Goal: Communication & Community: Participate in discussion

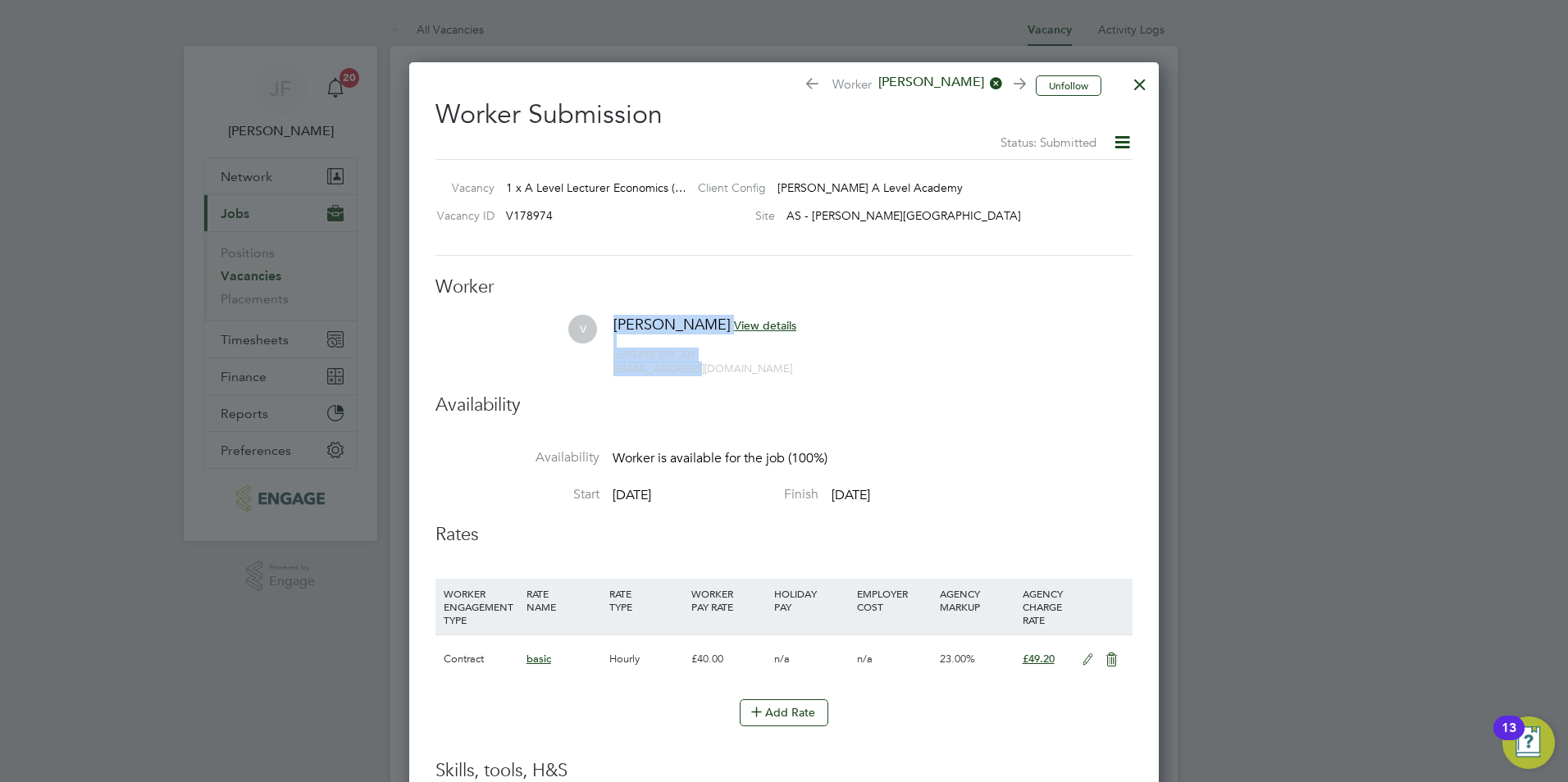
drag, startPoint x: 701, startPoint y: 371, endPoint x: 564, endPoint y: 368, distance: 137.0
click at [564, 368] on li "V Victor View details m: 07413 339 301 vewulu@aol.com" at bounding box center [784, 353] width 697 height 77
drag, startPoint x: 595, startPoint y: 365, endPoint x: 791, endPoint y: 377, distance: 196.4
click at [809, 382] on li "V Victor View details m: 07413 339 301 vewulu@aol.com" at bounding box center [784, 353] width 697 height 77
drag, startPoint x: 701, startPoint y: 367, endPoint x: 607, endPoint y: 367, distance: 94.0
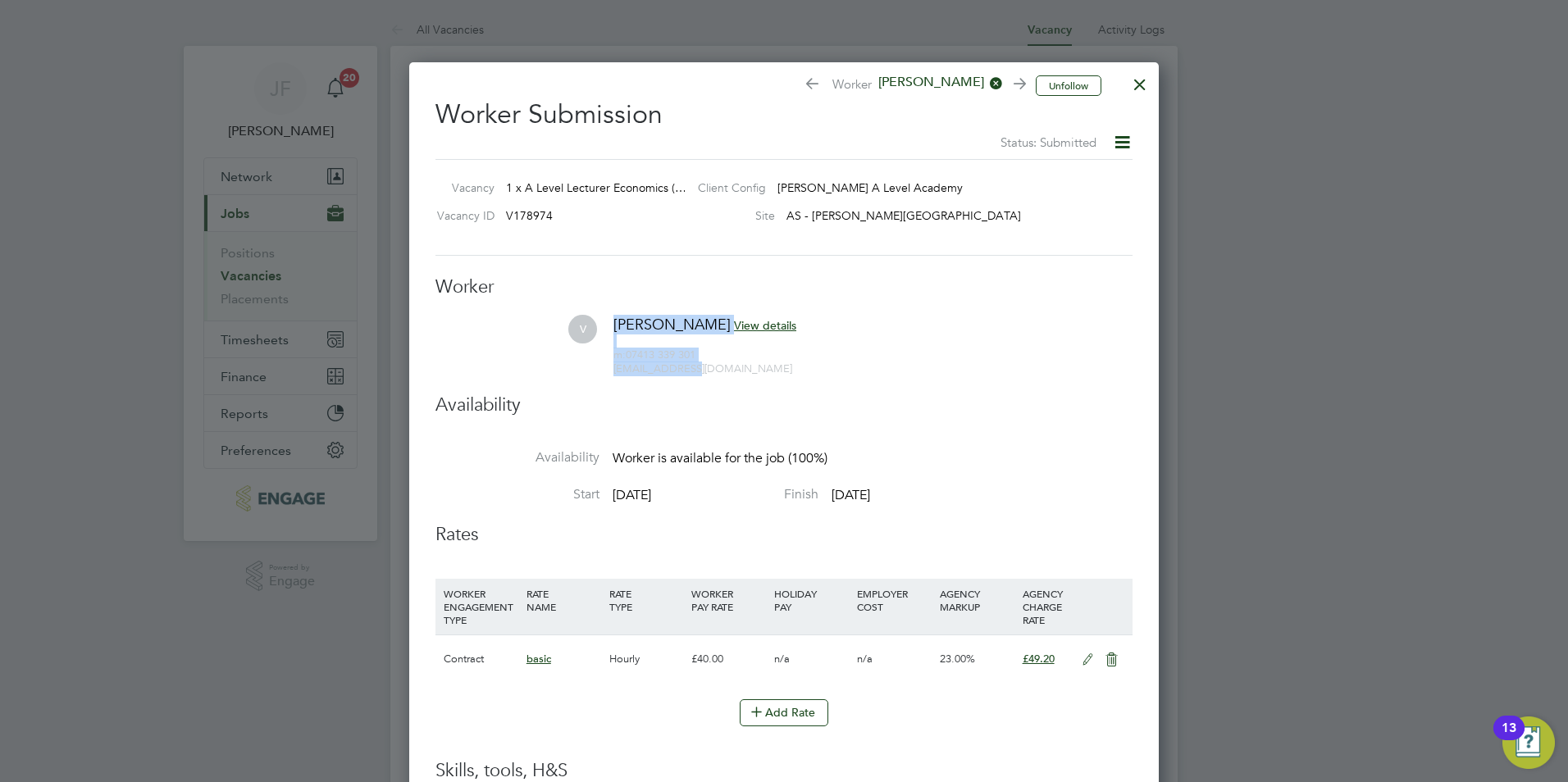
click at [607, 367] on li "V Victor View details m: 07413 339 301 vewulu@aol.com" at bounding box center [784, 353] width 697 height 77
drag, startPoint x: 607, startPoint y: 367, endPoint x: 683, endPoint y: 380, distance: 77.1
click at [676, 383] on li "V Victor View details m: 07413 339 301 vewulu@aol.com" at bounding box center [784, 353] width 697 height 77
drag, startPoint x: 687, startPoint y: 371, endPoint x: 616, endPoint y: 369, distance: 71.0
click at [616, 369] on div "m: 07413 339 301 vewulu@aol.com" at bounding box center [705, 355] width 183 height 42
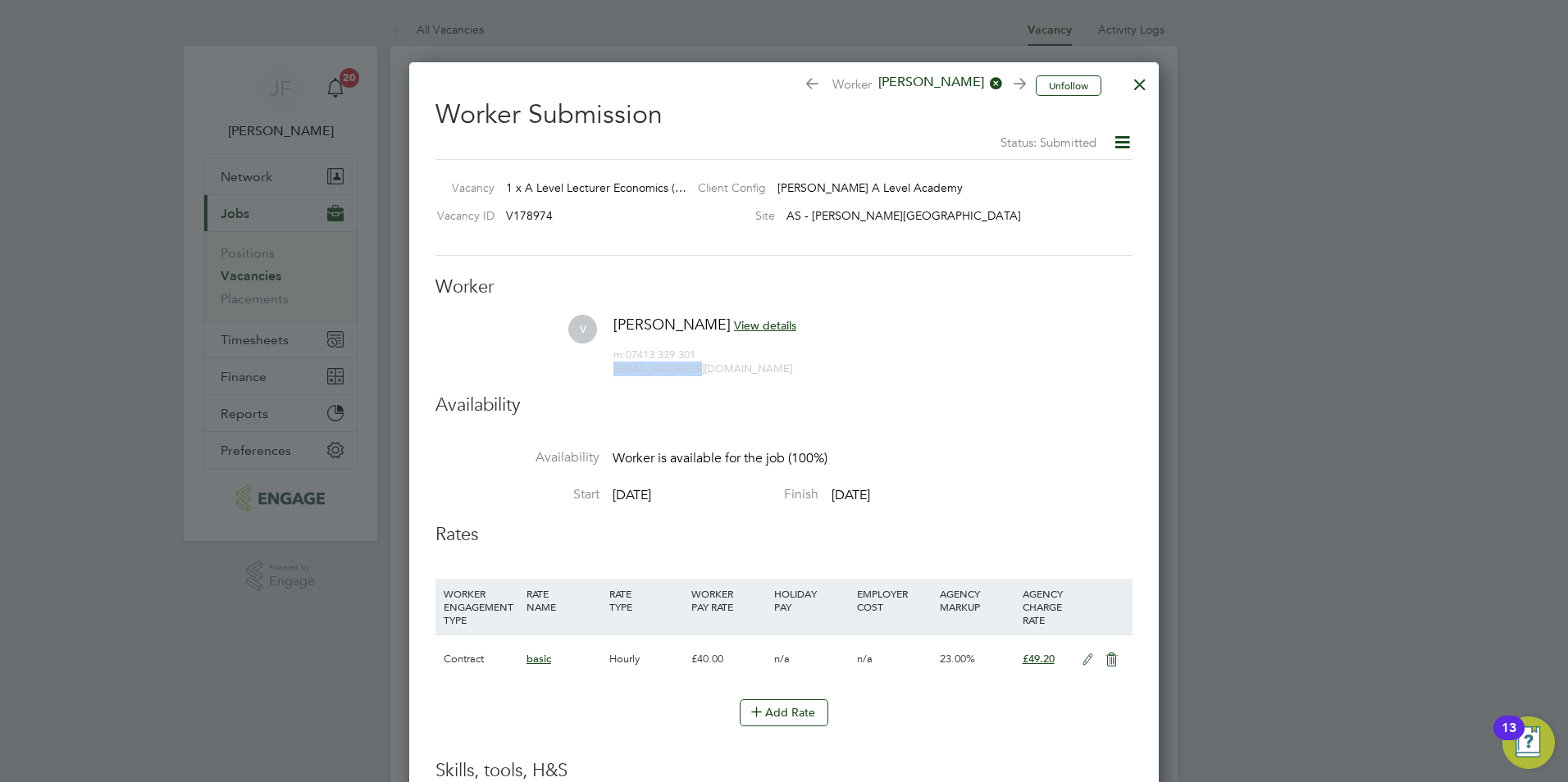
copy span "vewulu@aol.com"
click at [1138, 86] on div at bounding box center [1140, 80] width 29 height 29
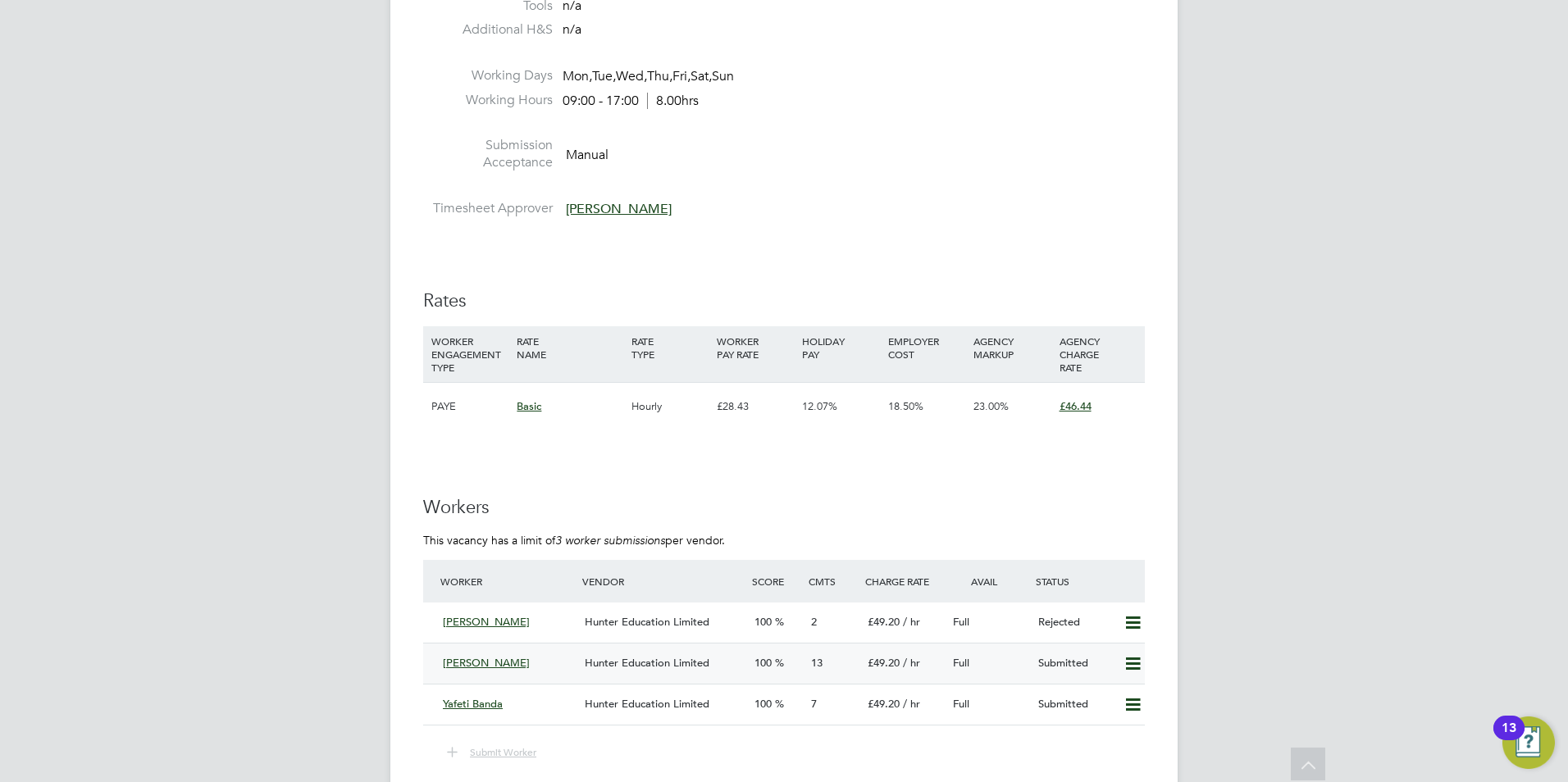
click at [476, 670] on div "Victor" at bounding box center [508, 664] width 142 height 27
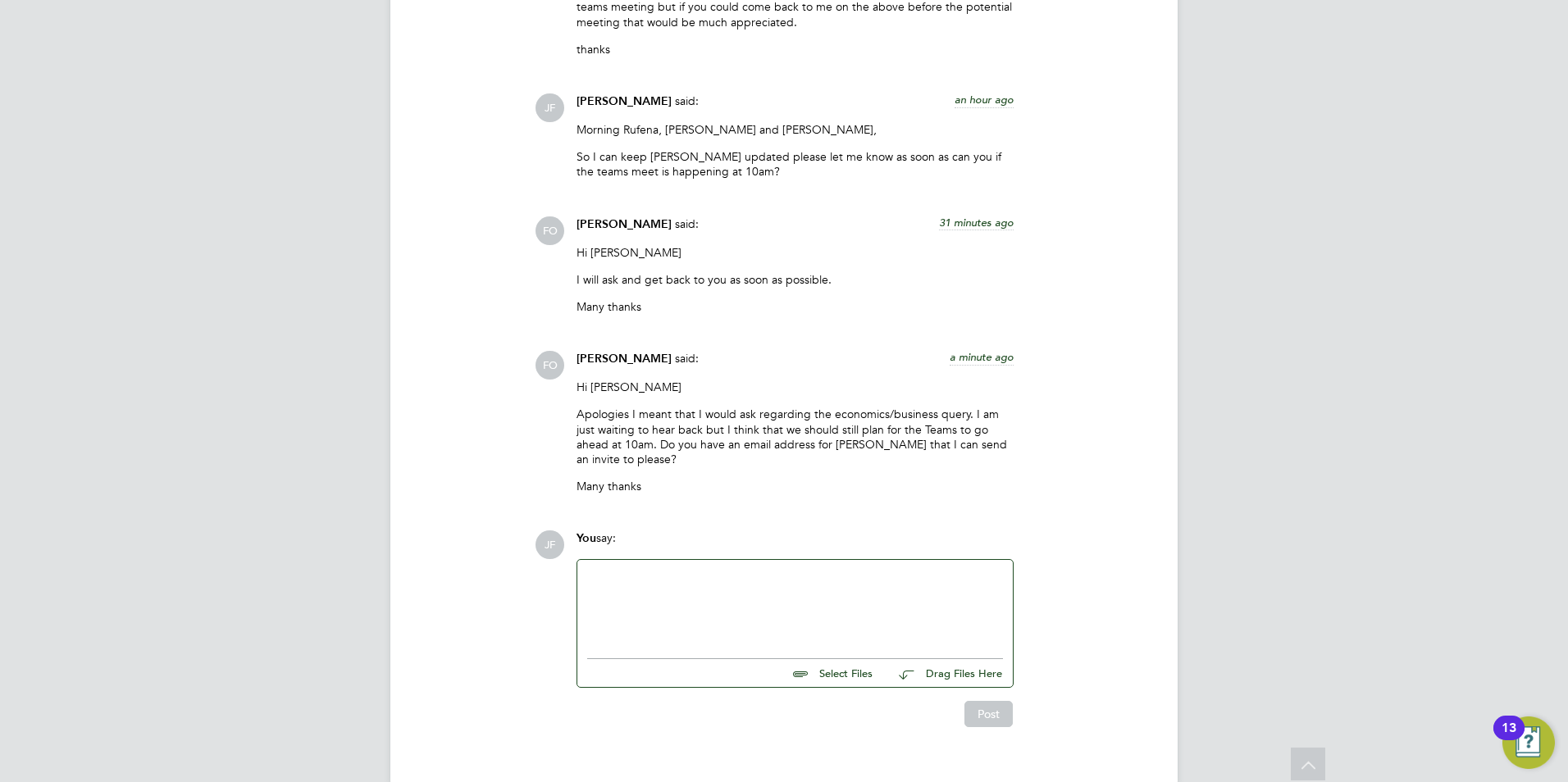
drag, startPoint x: 646, startPoint y: 572, endPoint x: 637, endPoint y: 564, distance: 12.0
click at [645, 570] on div at bounding box center [795, 604] width 416 height 70
paste div
click at [697, 570] on div "vewulu@aol.com" at bounding box center [795, 604] width 416 height 70
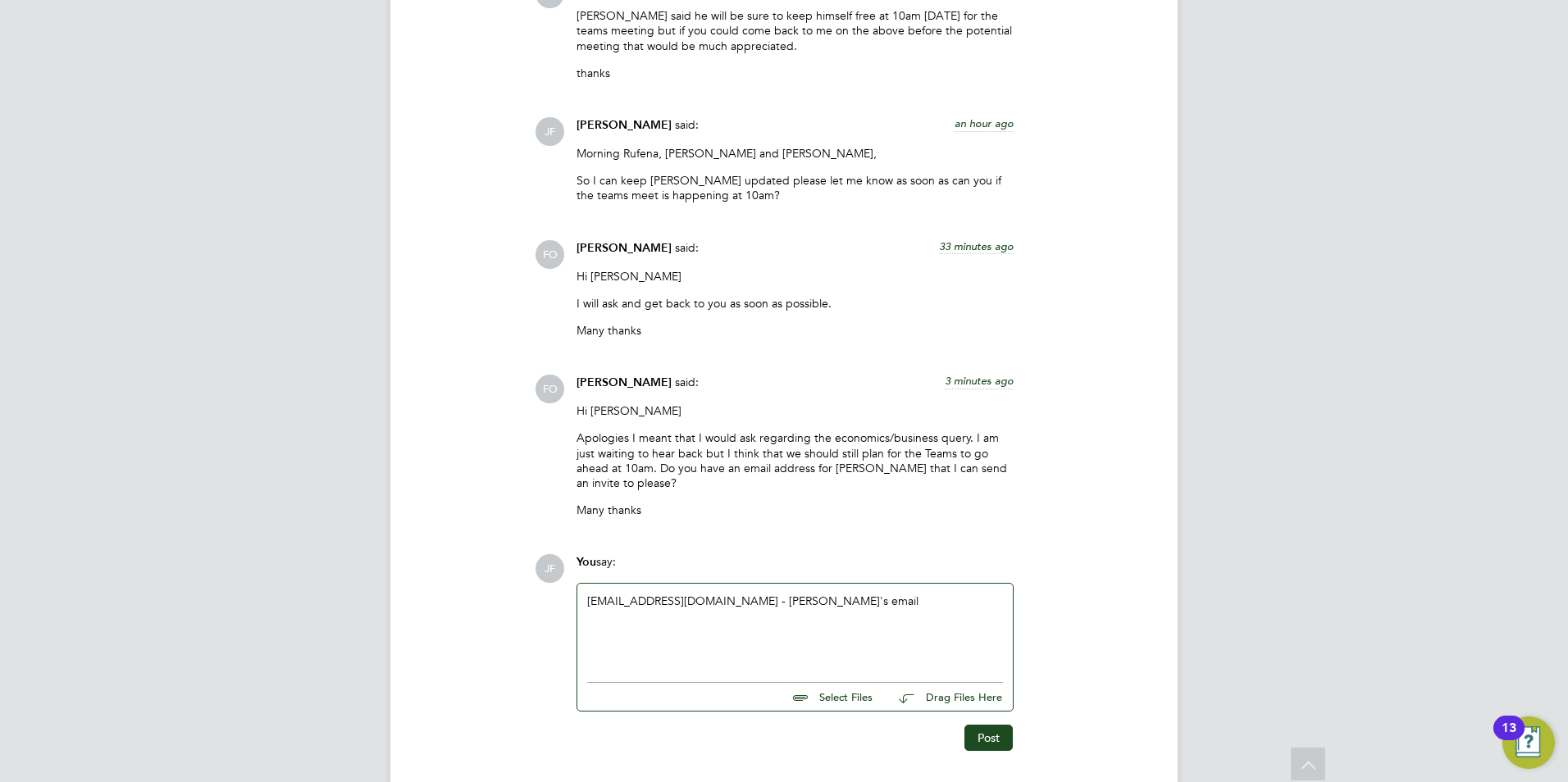
scroll to position [3129, 0]
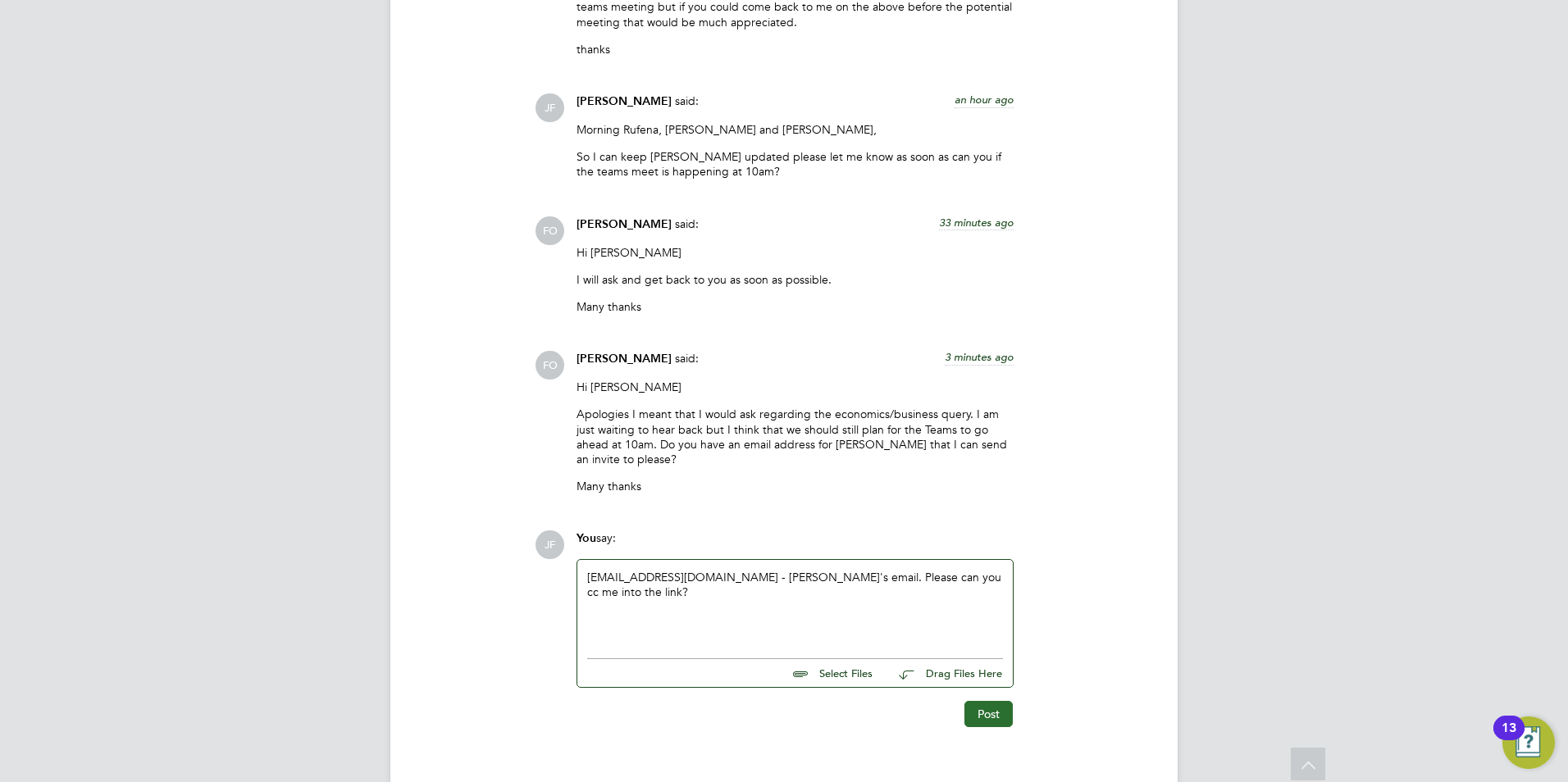
click at [985, 701] on button "Post" at bounding box center [988, 714] width 48 height 26
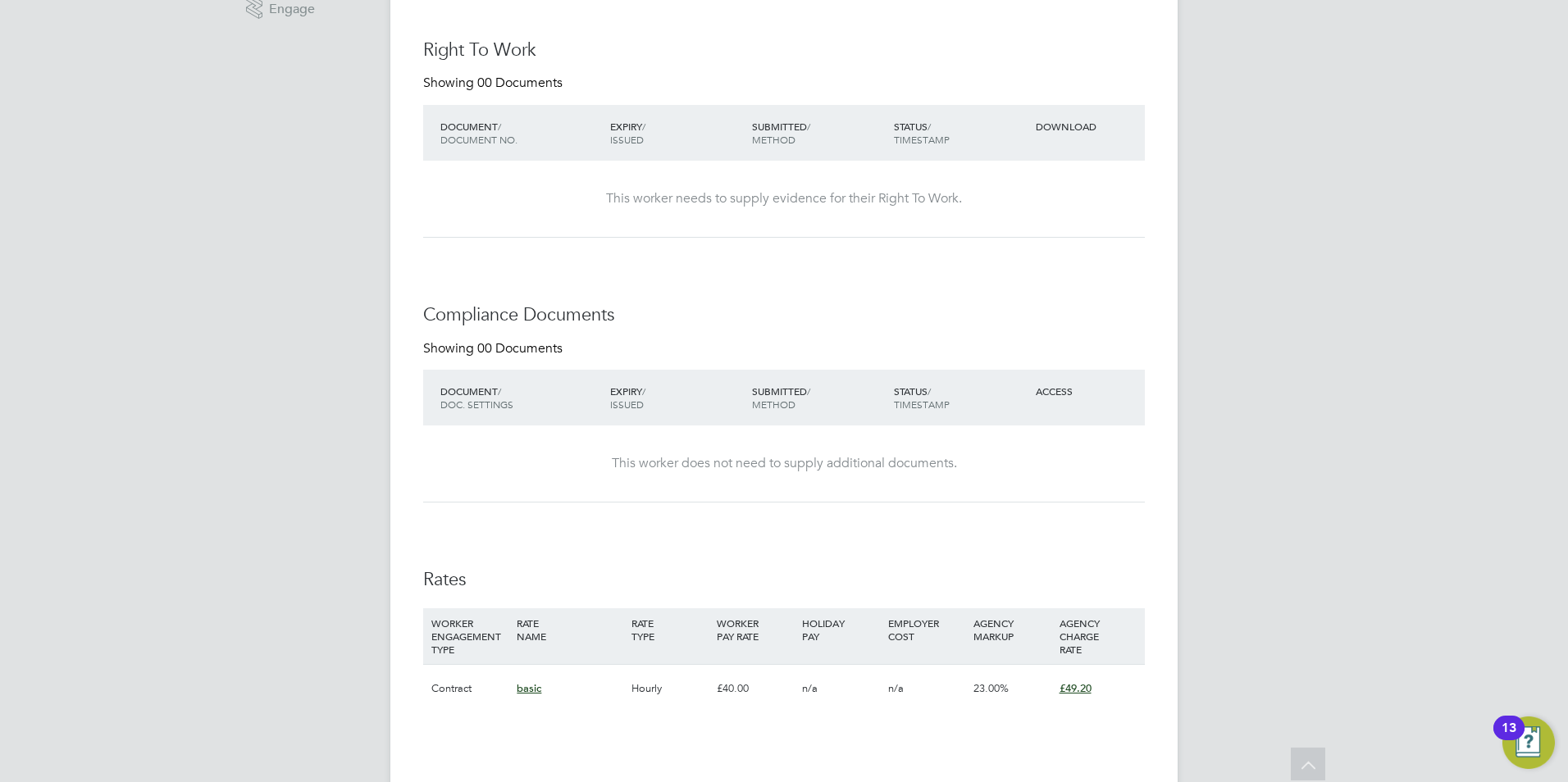
scroll to position [0, 0]
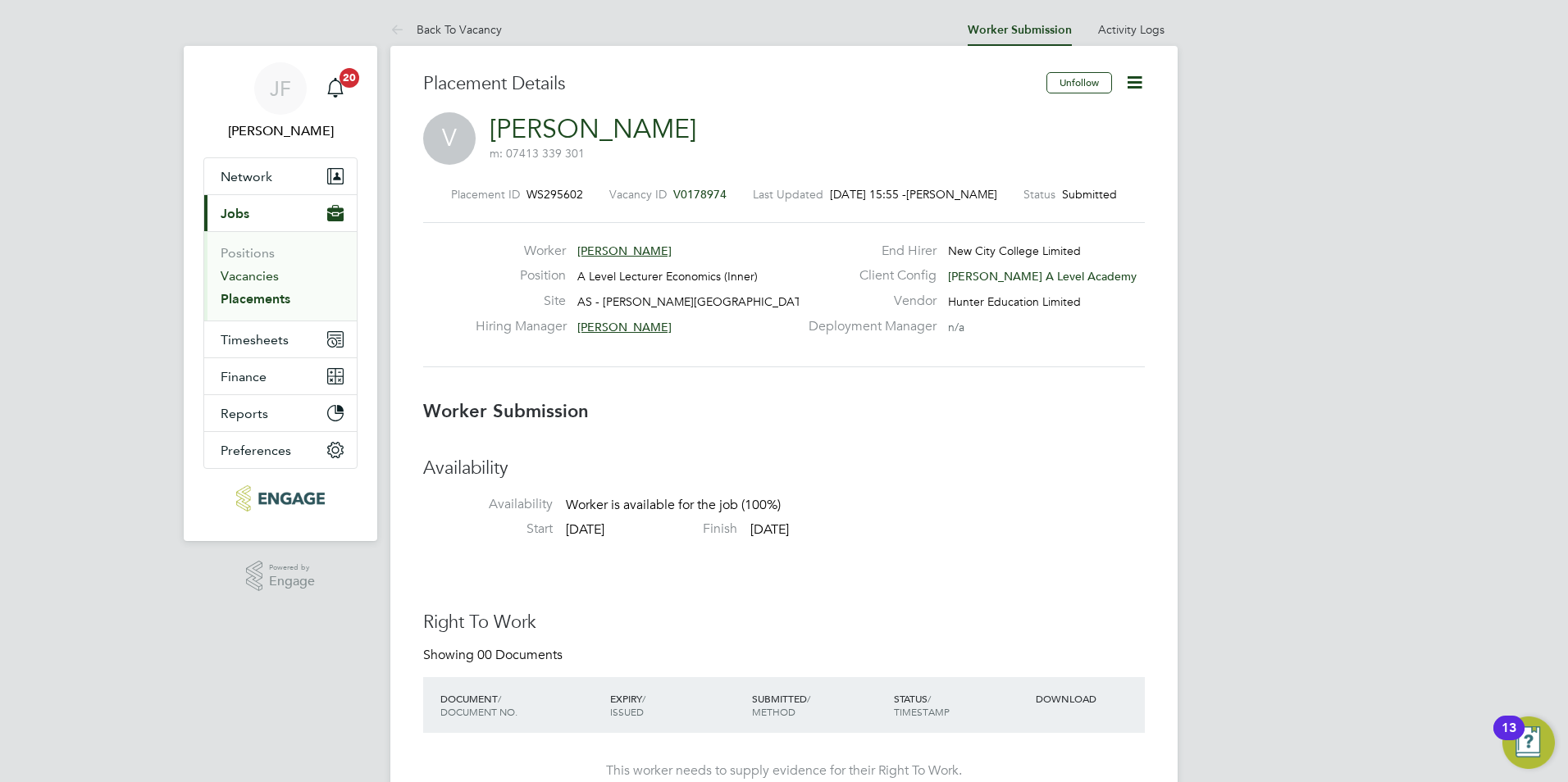
click at [245, 276] on link "Vacancies" at bounding box center [250, 275] width 58 height 15
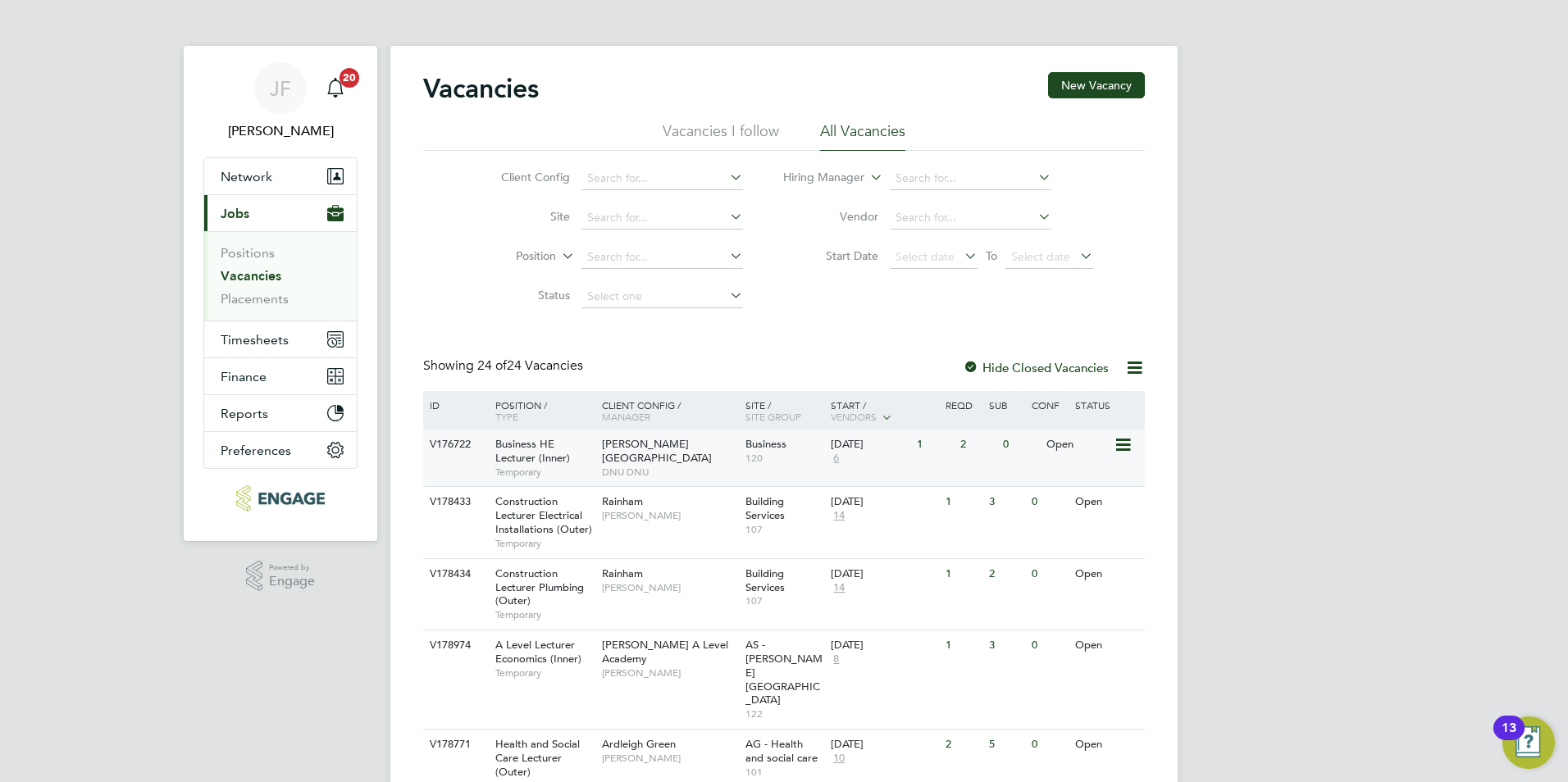
click at [670, 471] on div "Hackney Campus DNU DNU" at bounding box center [669, 458] width 143 height 57
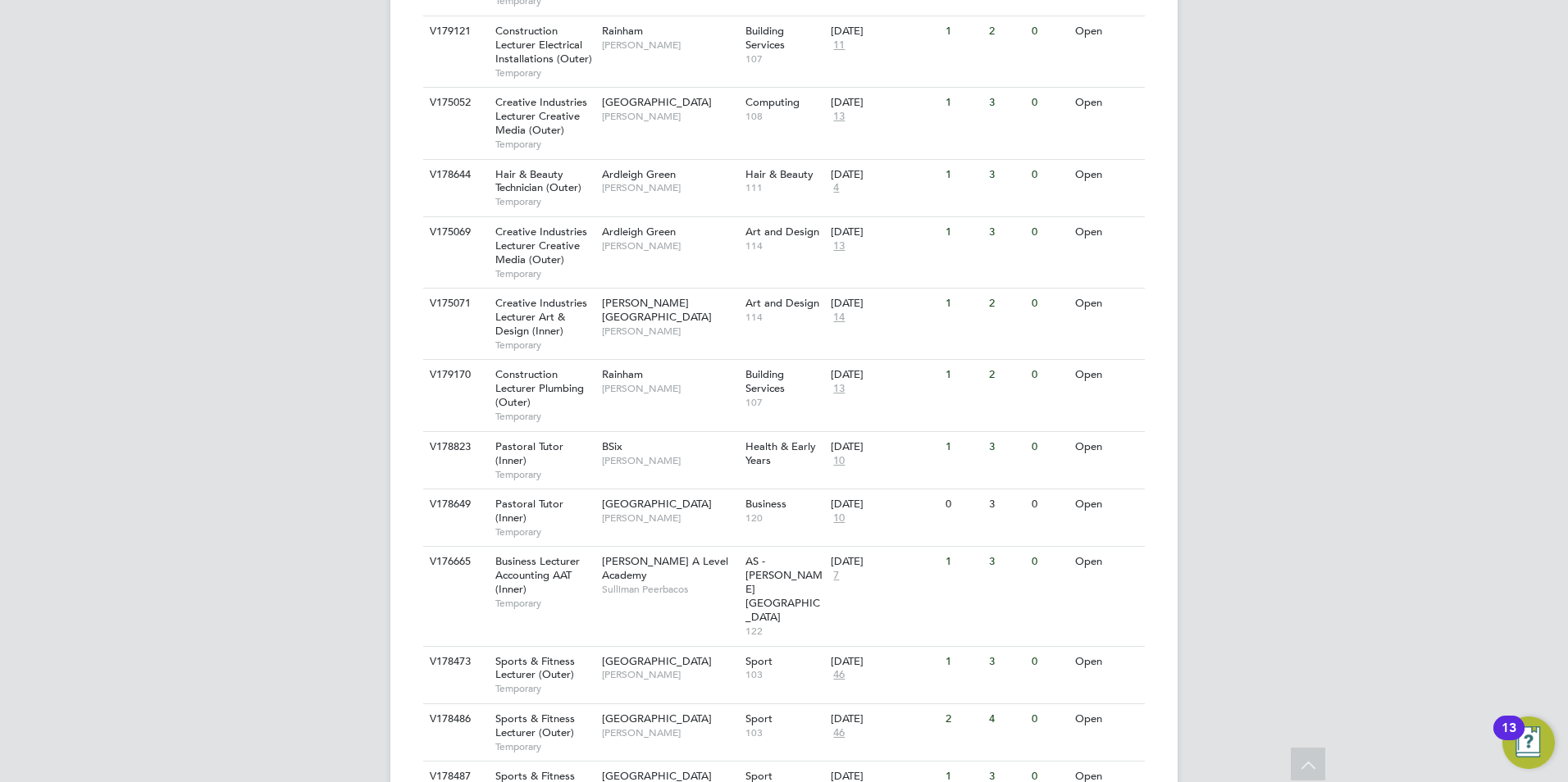
scroll to position [999, 0]
click at [689, 550] on div "V176665 Business Lecturer Accounting AAT (Inner) Temporary Attlee A Level Acade…" at bounding box center [784, 596] width 722 height 99
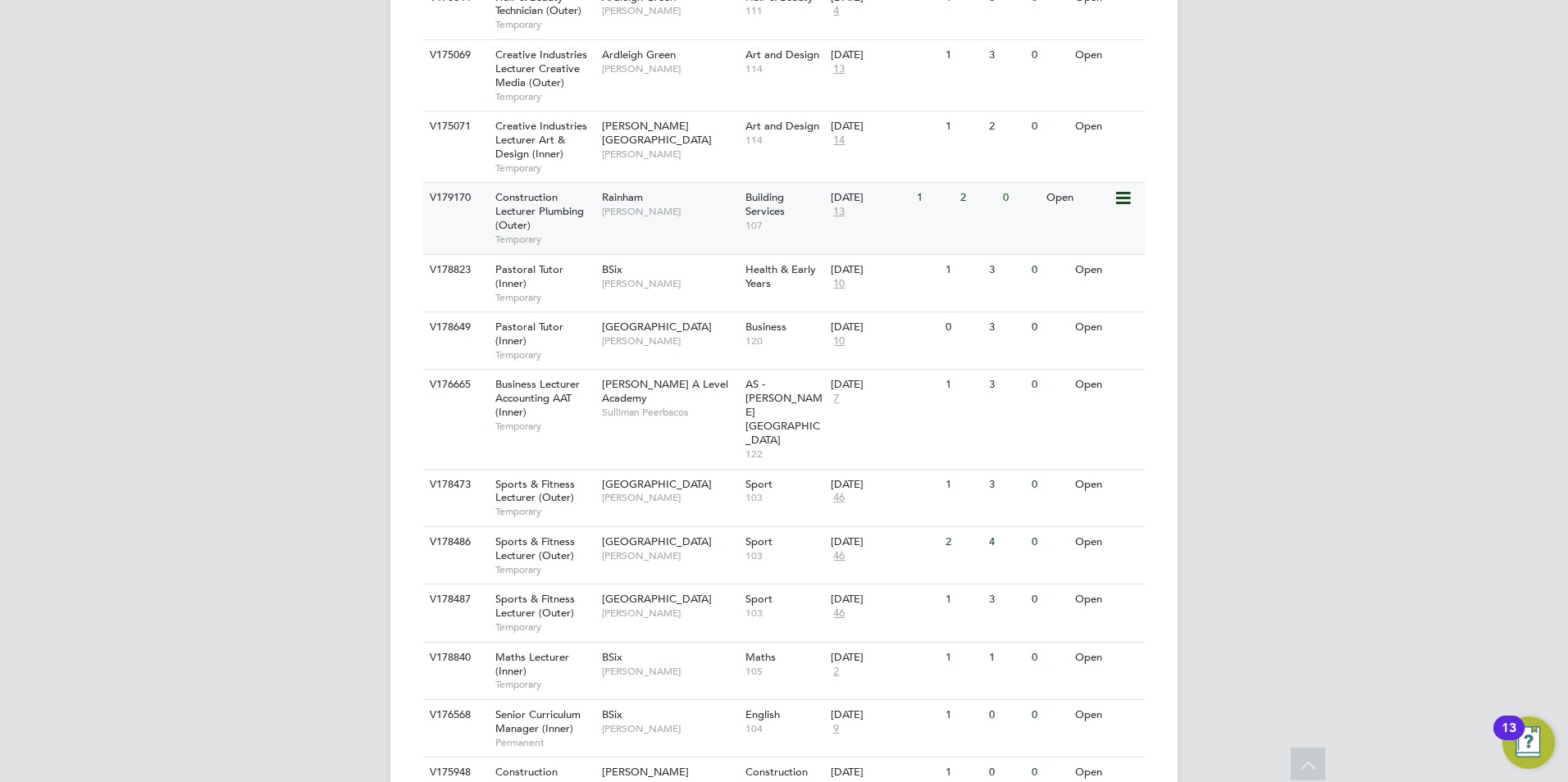
scroll to position [1180, 0]
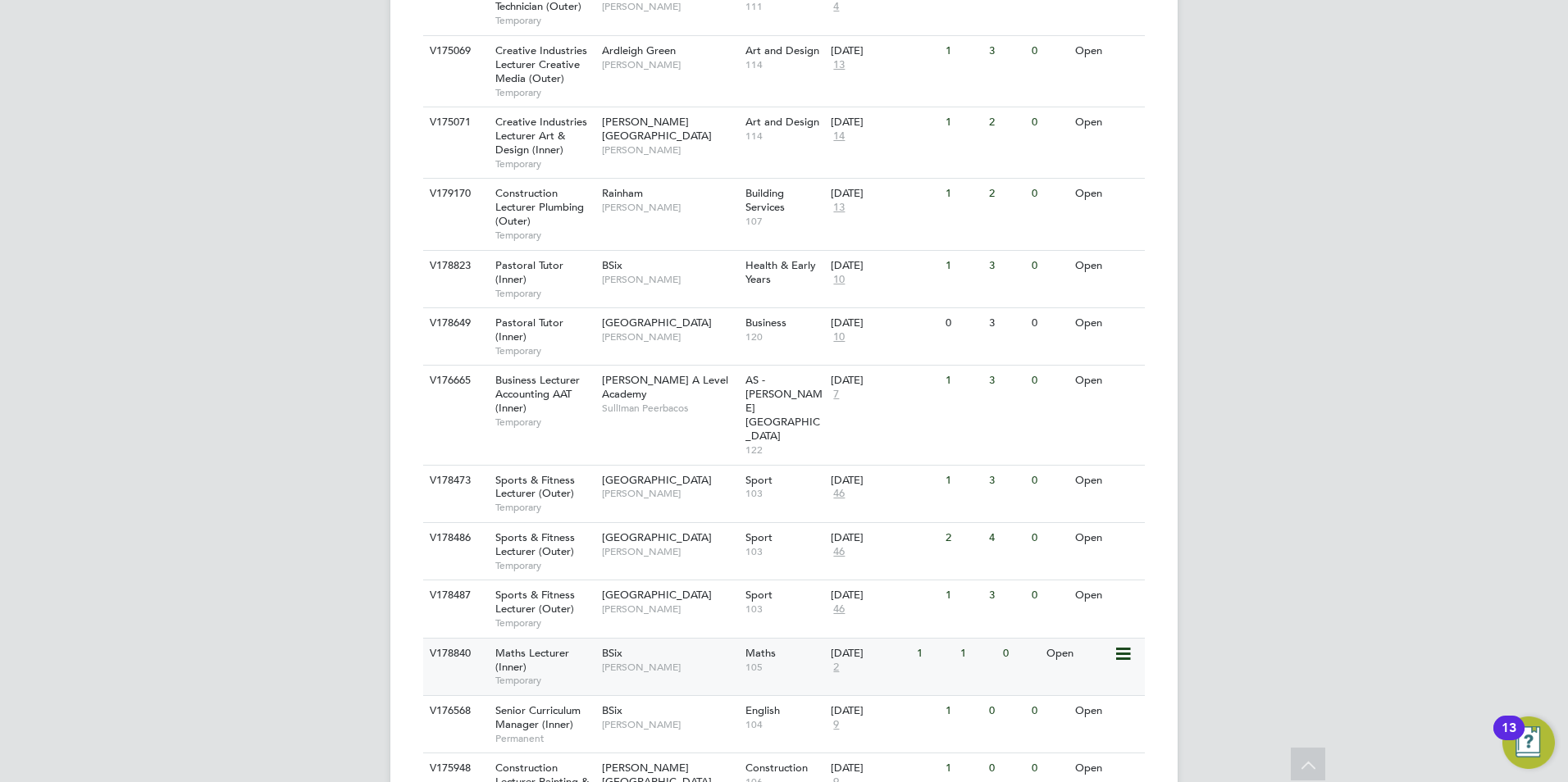
click at [592, 674] on span "Temporary" at bounding box center [544, 680] width 98 height 13
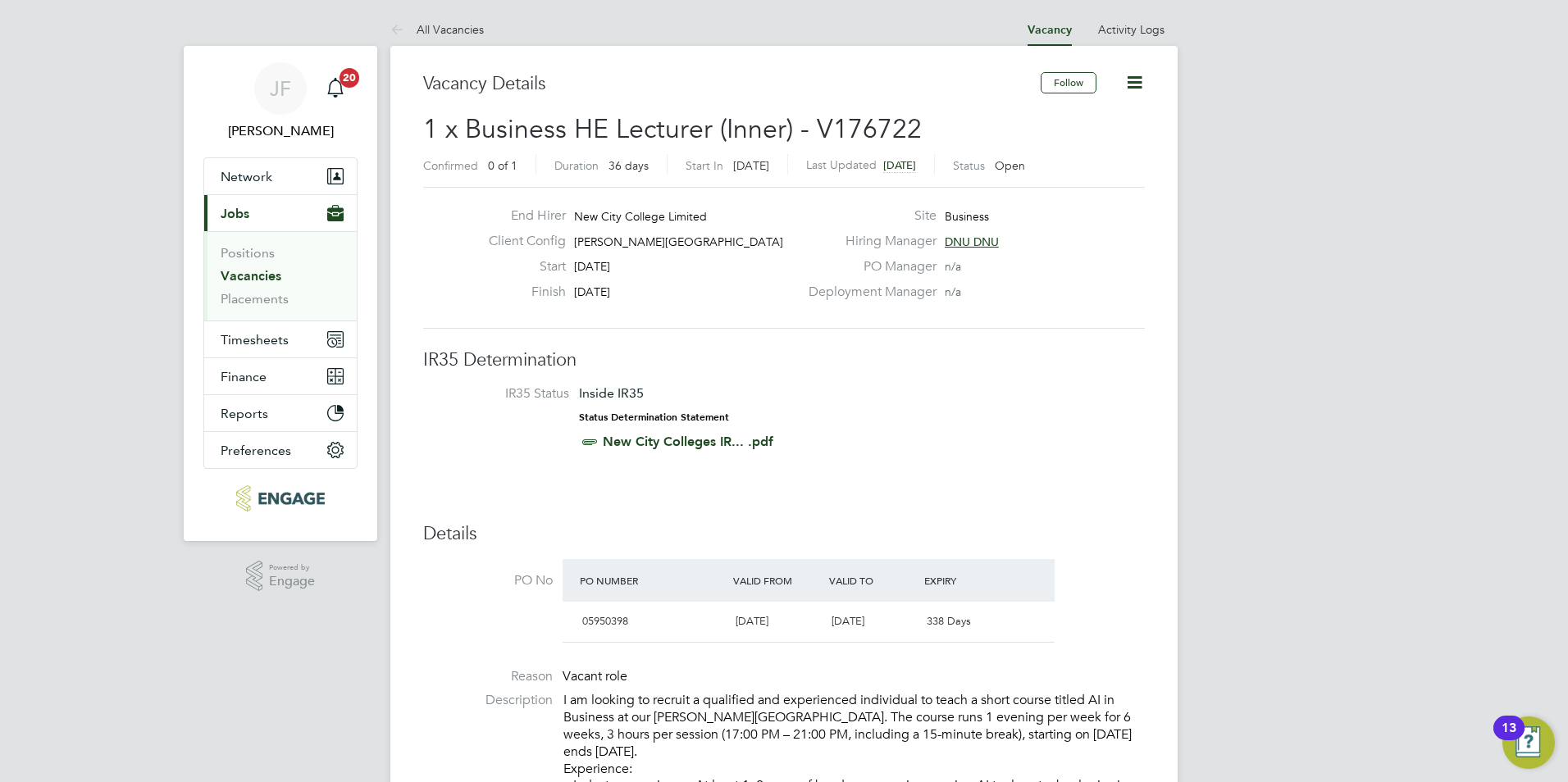
click at [966, 244] on span "DNU DNU" at bounding box center [971, 242] width 54 height 15
click at [855, 433] on li "IR35 Status Inside IR35 Status Determination Statement New City Colleges IR... …" at bounding box center [784, 421] width 689 height 71
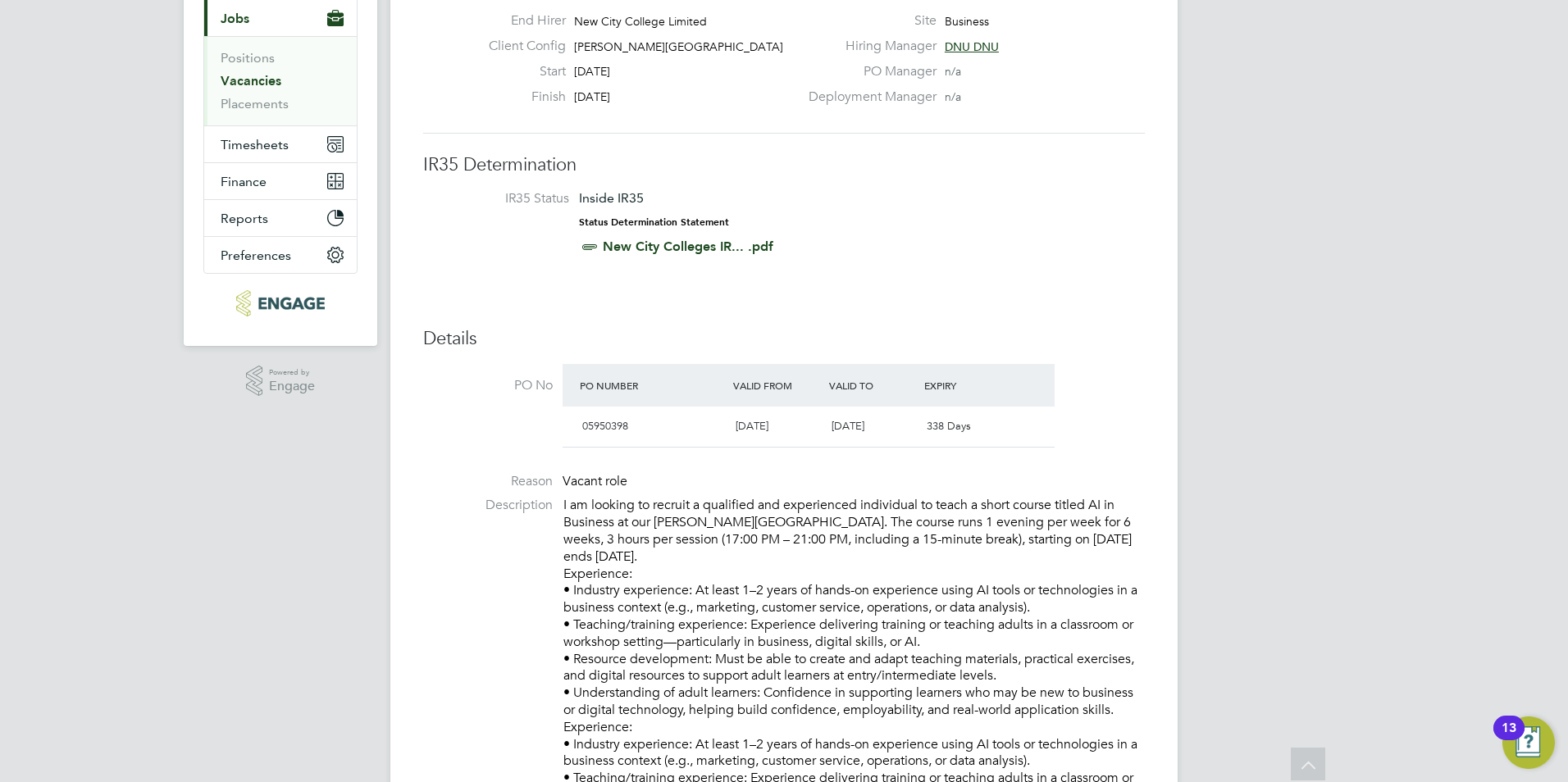
scroll to position [185, 0]
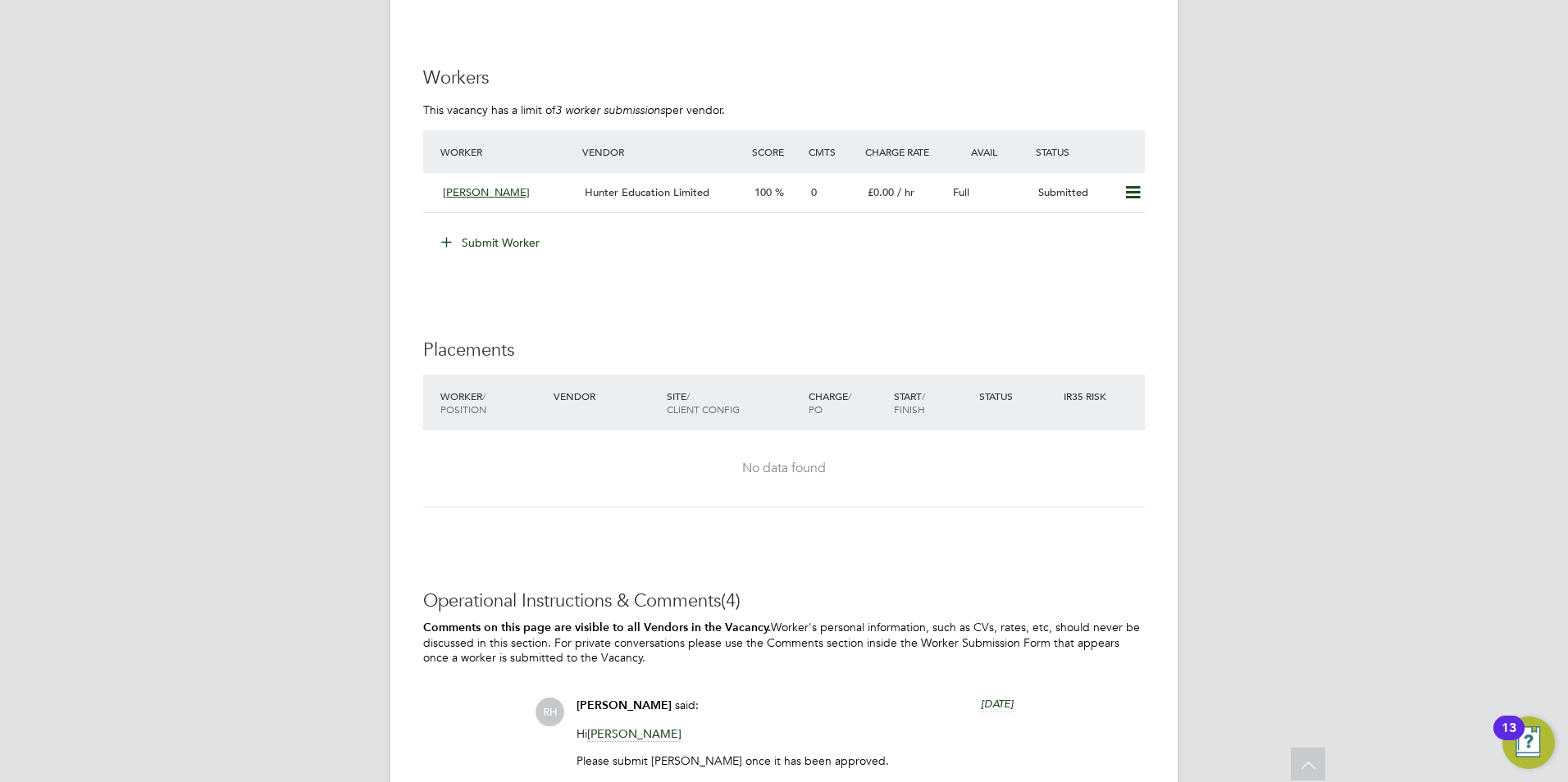
scroll to position [3071, 0]
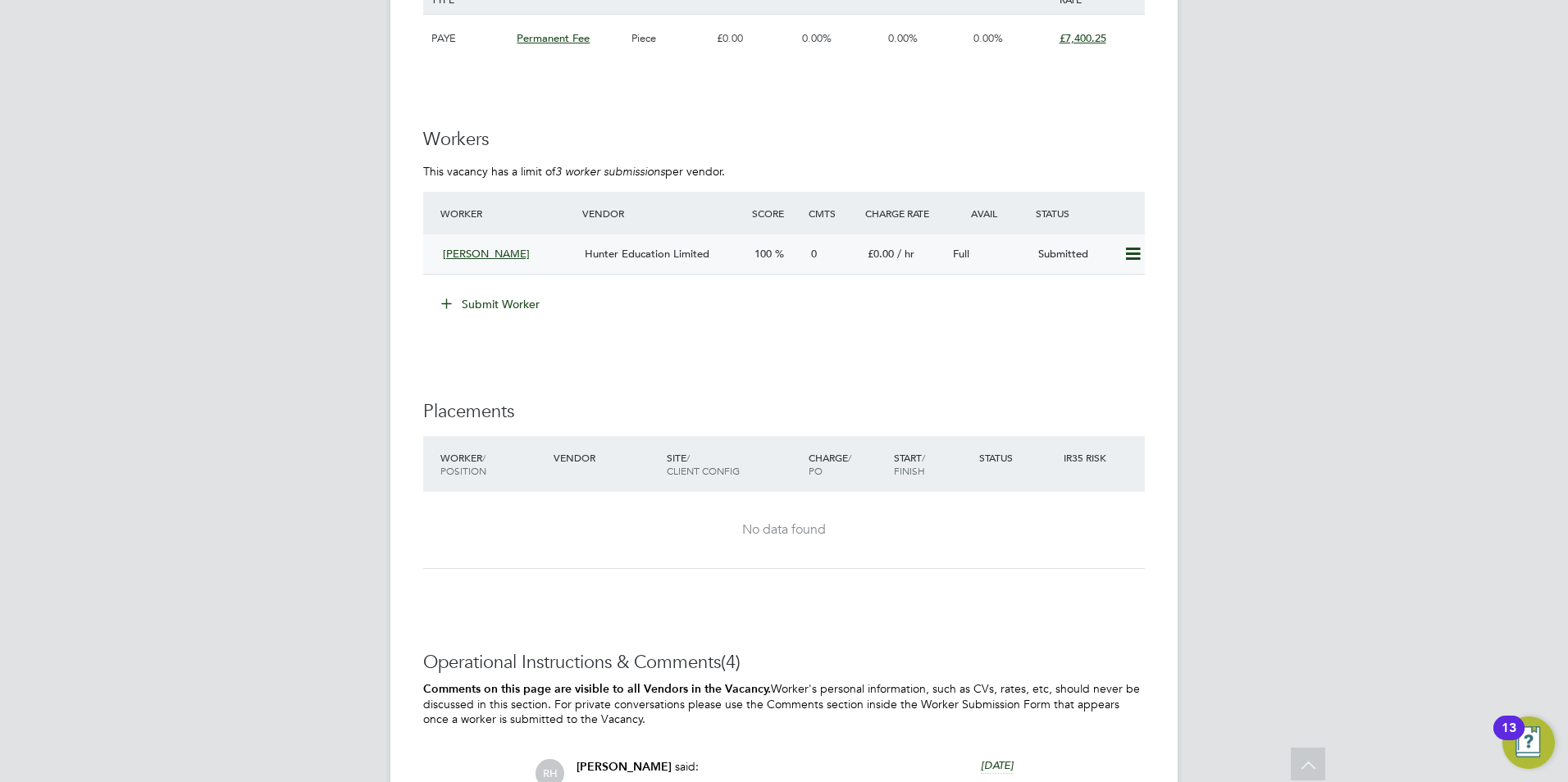
click at [649, 253] on span "Hunter Education Limited" at bounding box center [646, 253] width 125 height 14
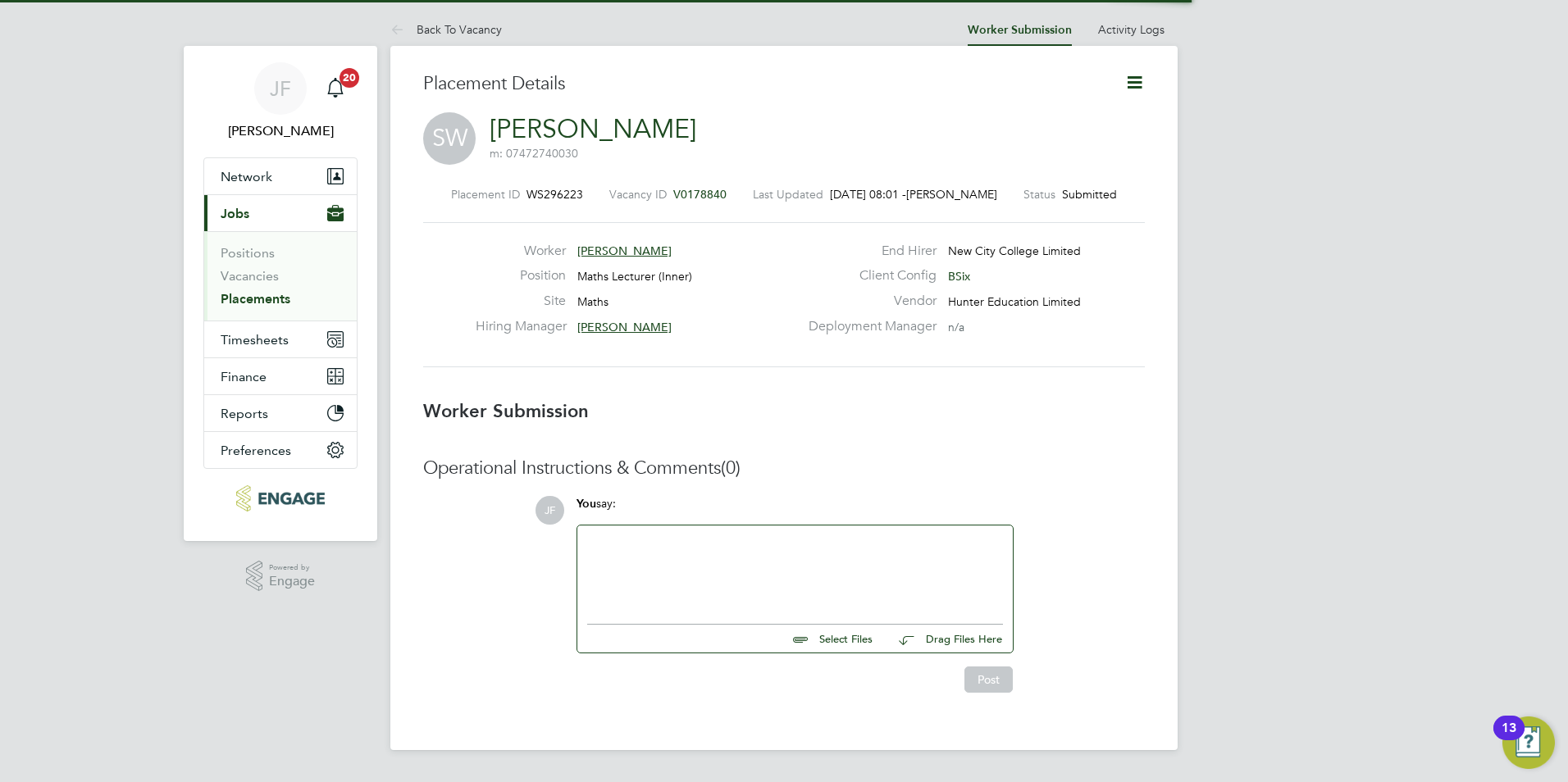
scroll to position [8, 8]
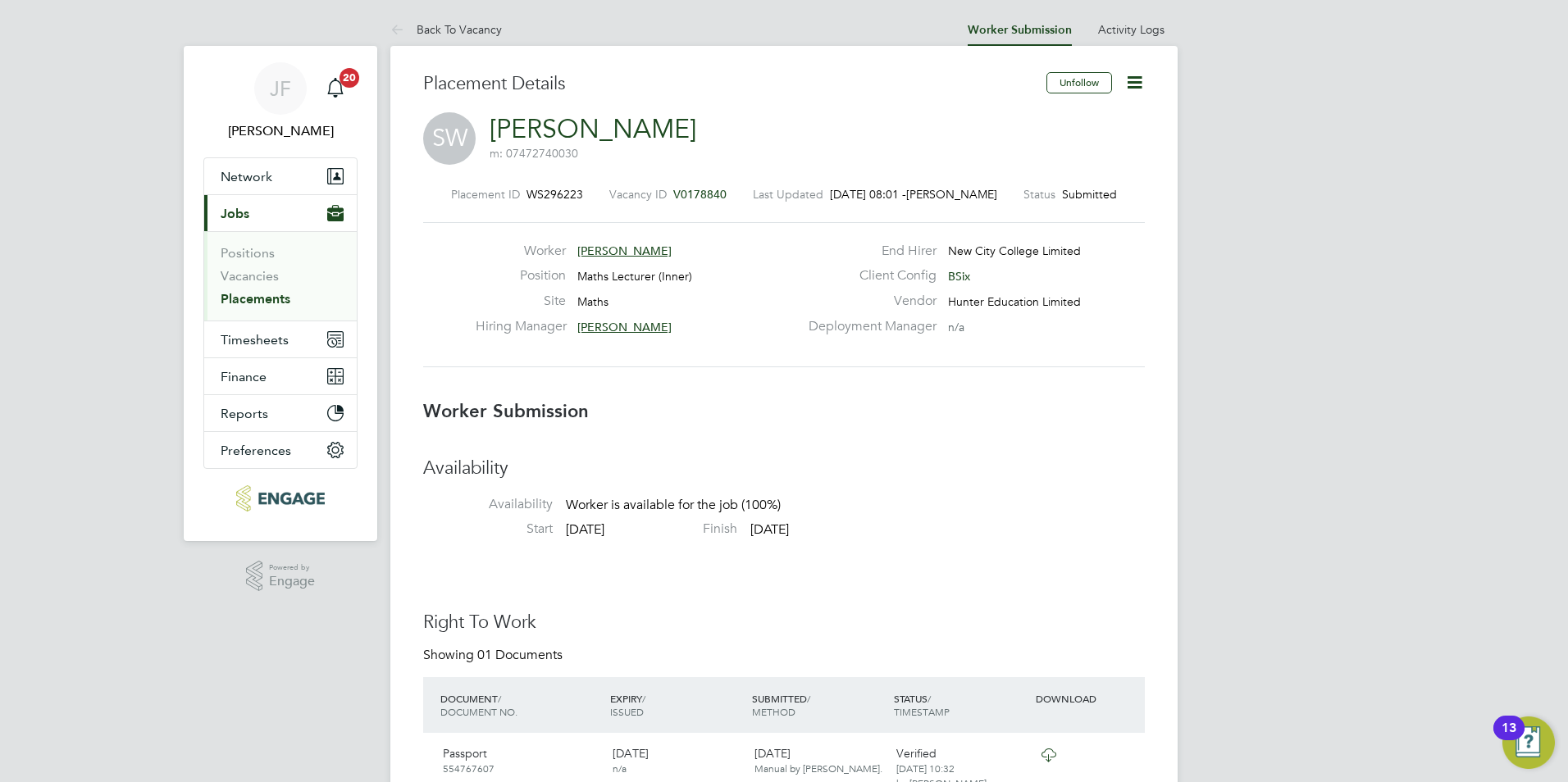
click at [1134, 88] on icon at bounding box center [1134, 82] width 20 height 20
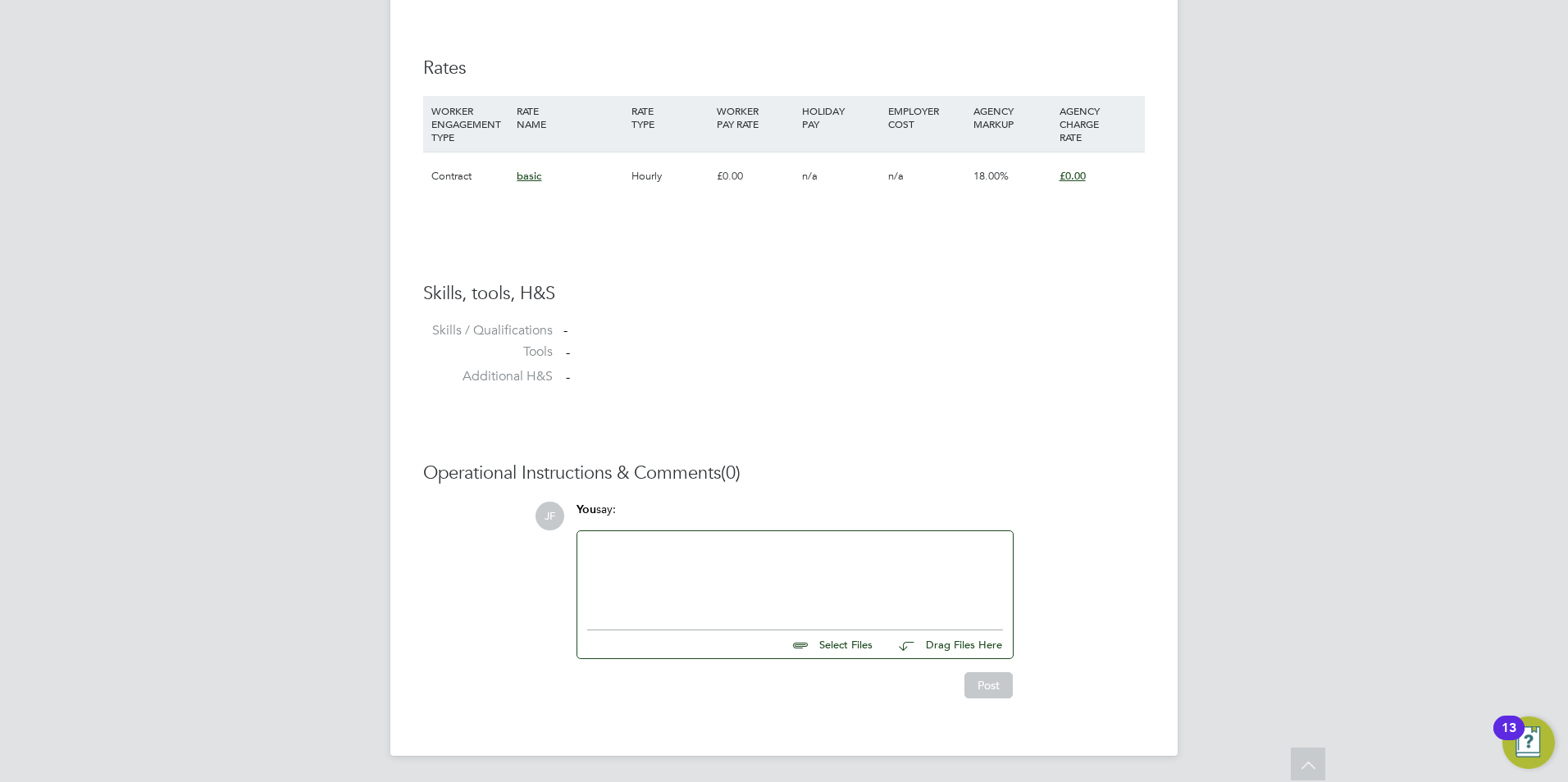
click at [908, 179] on div "n/a" at bounding box center [927, 176] width 86 height 47
drag, startPoint x: 1069, startPoint y: 183, endPoint x: 664, endPoint y: 214, distance: 406.2
click at [1067, 183] on div "£0.00" at bounding box center [1099, 176] width 86 height 47
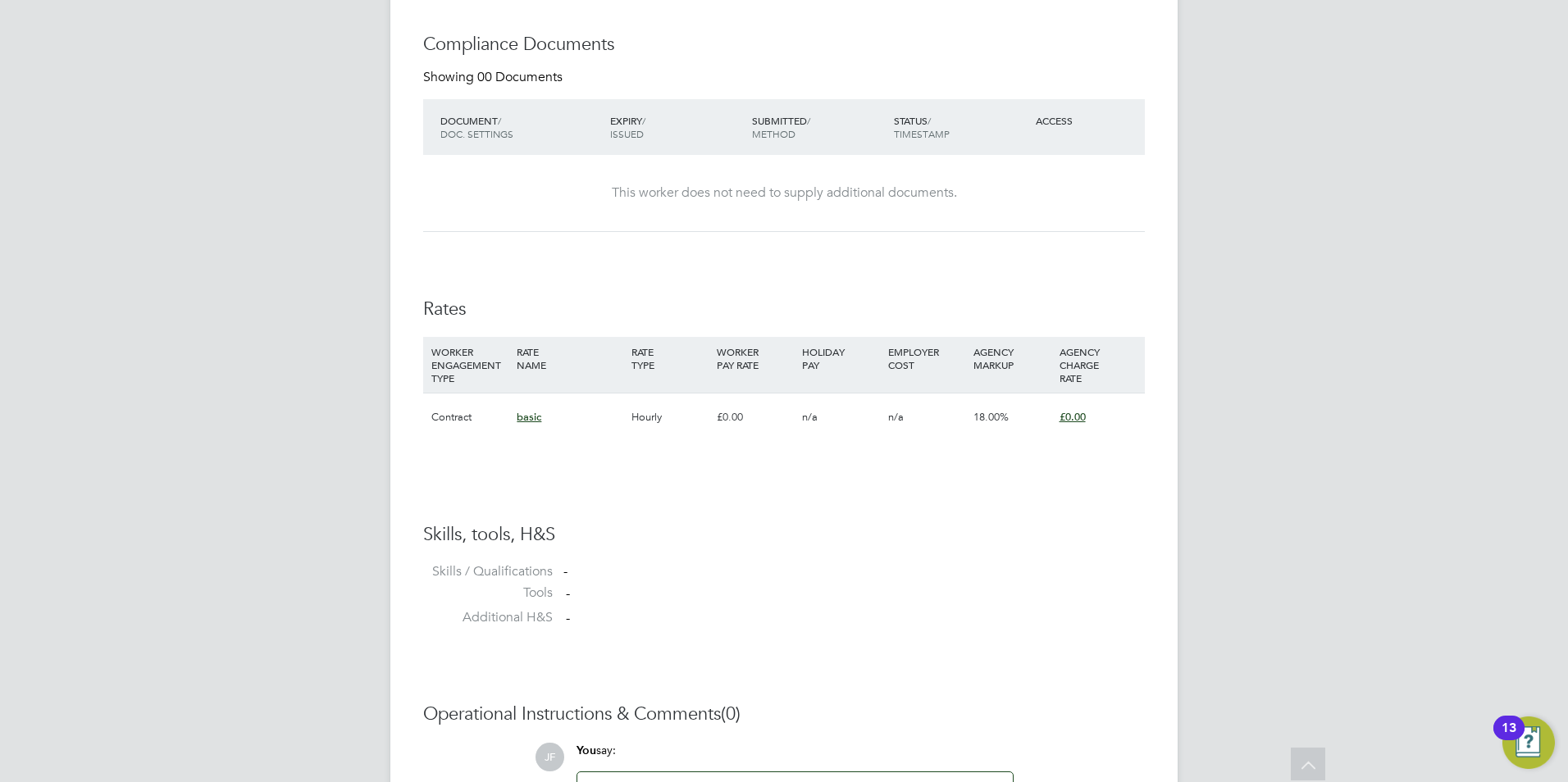
click at [1069, 418] on span "£0.00" at bounding box center [1072, 417] width 26 height 14
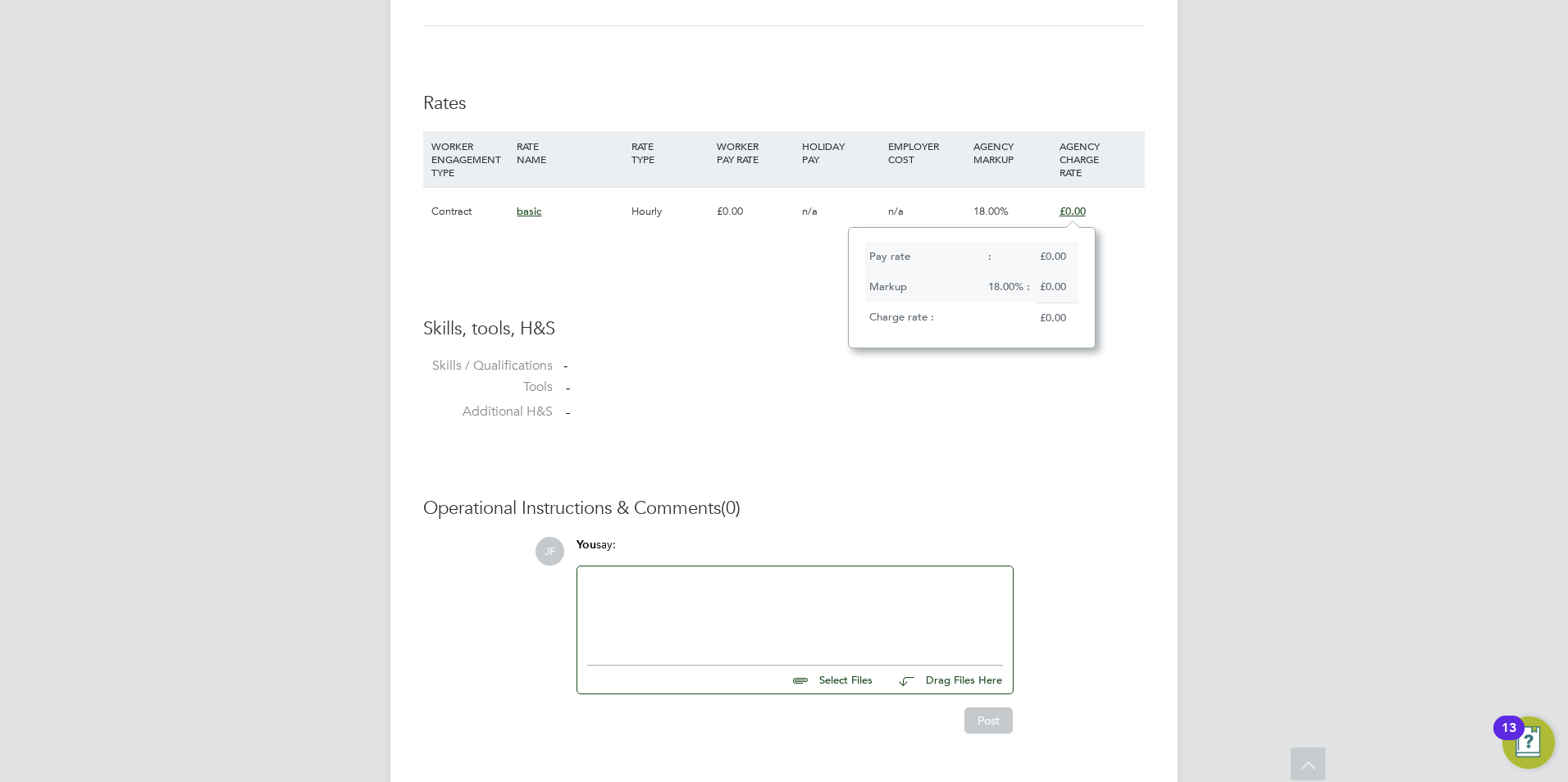
drag, startPoint x: 607, startPoint y: 282, endPoint x: 552, endPoint y: 242, distance: 68.0
click at [469, 215] on div "Contract" at bounding box center [470, 211] width 86 height 47
drag, startPoint x: 522, startPoint y: 214, endPoint x: 534, endPoint y: 214, distance: 12.0
click at [534, 214] on span "basic" at bounding box center [529, 211] width 25 height 14
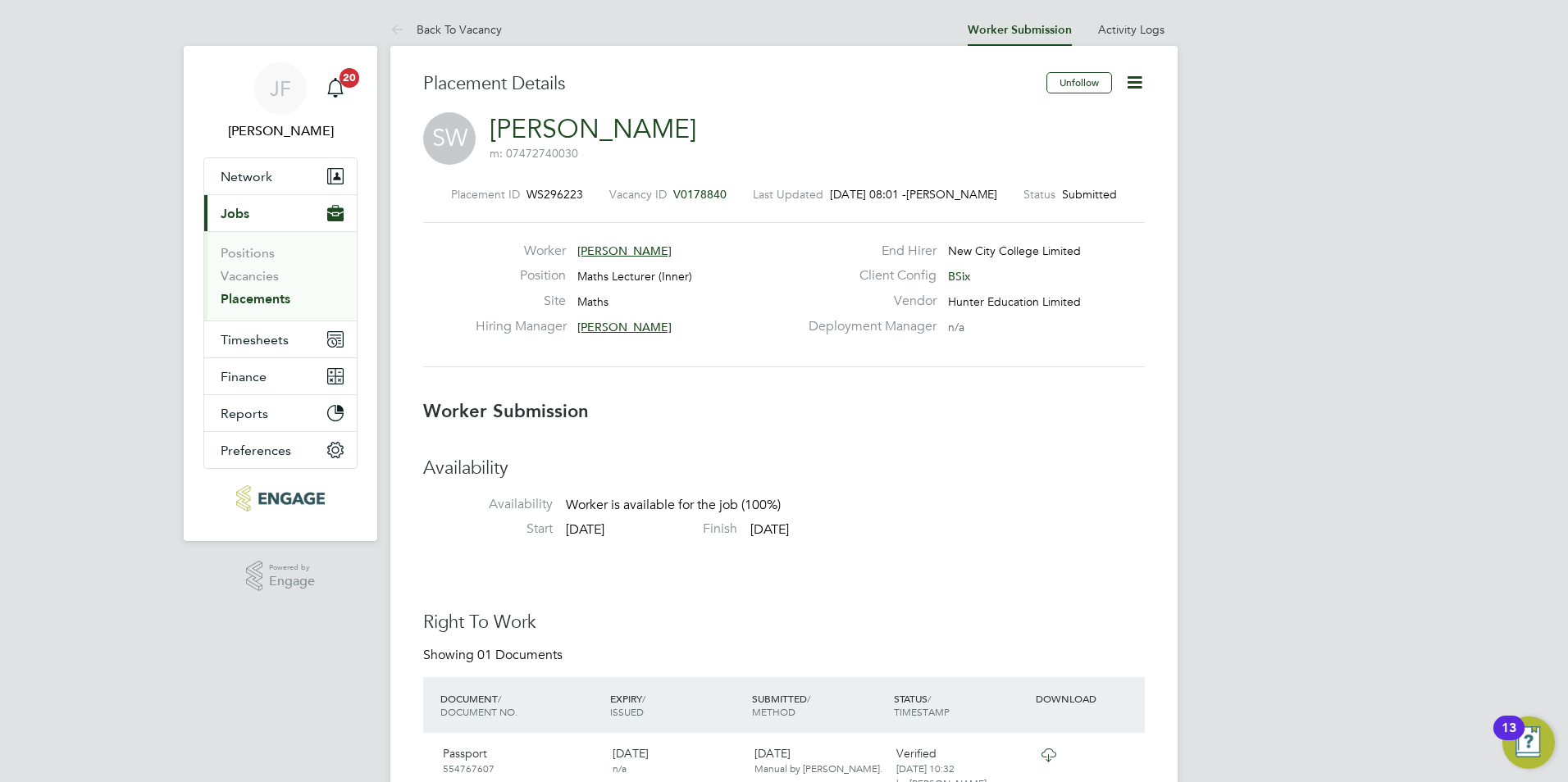
click at [1130, 90] on icon at bounding box center [1134, 82] width 20 height 20
click at [479, 36] on li "Back To Vacancy" at bounding box center [446, 29] width 111 height 33
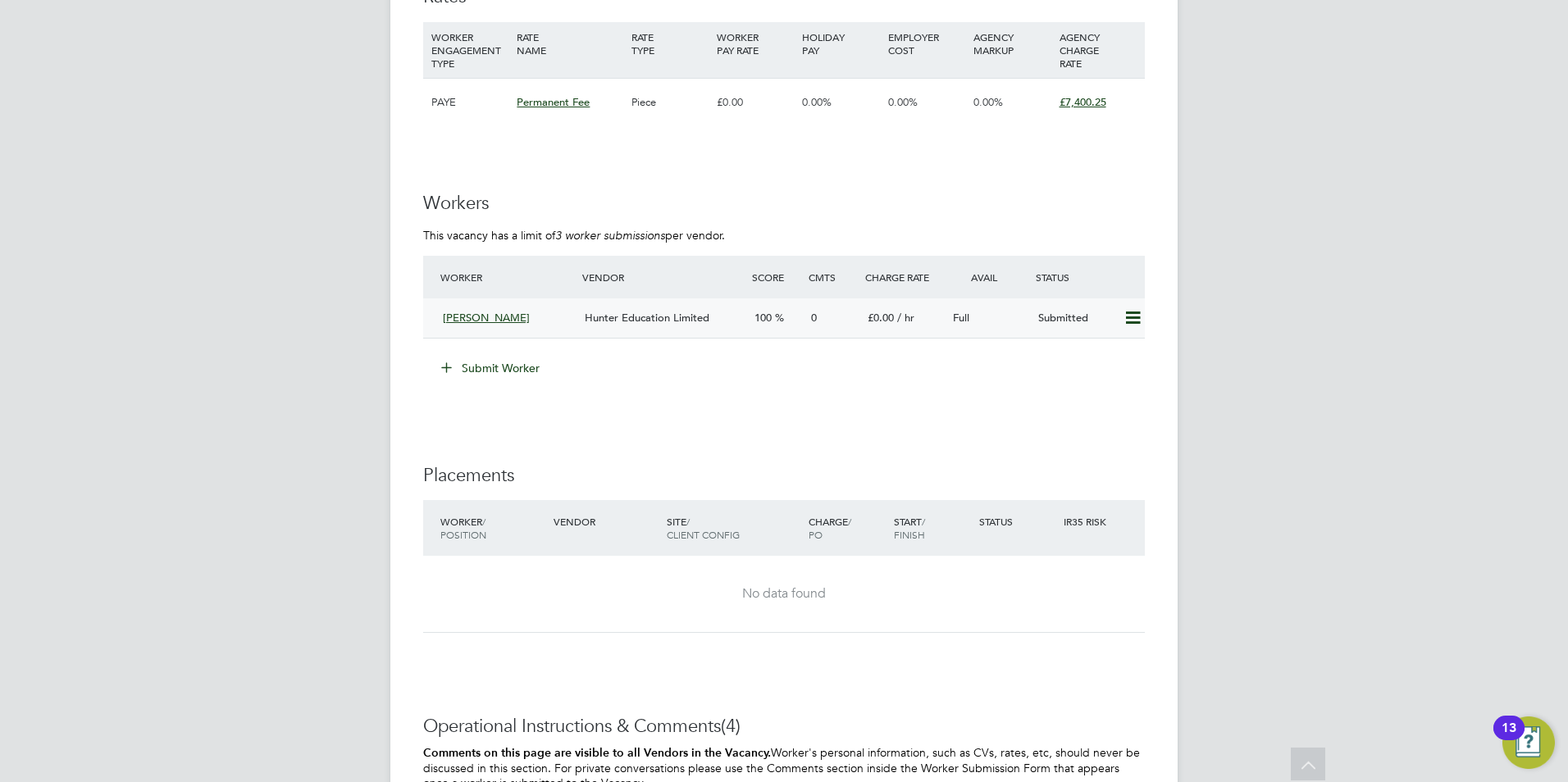
click at [1138, 314] on icon at bounding box center [1132, 318] width 20 height 13
click at [1102, 356] on li "Remove" at bounding box center [1109, 352] width 63 height 23
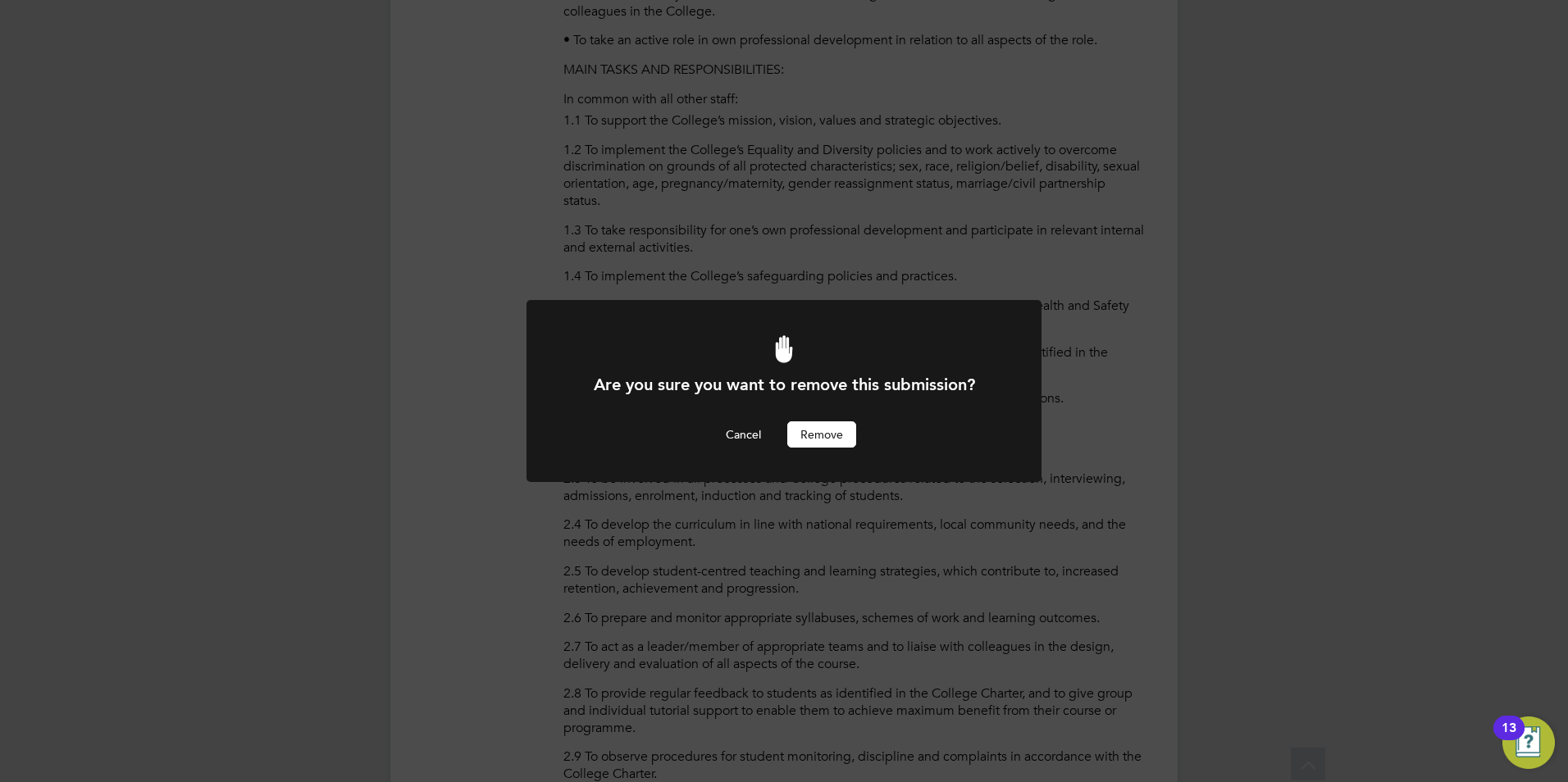
click at [823, 431] on button "Remove" at bounding box center [822, 434] width 69 height 26
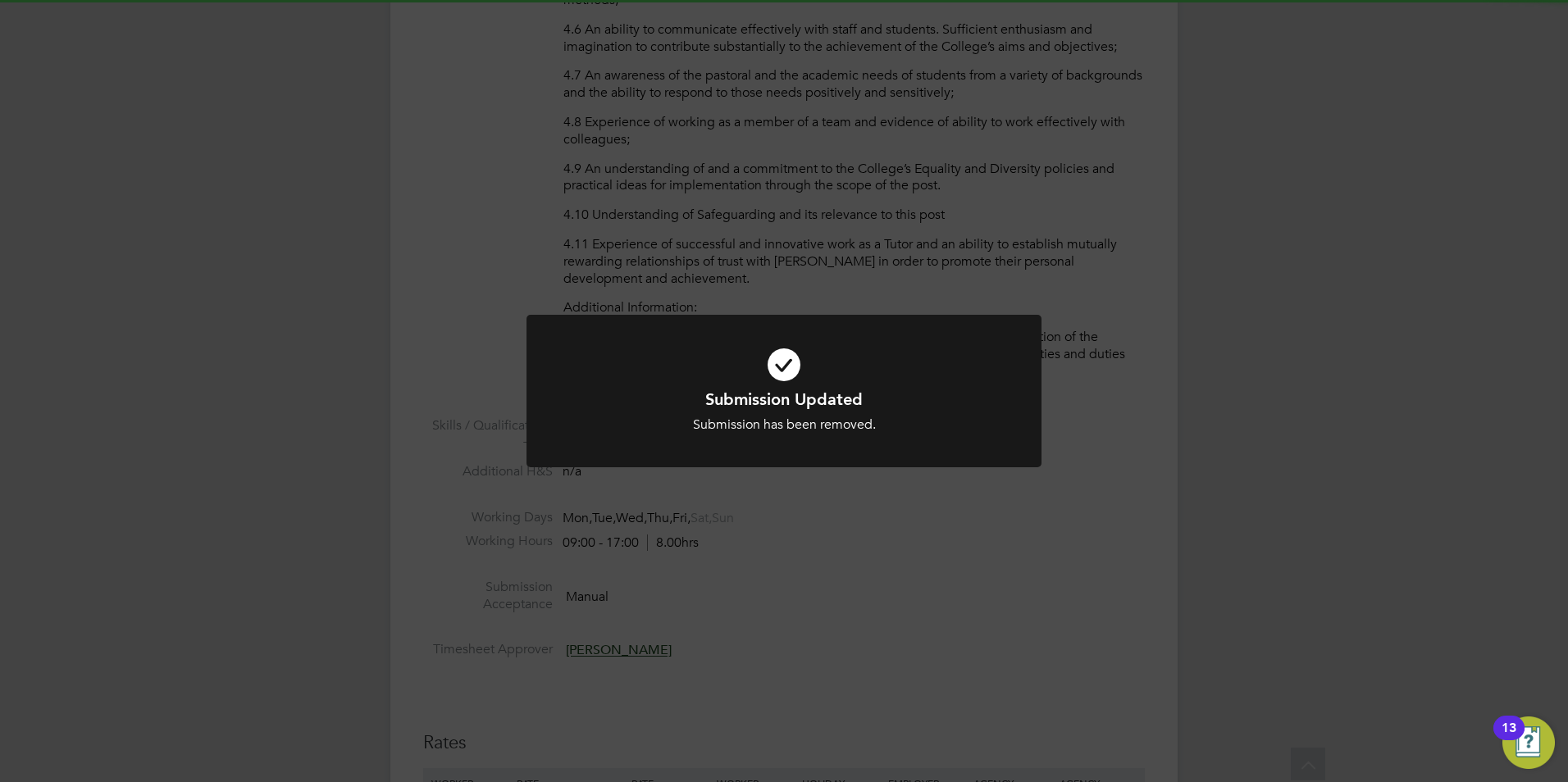
click at [827, 441] on div at bounding box center [783, 391] width 515 height 153
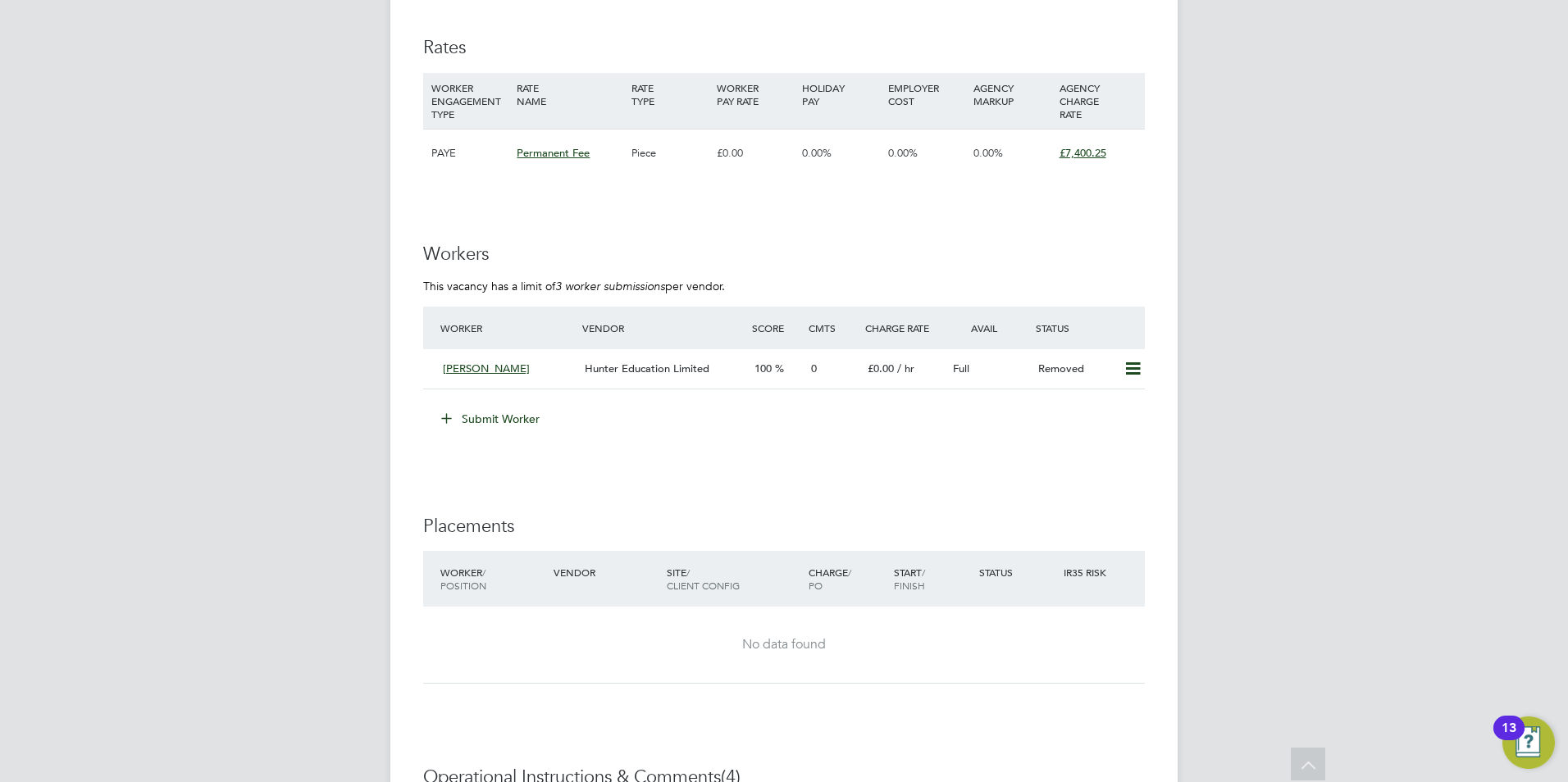
click at [508, 411] on button "Submit Worker" at bounding box center [490, 418] width 123 height 26
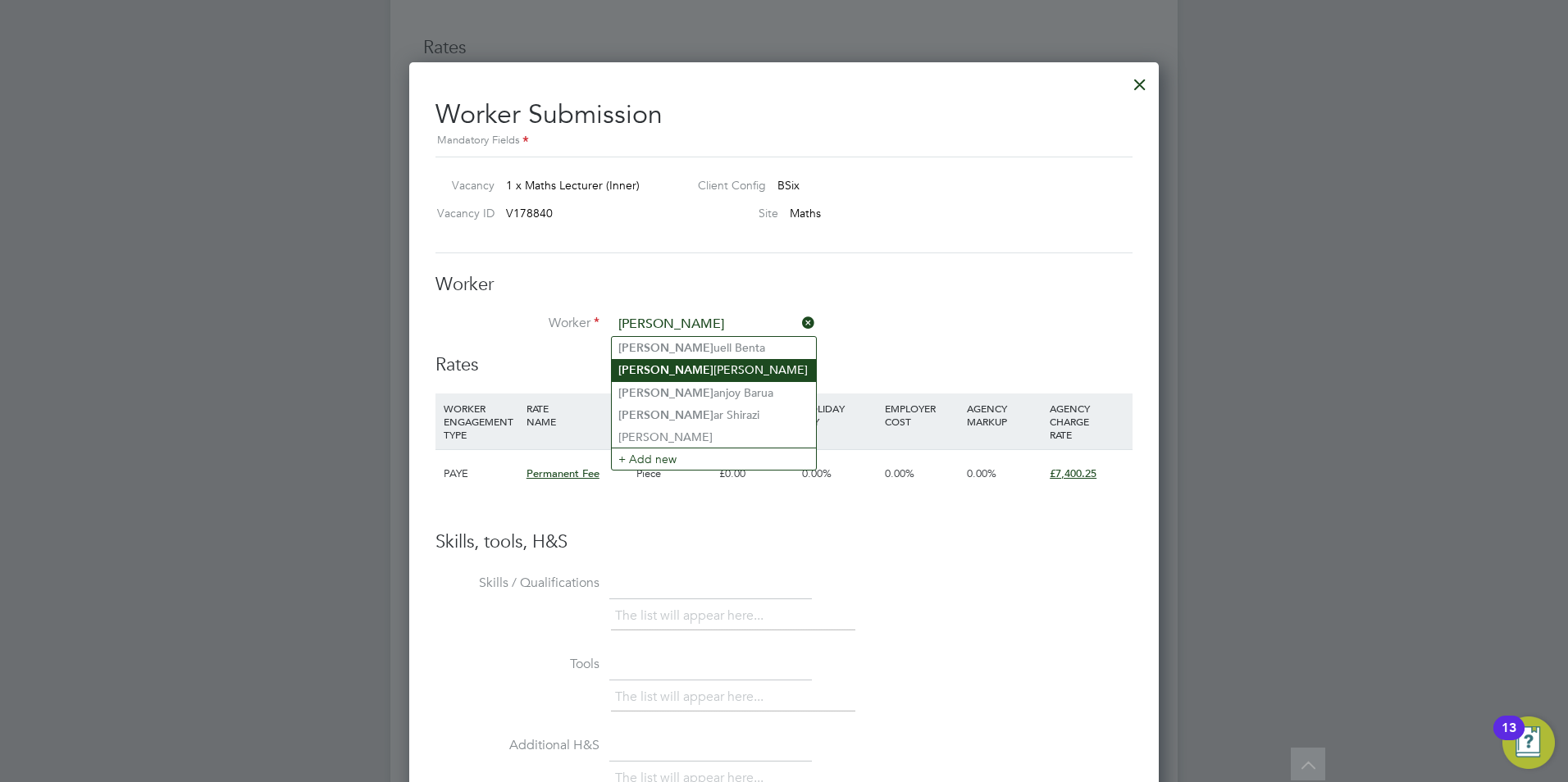
click at [707, 366] on li "Sam antha Welsh" at bounding box center [714, 370] width 204 height 22
type input "[PERSON_NAME]"
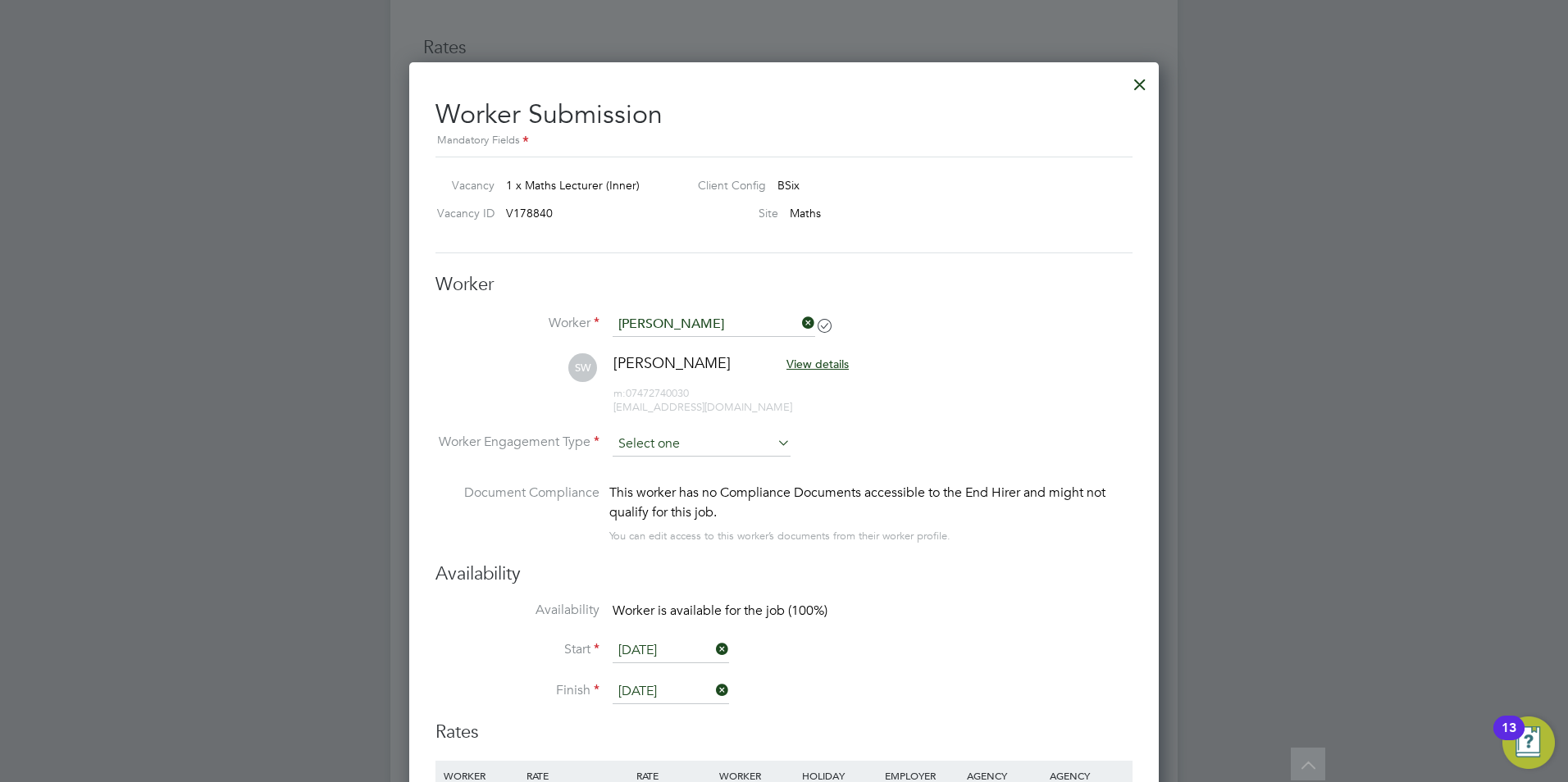
click at [676, 439] on input at bounding box center [701, 444] width 178 height 25
click at [644, 487] on li "PAYE" at bounding box center [701, 488] width 180 height 21
type input "PAYE"
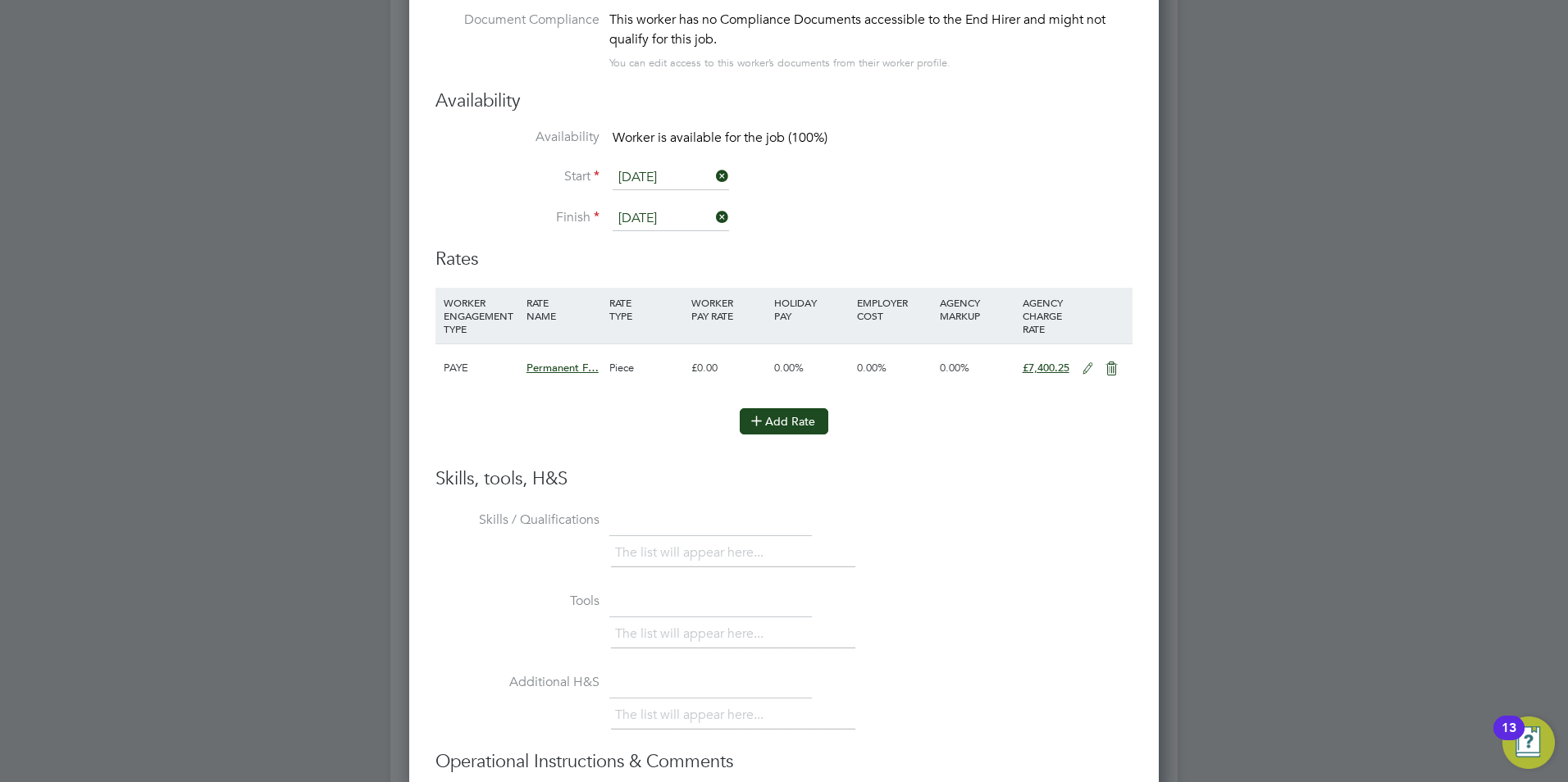
click at [792, 426] on button "Add Rate" at bounding box center [783, 421] width 88 height 26
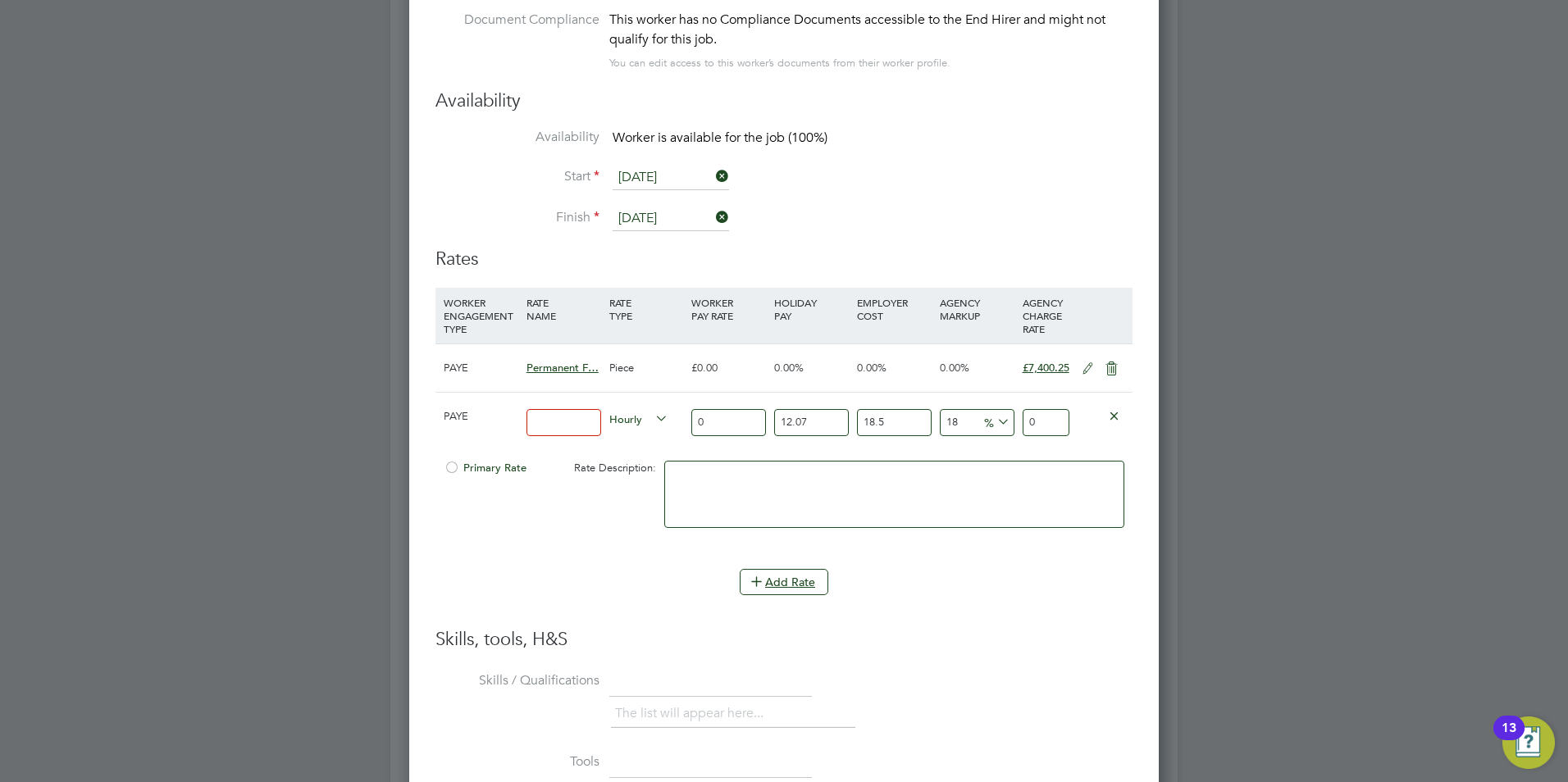
click at [1117, 417] on icon at bounding box center [1113, 415] width 12 height 12
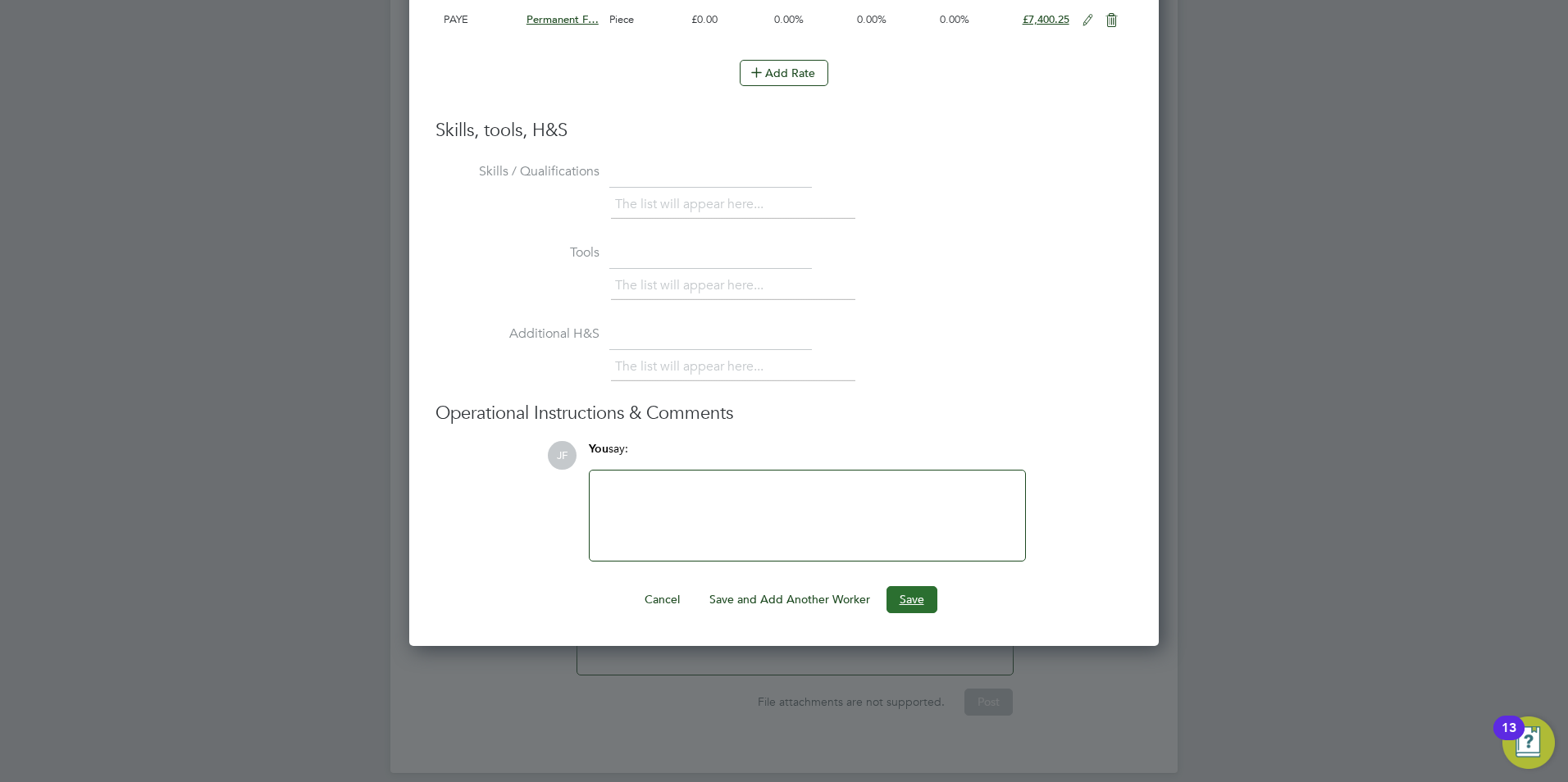
click at [900, 597] on button "Save" at bounding box center [912, 599] width 51 height 26
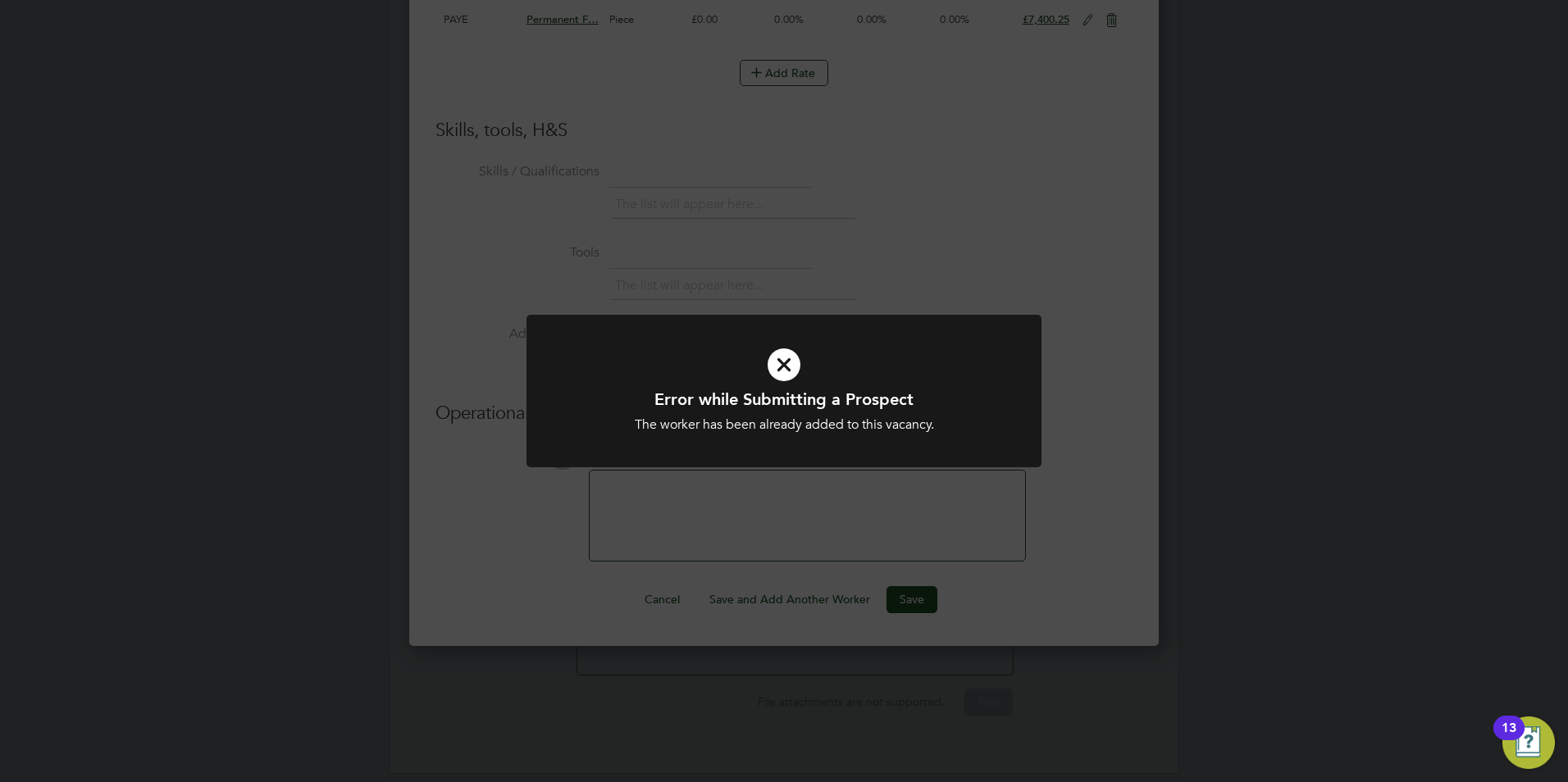
click at [926, 513] on div "Error while Submitting a Prospect The worker has been already added to this vac…" at bounding box center [784, 391] width 1568 height 782
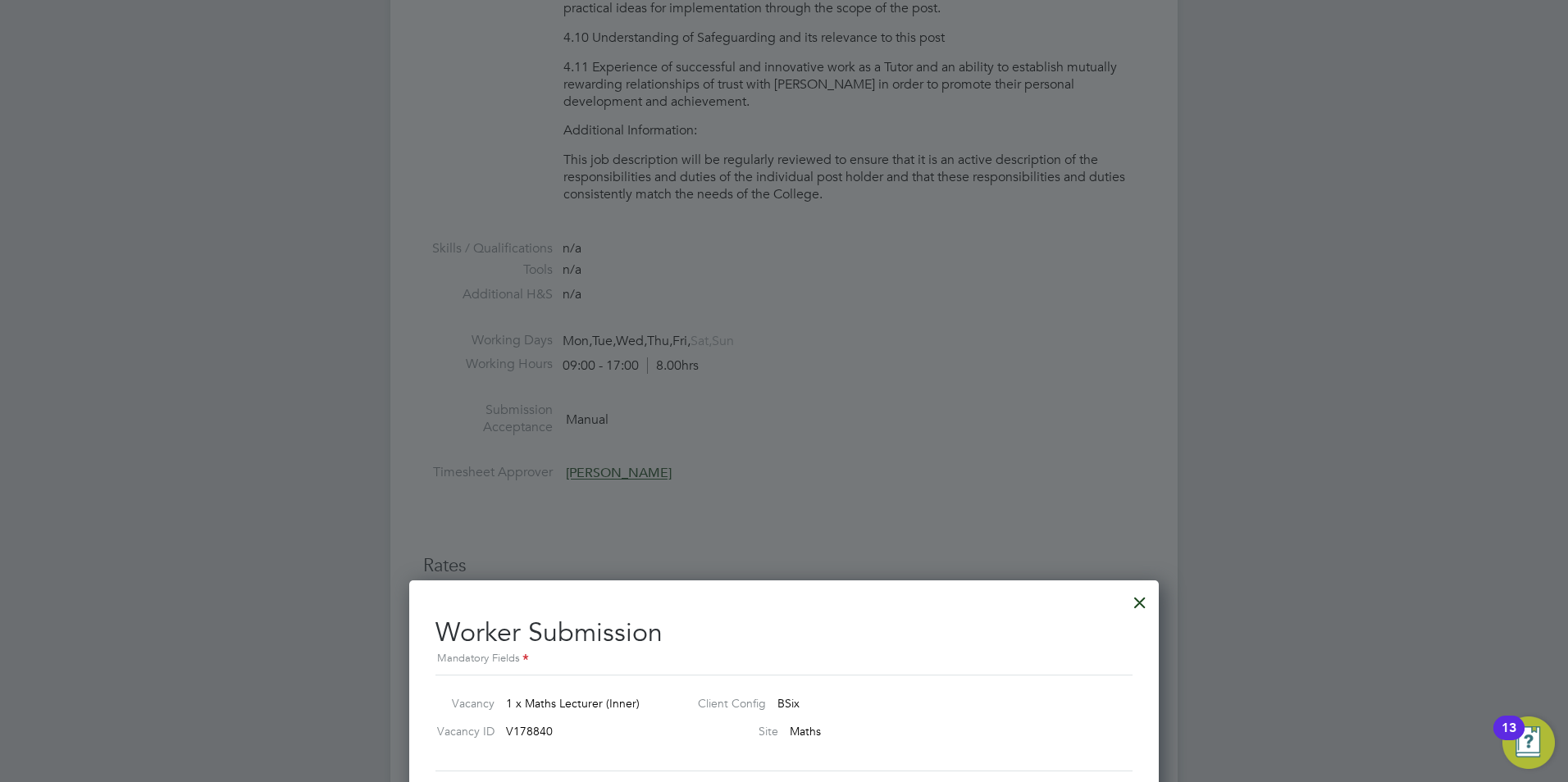
click at [1131, 605] on div at bounding box center [1140, 598] width 29 height 29
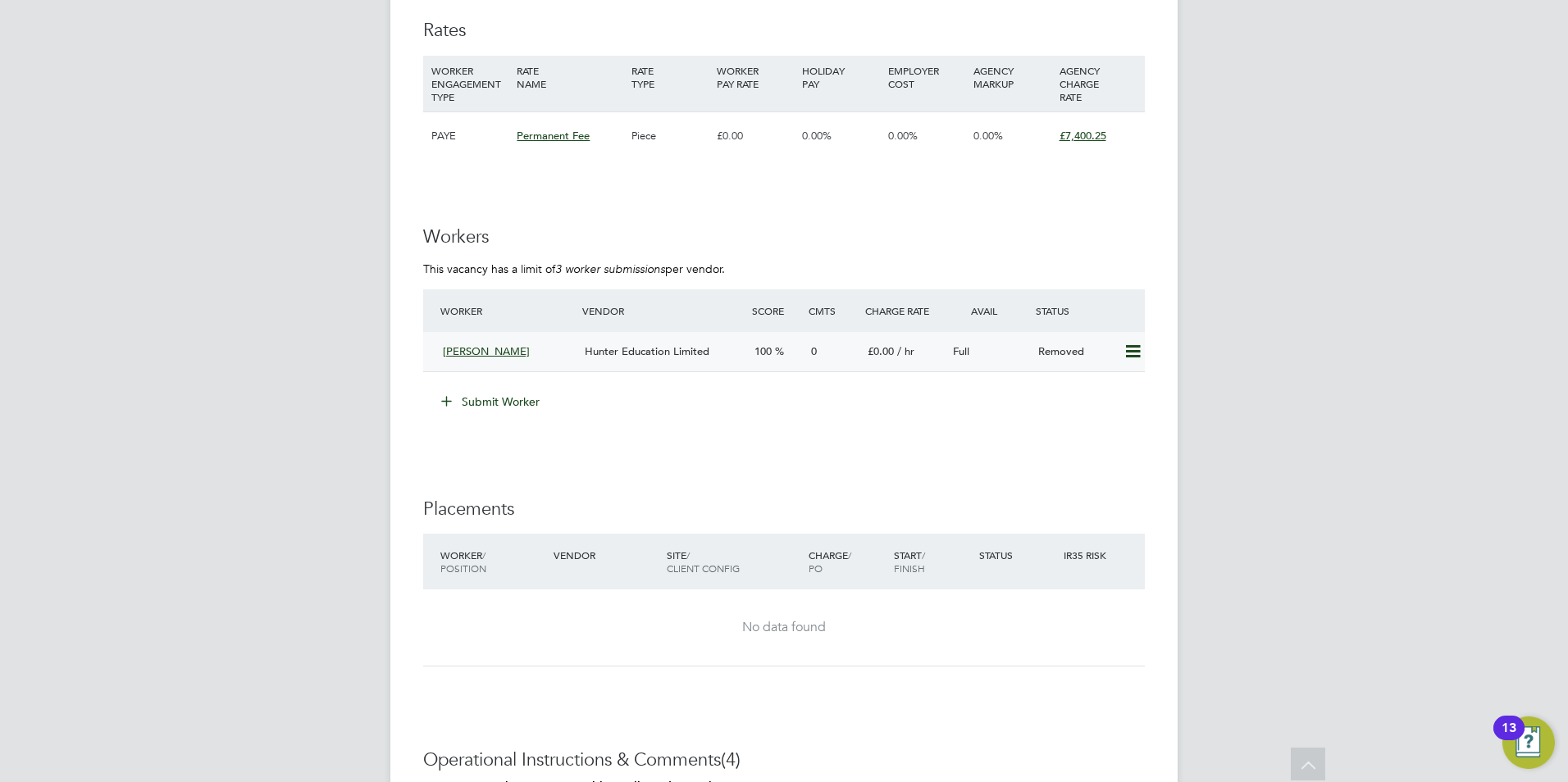
click at [660, 352] on span "Hunter Education Limited" at bounding box center [646, 351] width 125 height 14
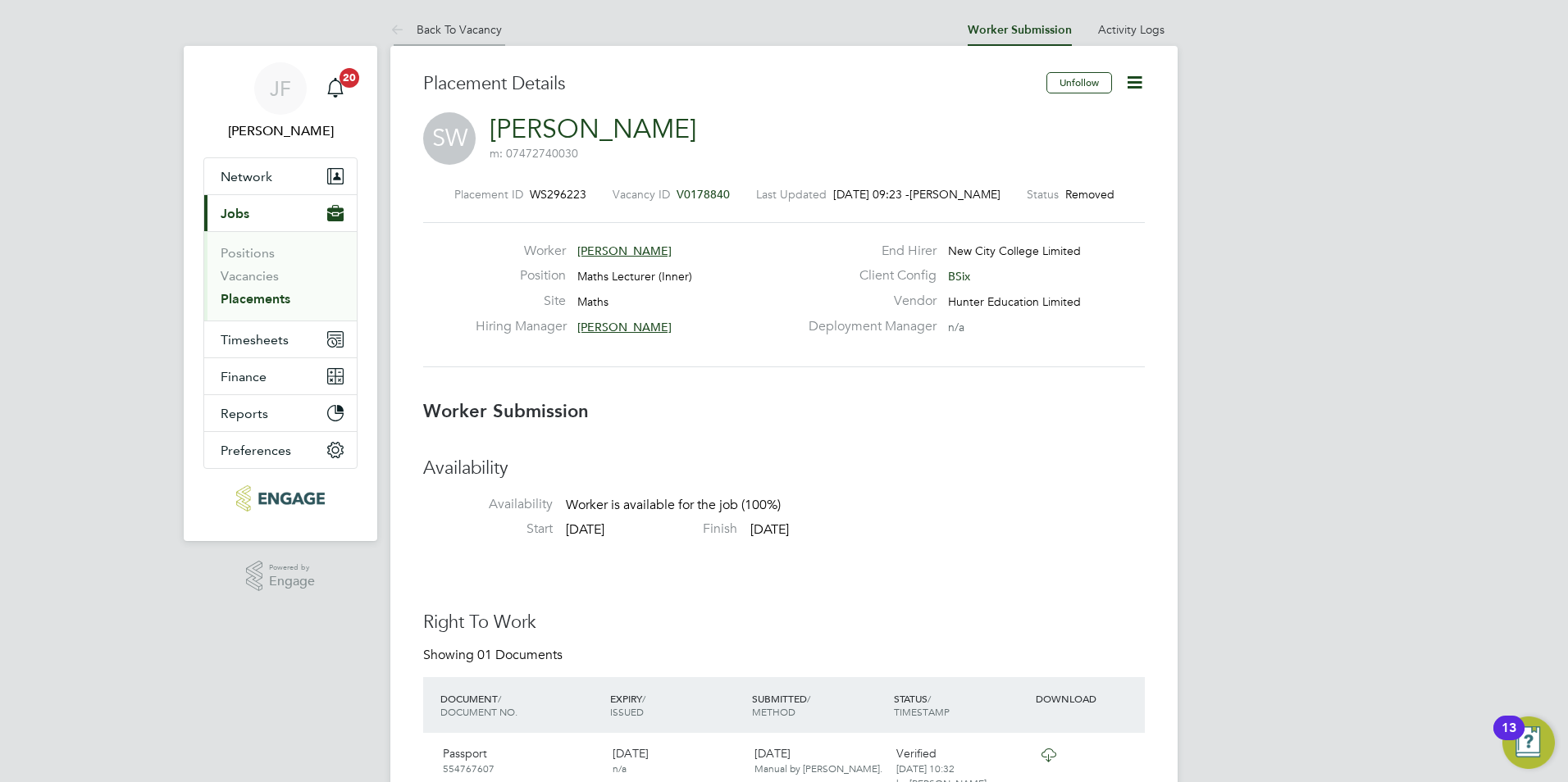
click at [449, 34] on link "Back To Vacancy" at bounding box center [446, 29] width 111 height 15
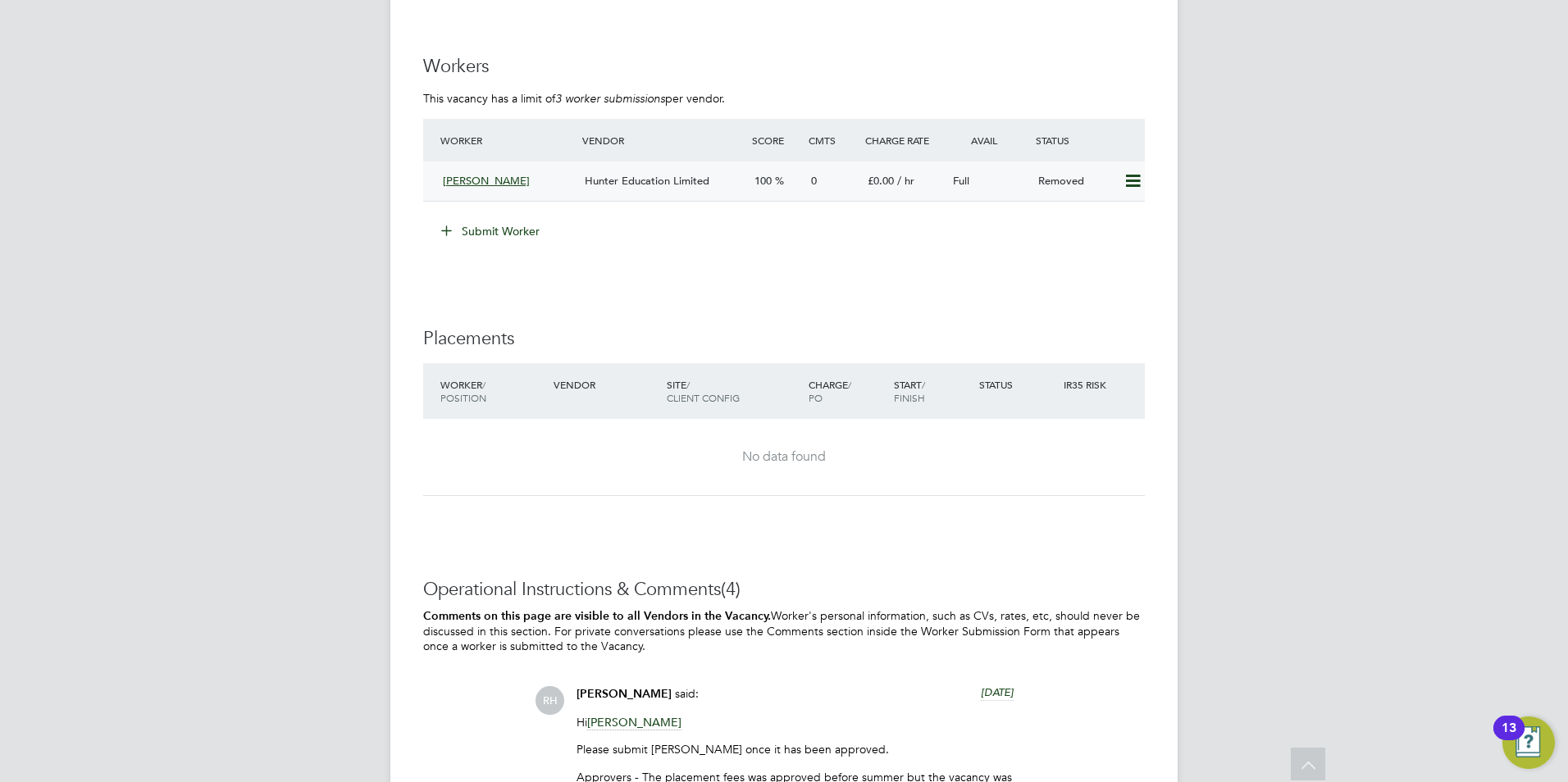
click at [1131, 183] on icon at bounding box center [1132, 181] width 20 height 13
click at [1092, 214] on li "Resubmit" at bounding box center [1106, 215] width 69 height 23
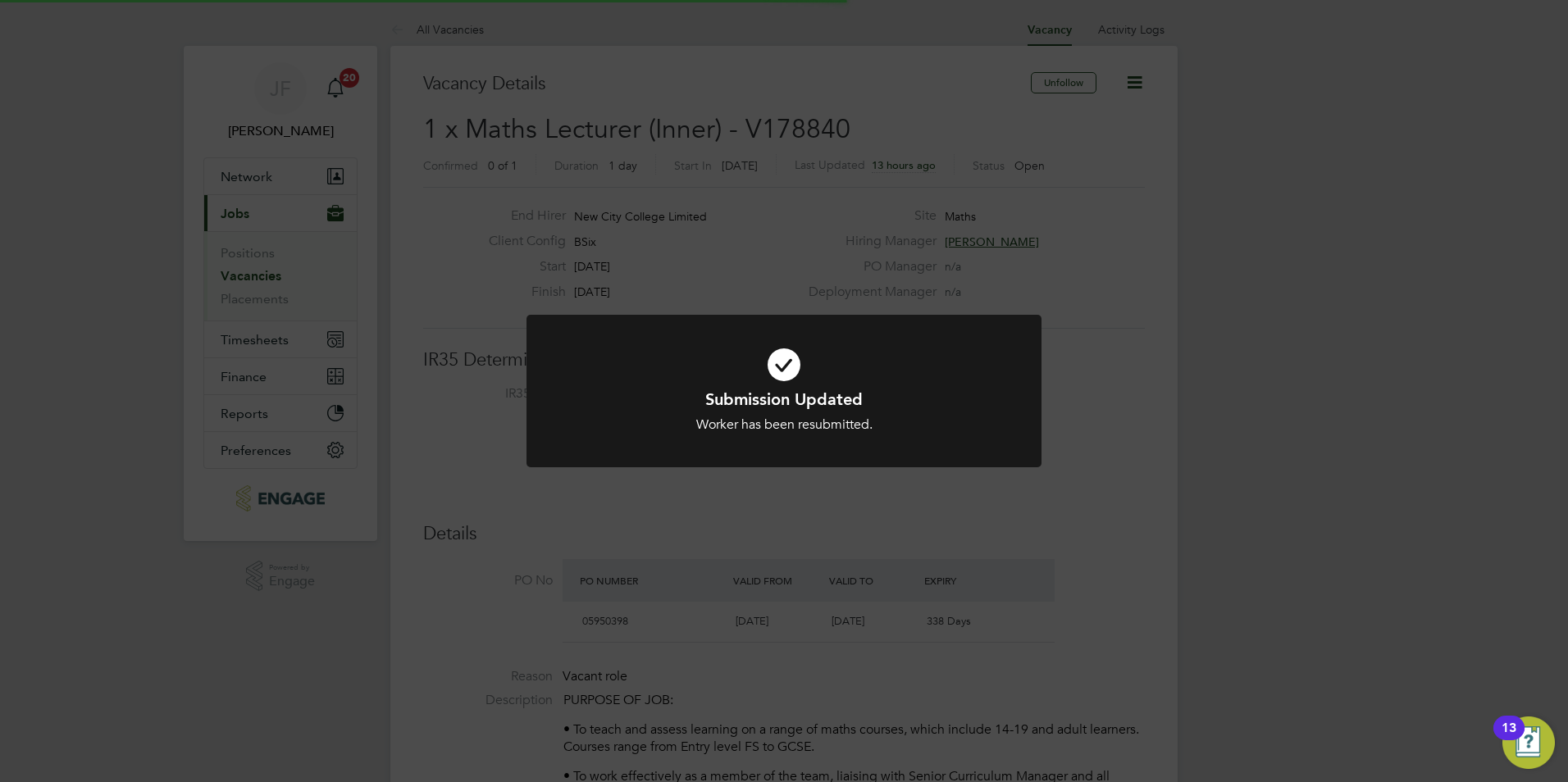
click at [1077, 236] on div "Submission Updated Worker has been resubmitted. Cancel Okay" at bounding box center [784, 391] width 1568 height 782
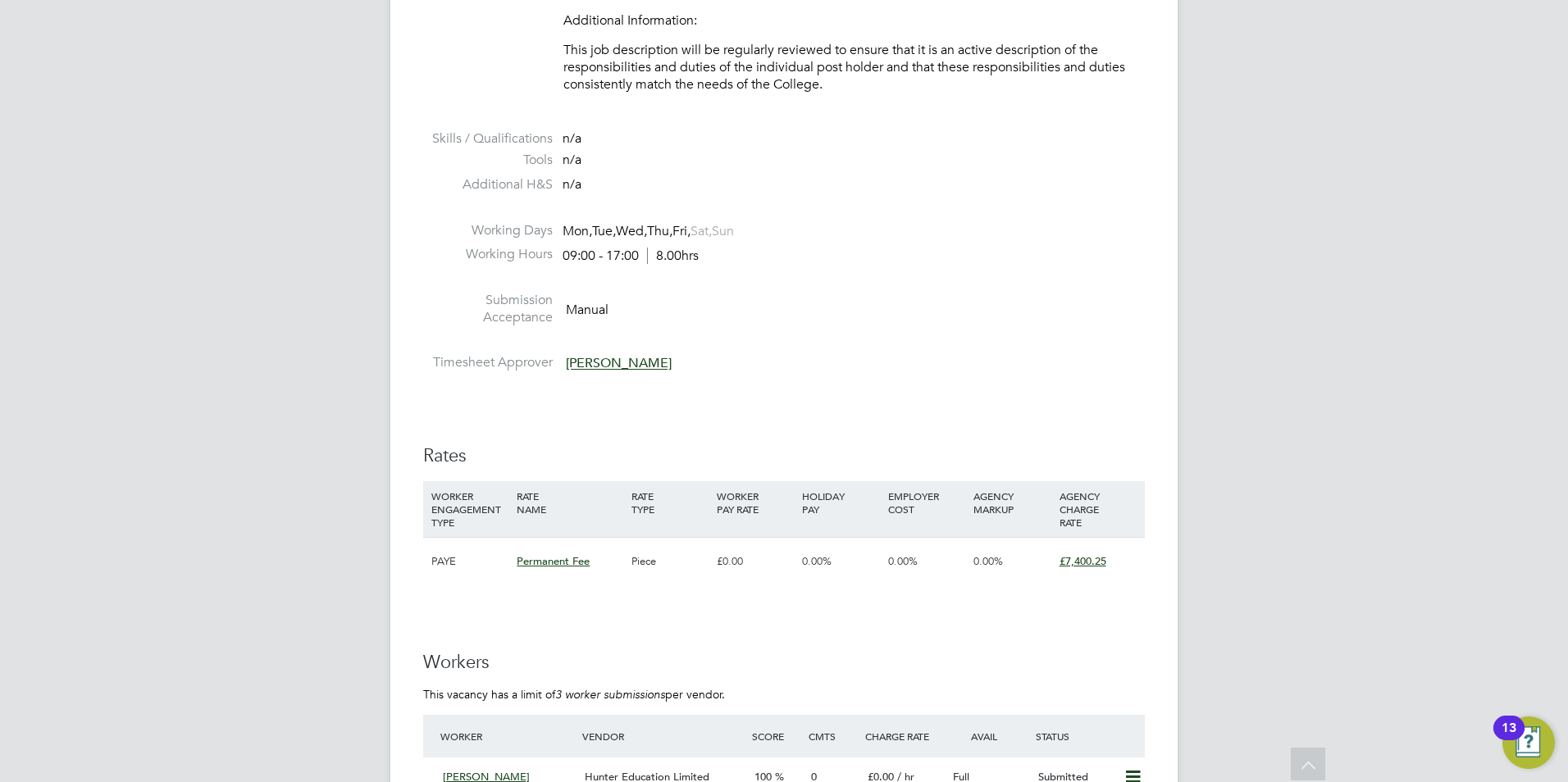
scroll to position [3032, 0]
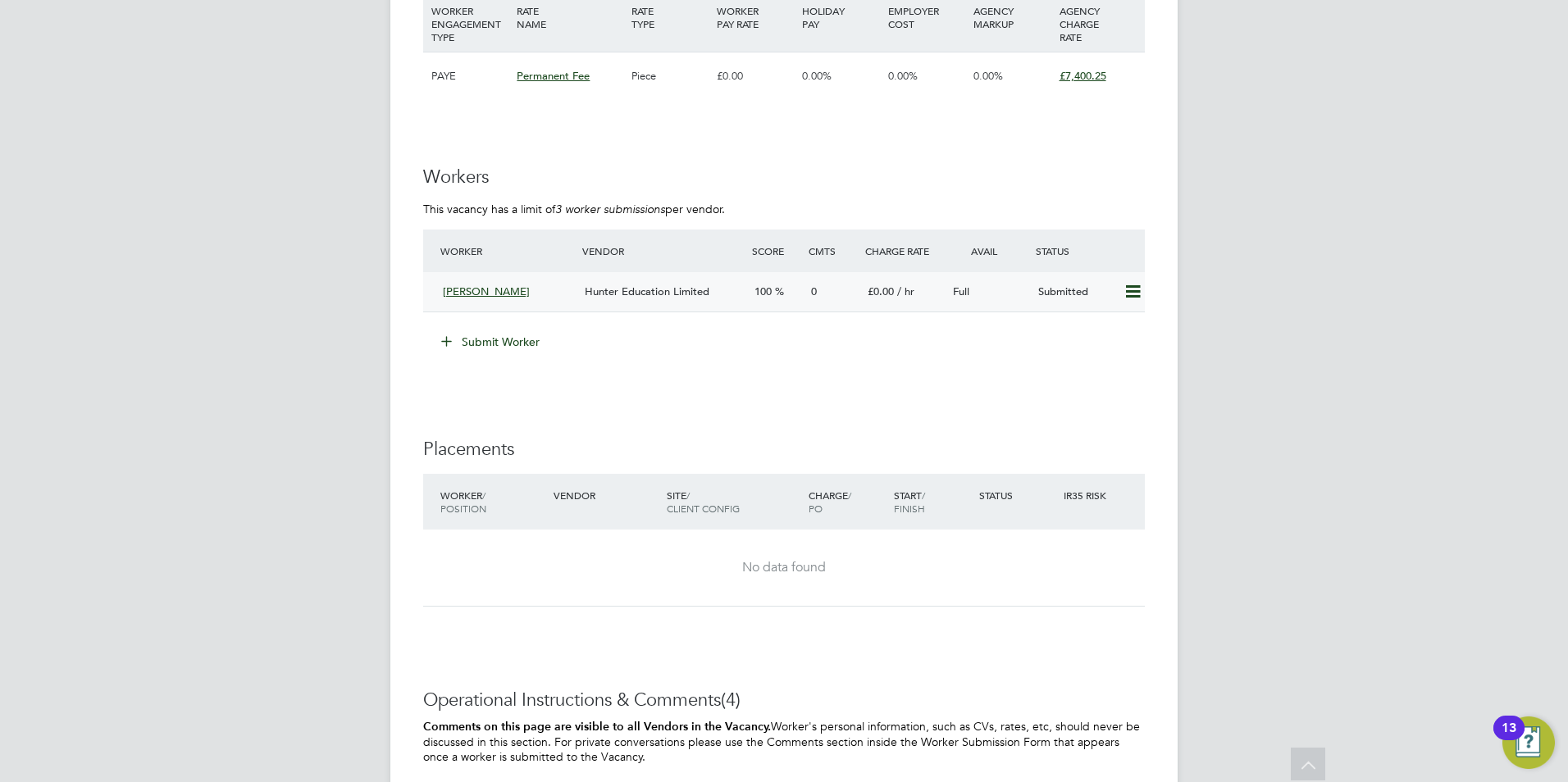
click at [1134, 287] on icon at bounding box center [1132, 292] width 20 height 13
click at [823, 356] on li "Submit Worker" at bounding box center [784, 350] width 722 height 43
click at [756, 87] on div "£0.00" at bounding box center [756, 77] width 86 height 47
click at [633, 81] on div "Piece" at bounding box center [670, 77] width 86 height 47
click at [661, 77] on div "Piece" at bounding box center [670, 77] width 86 height 47
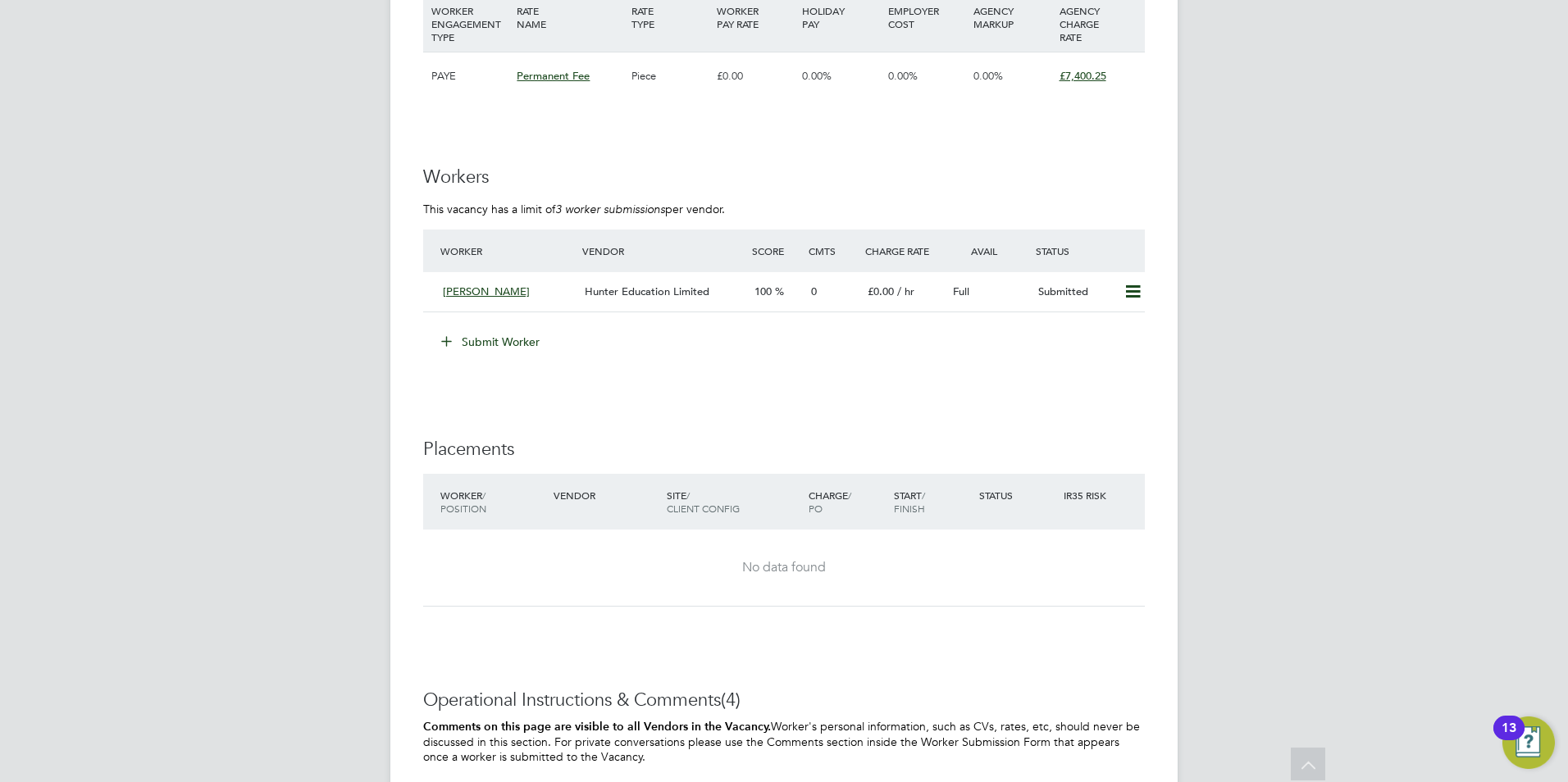
click at [713, 77] on div "£0.00" at bounding box center [756, 77] width 86 height 47
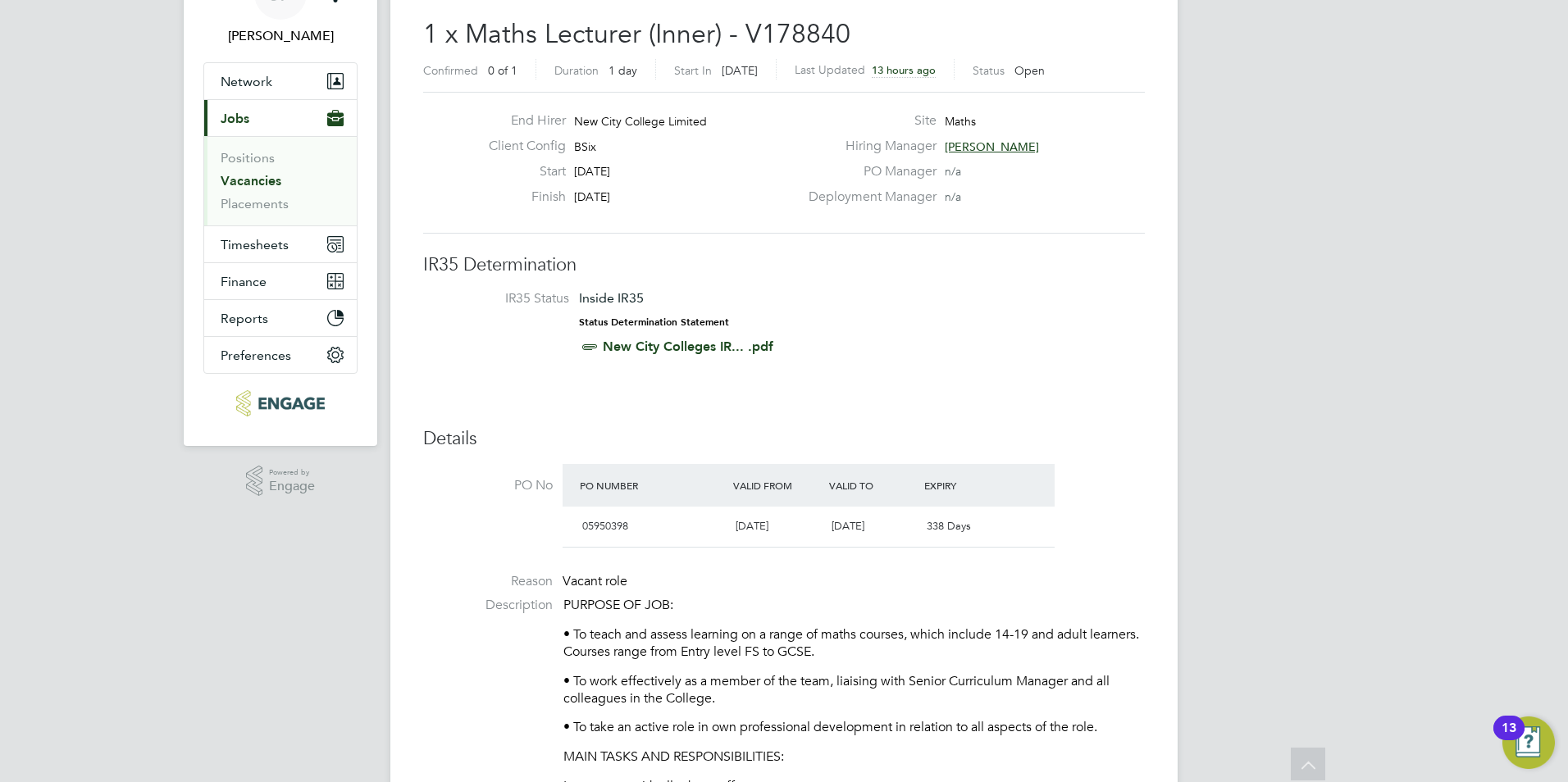
scroll to position [0, 0]
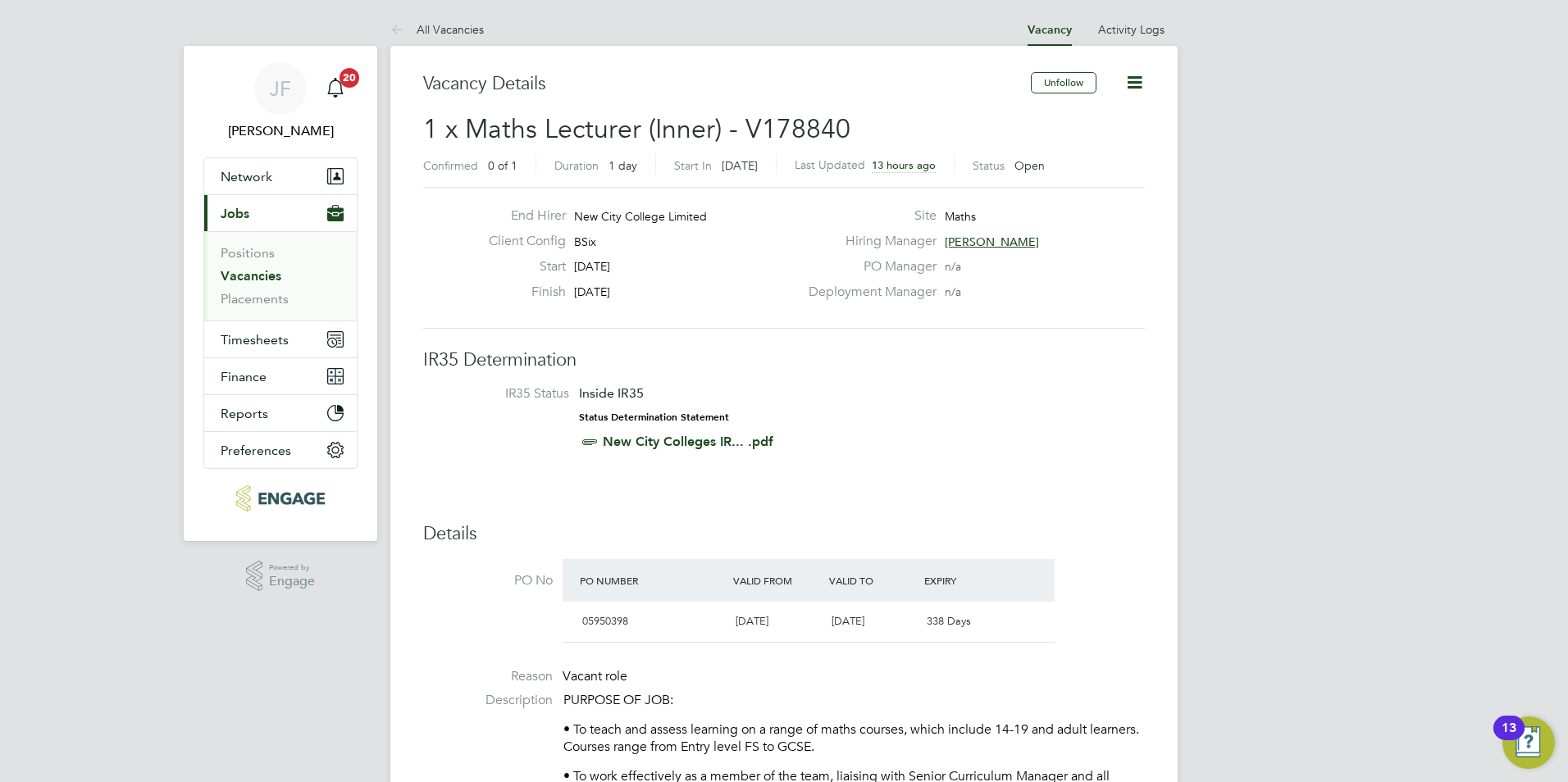
click at [261, 273] on link "Vacancies" at bounding box center [251, 275] width 61 height 15
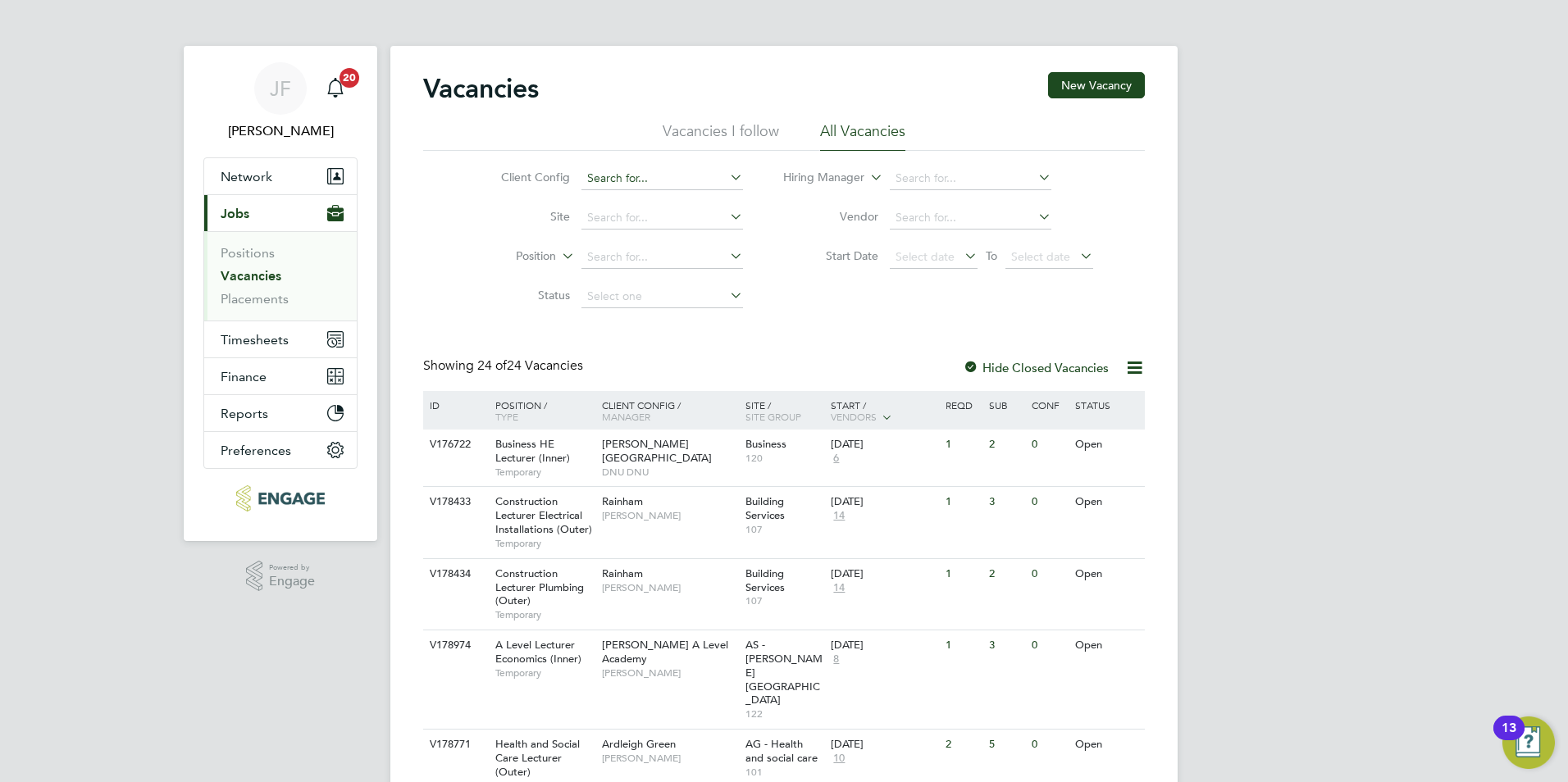
click at [631, 176] on input at bounding box center [662, 178] width 161 height 23
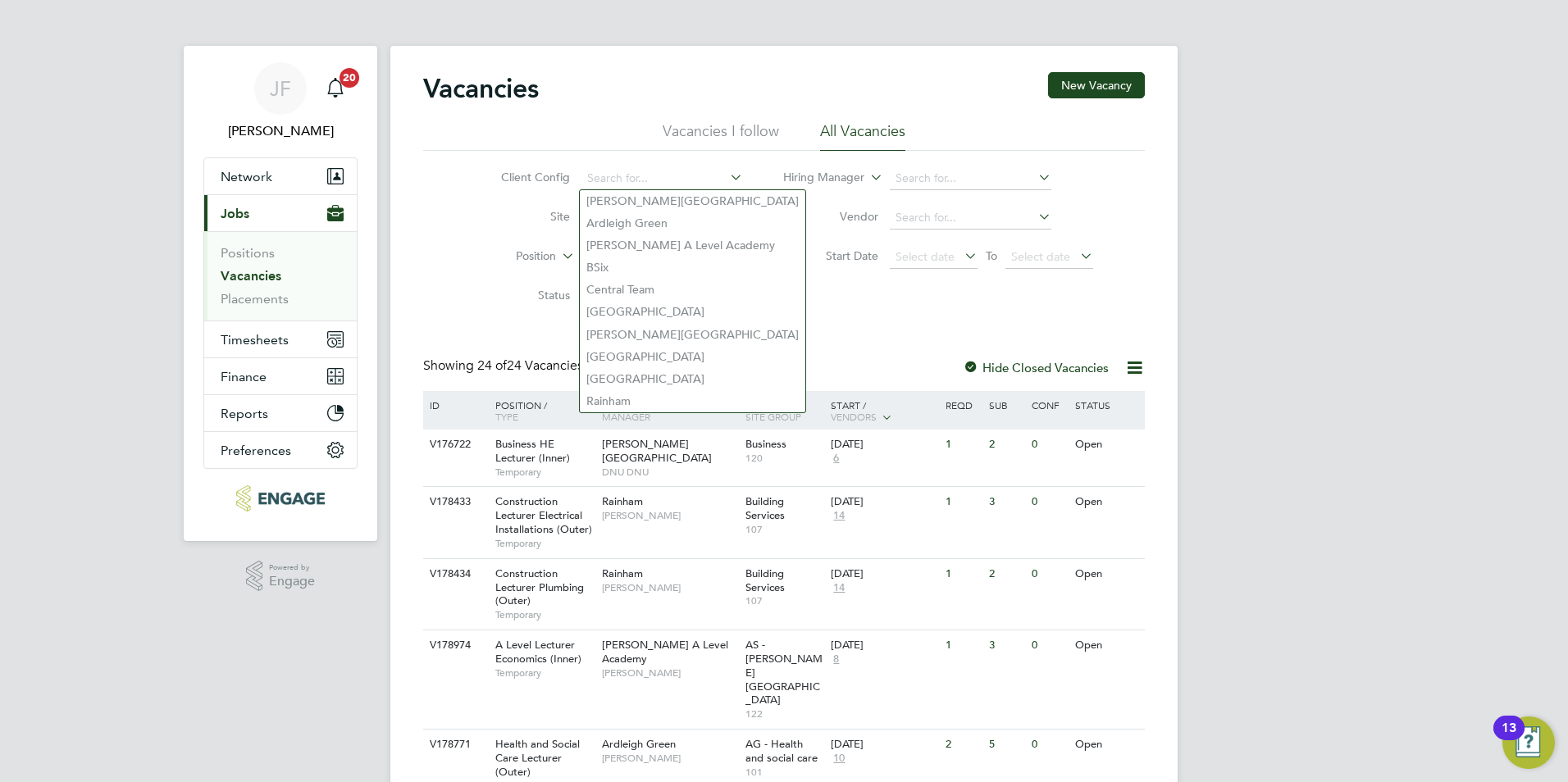
click at [995, 127] on ul "Vacancies I follow All Vacancies" at bounding box center [784, 136] width 722 height 29
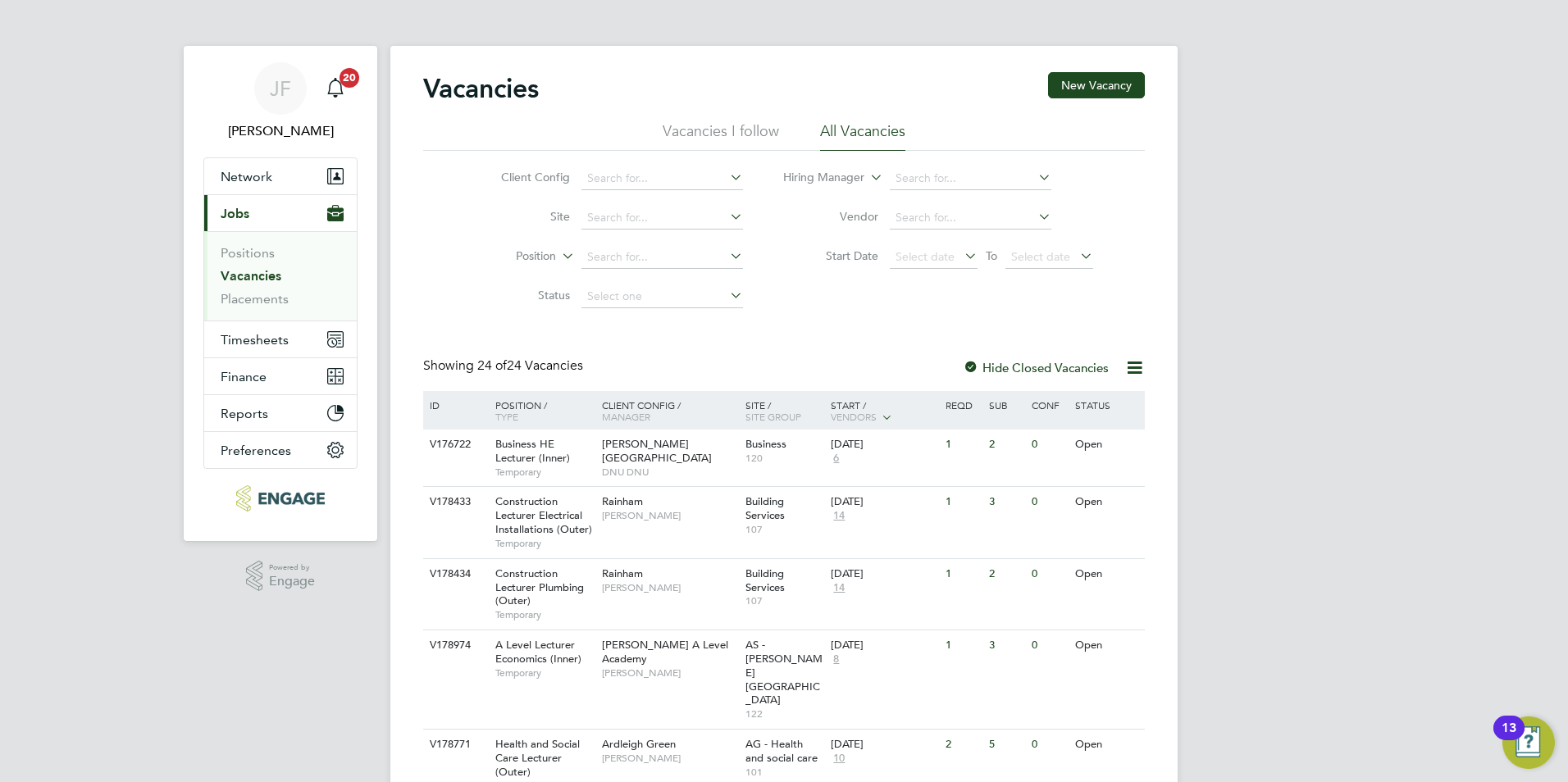
click at [747, 133] on li "Vacancies I follow" at bounding box center [721, 136] width 117 height 29
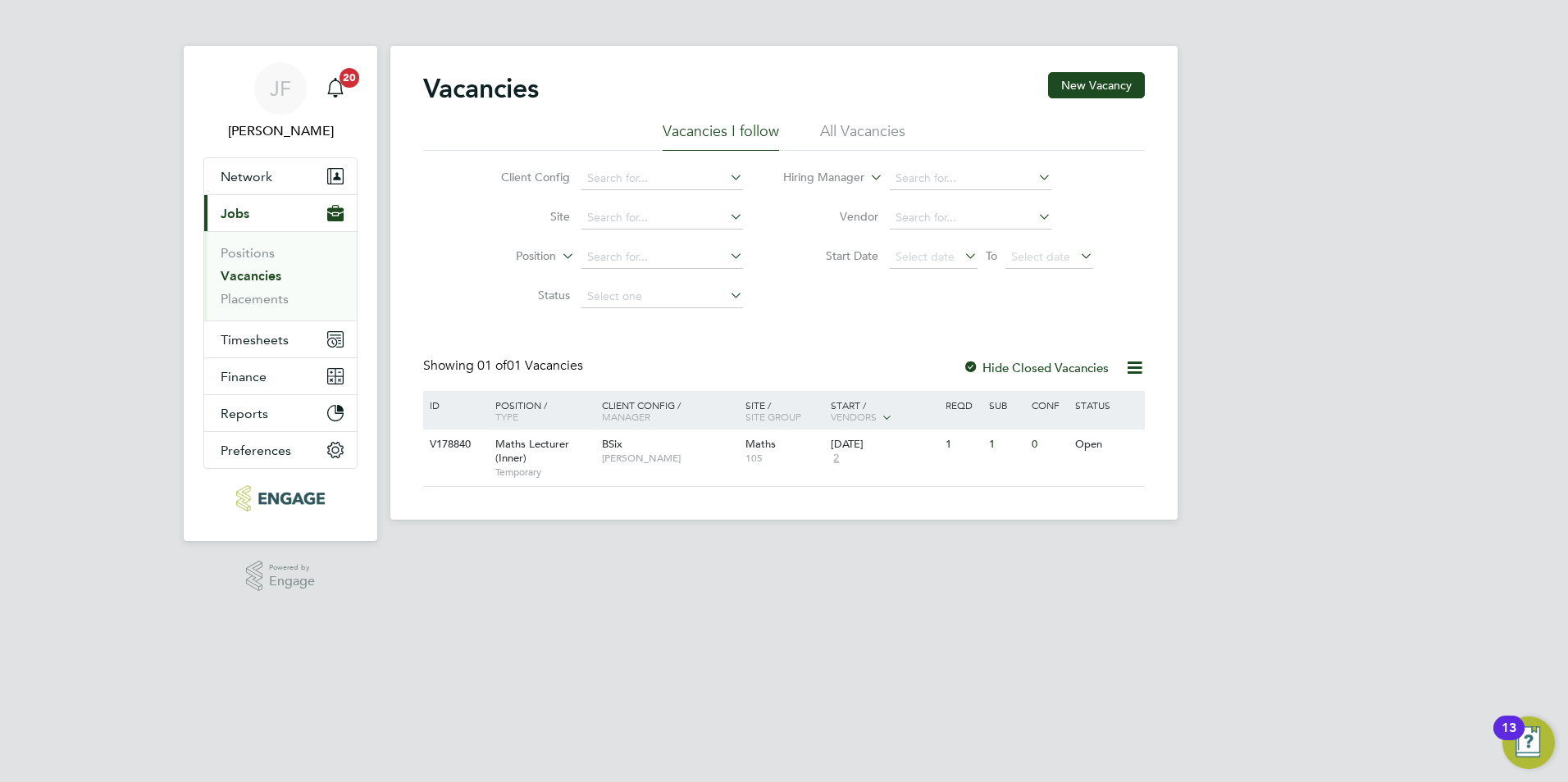
click at [872, 131] on li "All Vacancies" at bounding box center [862, 136] width 86 height 29
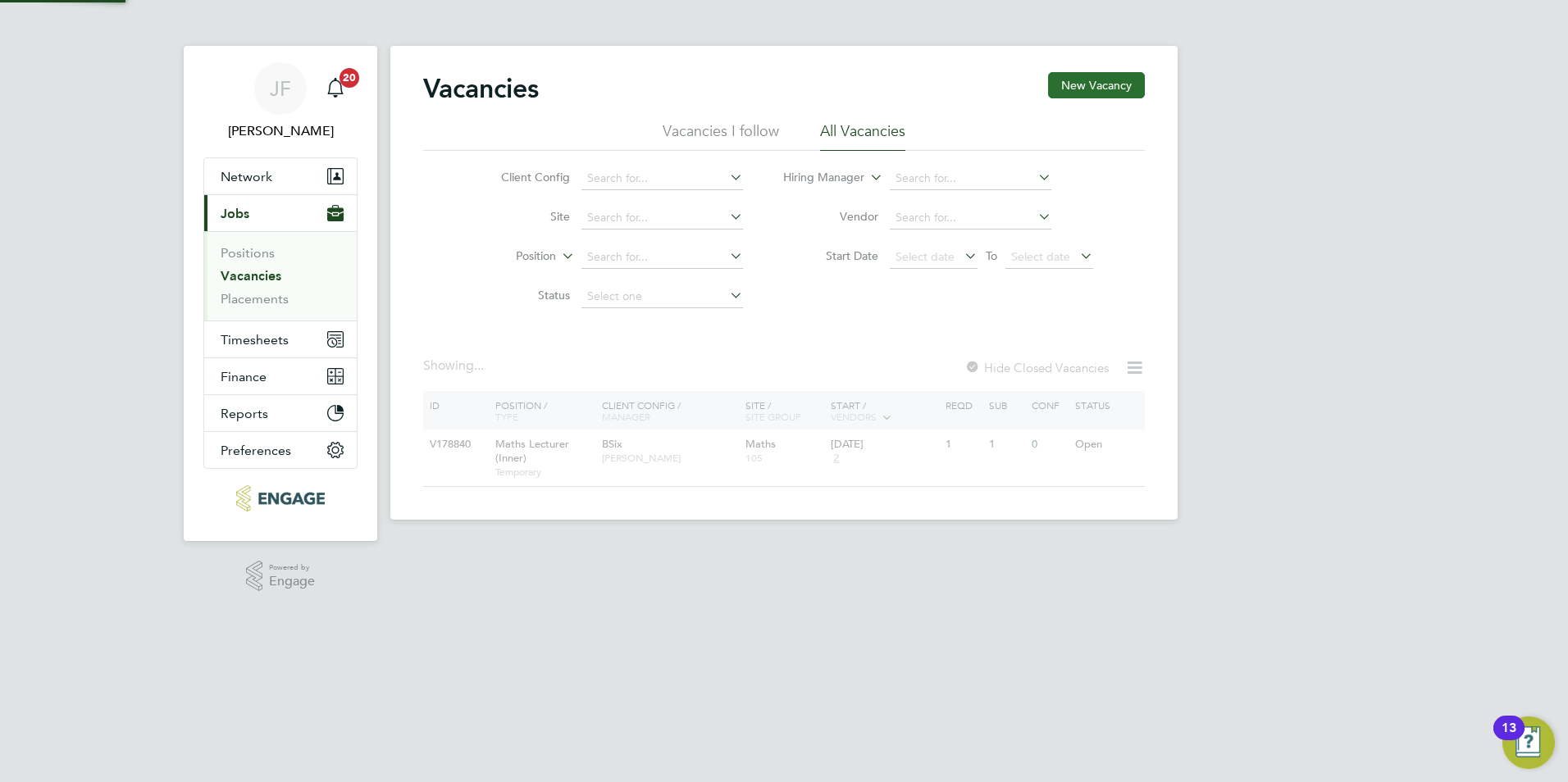
click at [1105, 75] on button "New Vacancy" at bounding box center [1097, 85] width 97 height 26
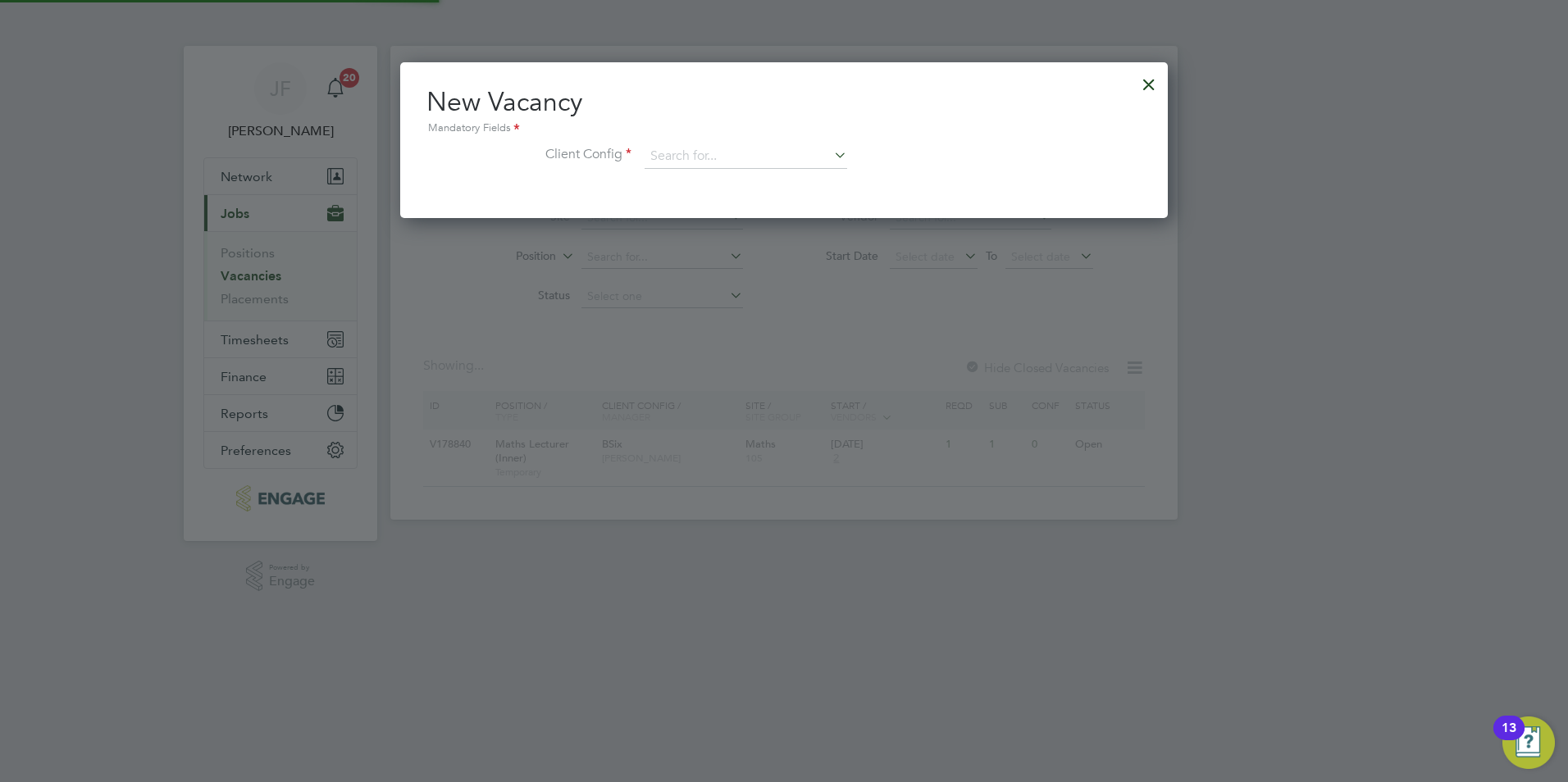
scroll to position [156, 769]
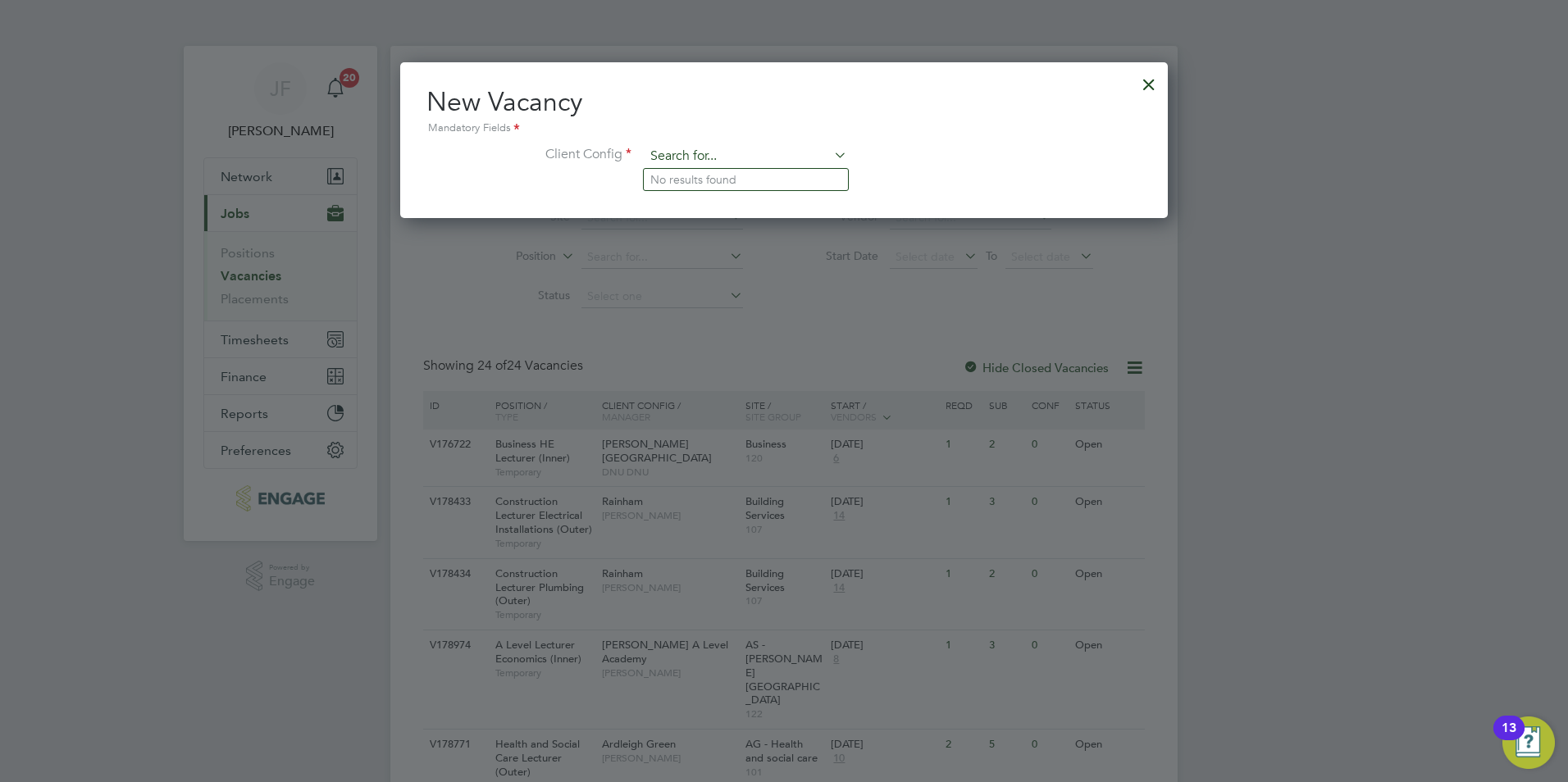
paste input "V178820"
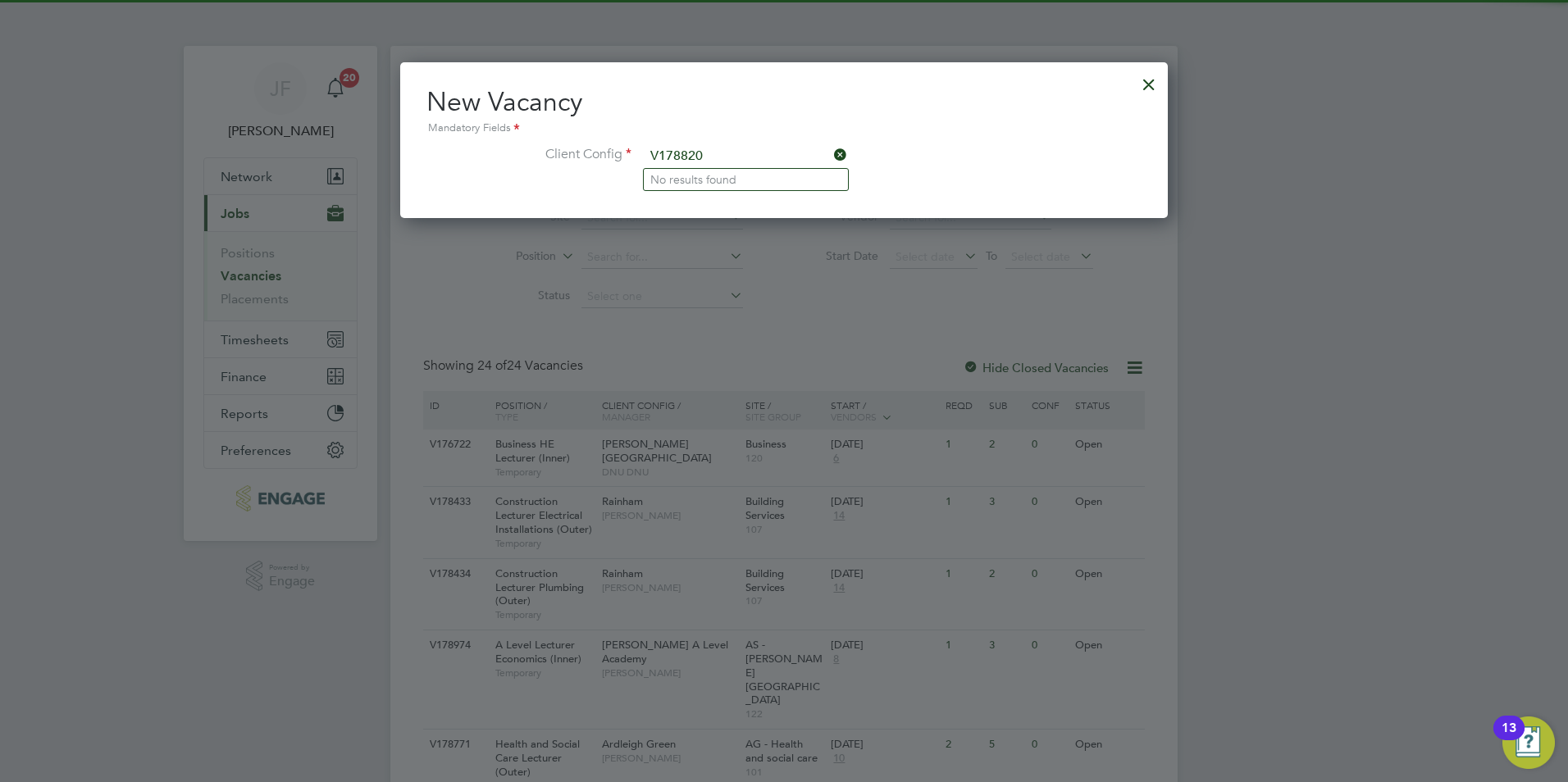
type input "V178820"
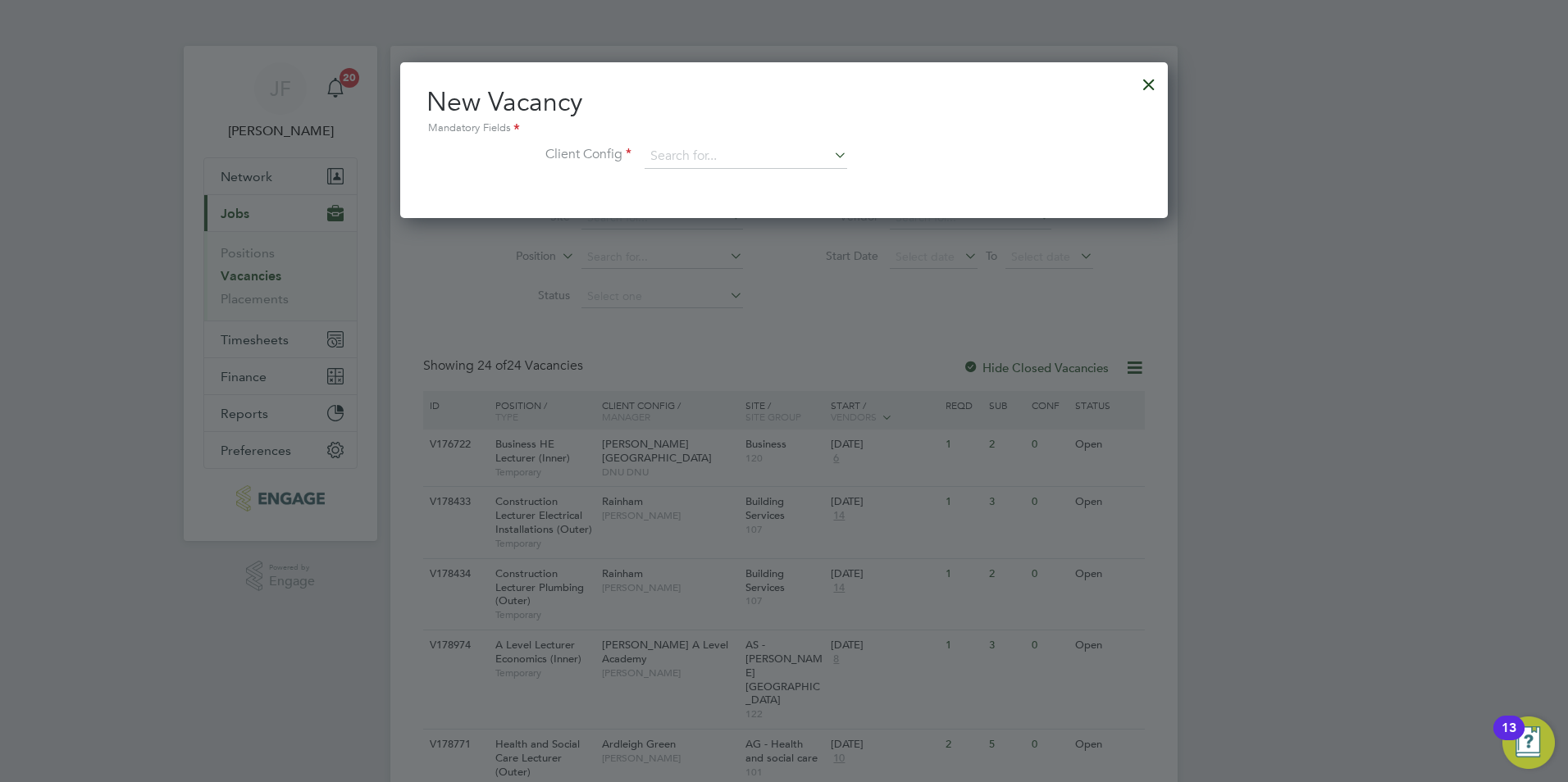
click at [1134, 87] on div "New Vacancy Mandatory Fields Client Config" at bounding box center [784, 139] width 768 height 156
click at [1141, 86] on div at bounding box center [1149, 80] width 29 height 29
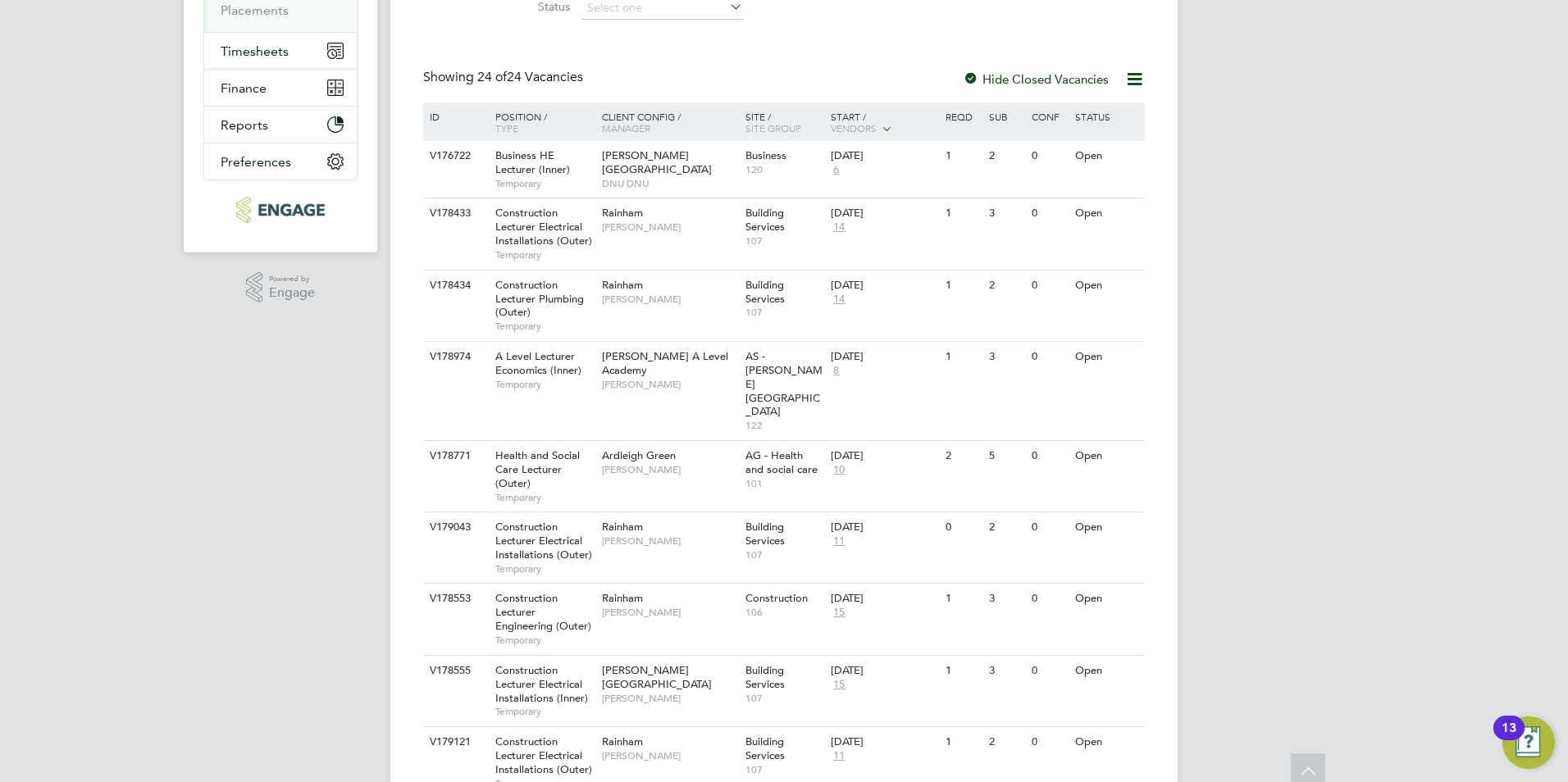
scroll to position [0, 0]
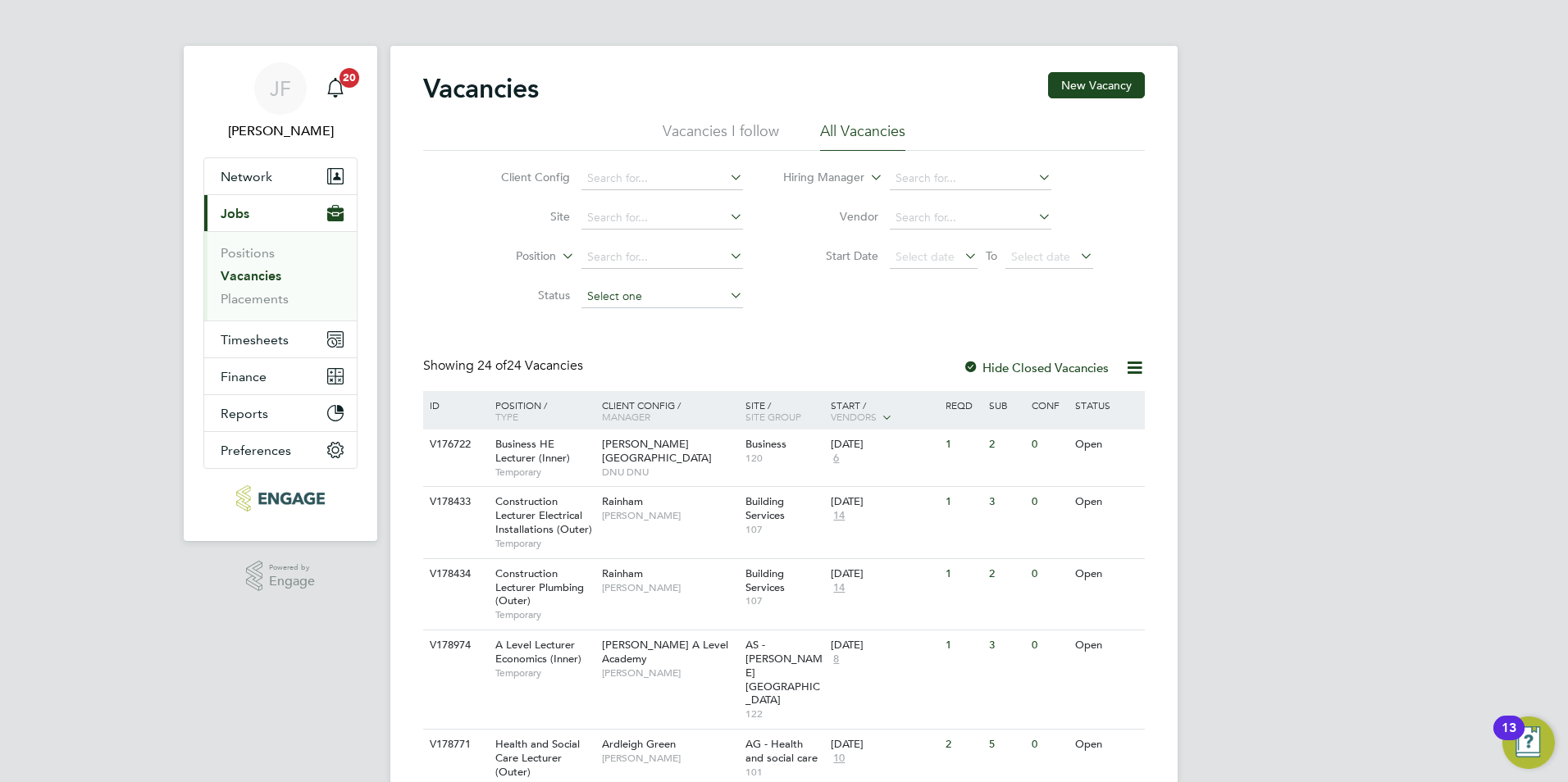
click at [619, 298] on input at bounding box center [662, 296] width 161 height 23
click at [811, 262] on label "Start Date" at bounding box center [830, 256] width 94 height 15
click at [232, 215] on span "Jobs" at bounding box center [234, 213] width 28 height 15
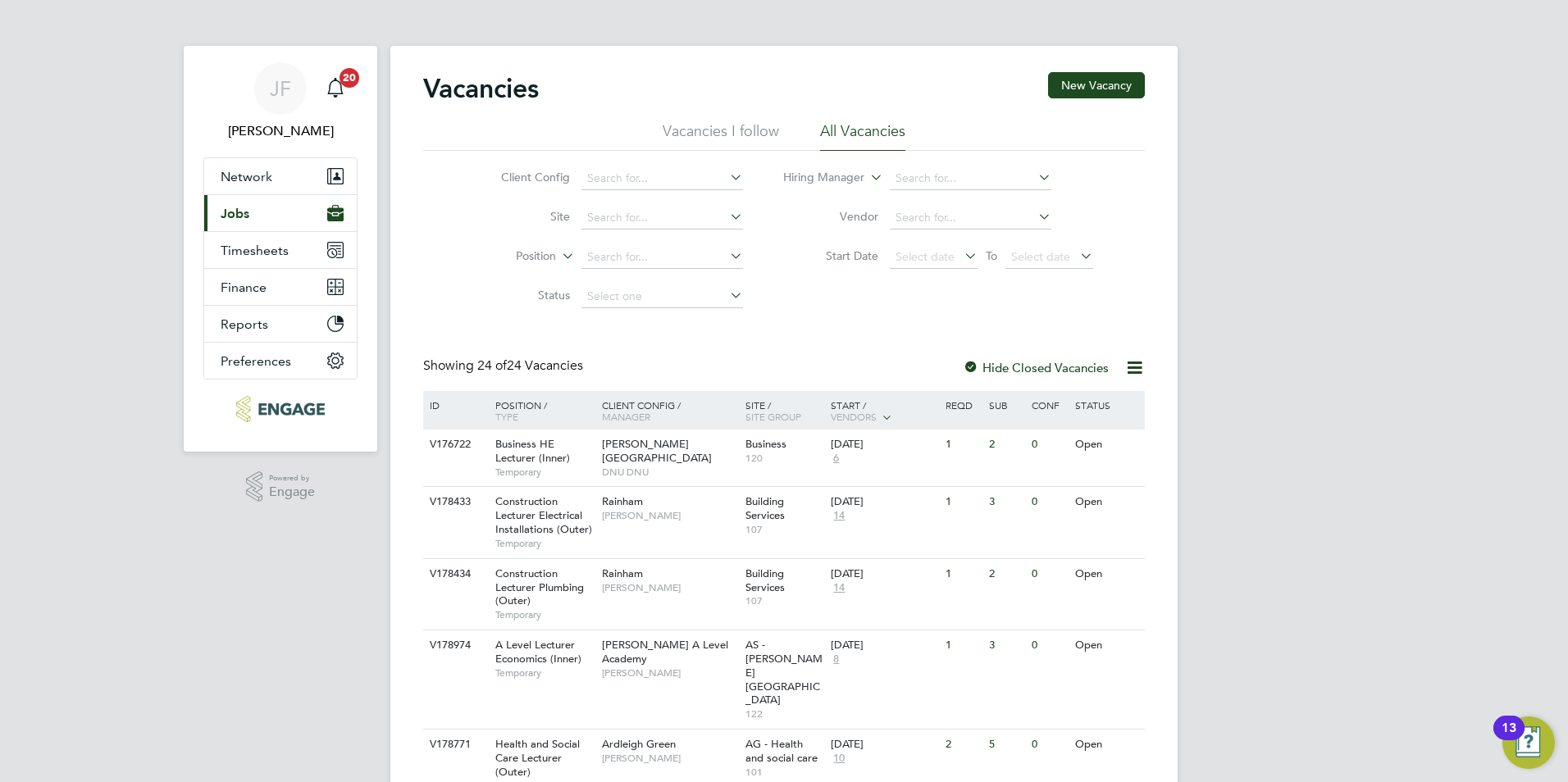
click at [232, 215] on span "Jobs" at bounding box center [234, 213] width 28 height 15
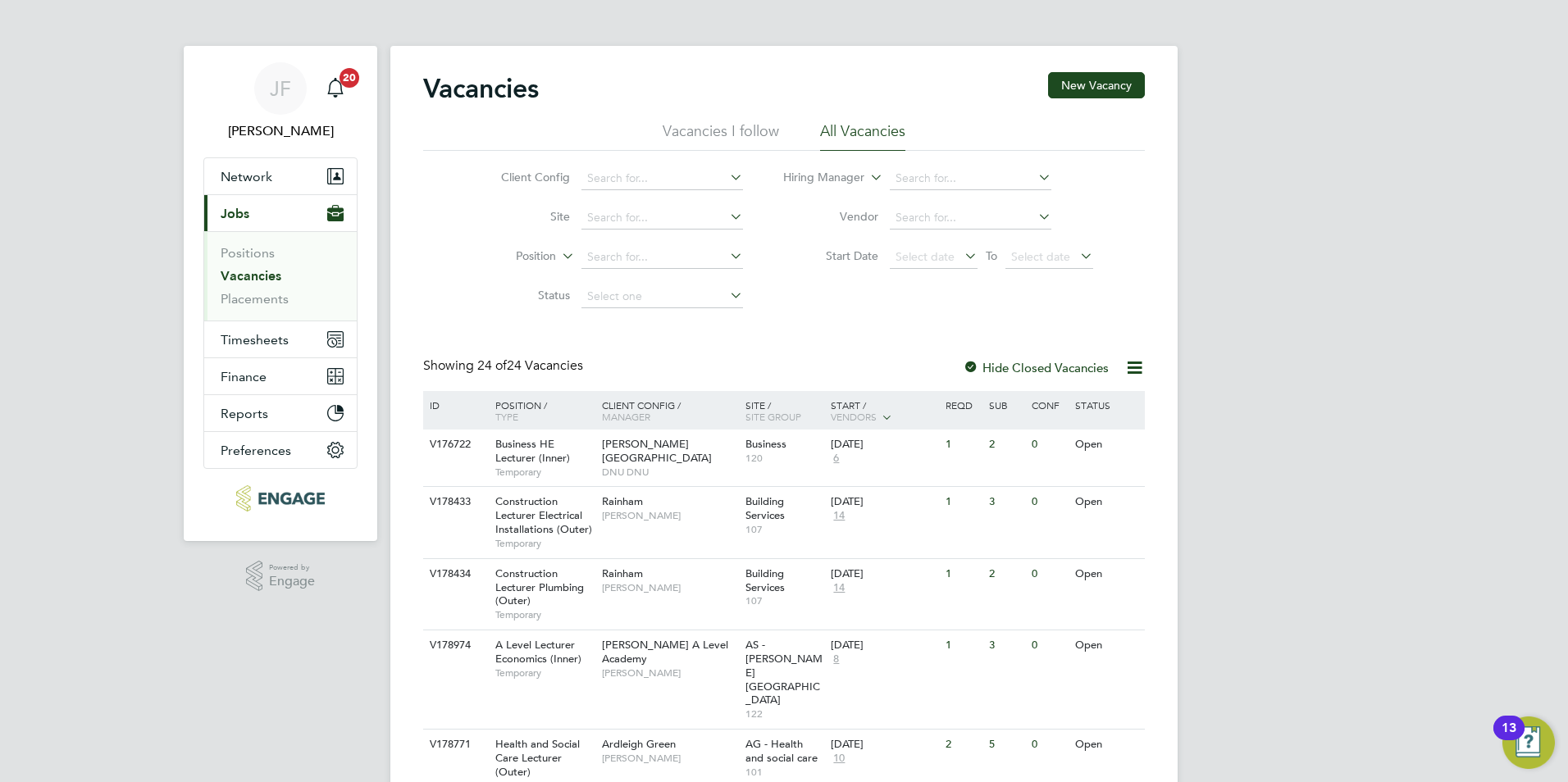
scroll to position [2, 0]
click at [619, 179] on input at bounding box center [662, 177] width 161 height 23
click at [566, 145] on ul "Vacancies I follow All Vacancies" at bounding box center [784, 134] width 722 height 29
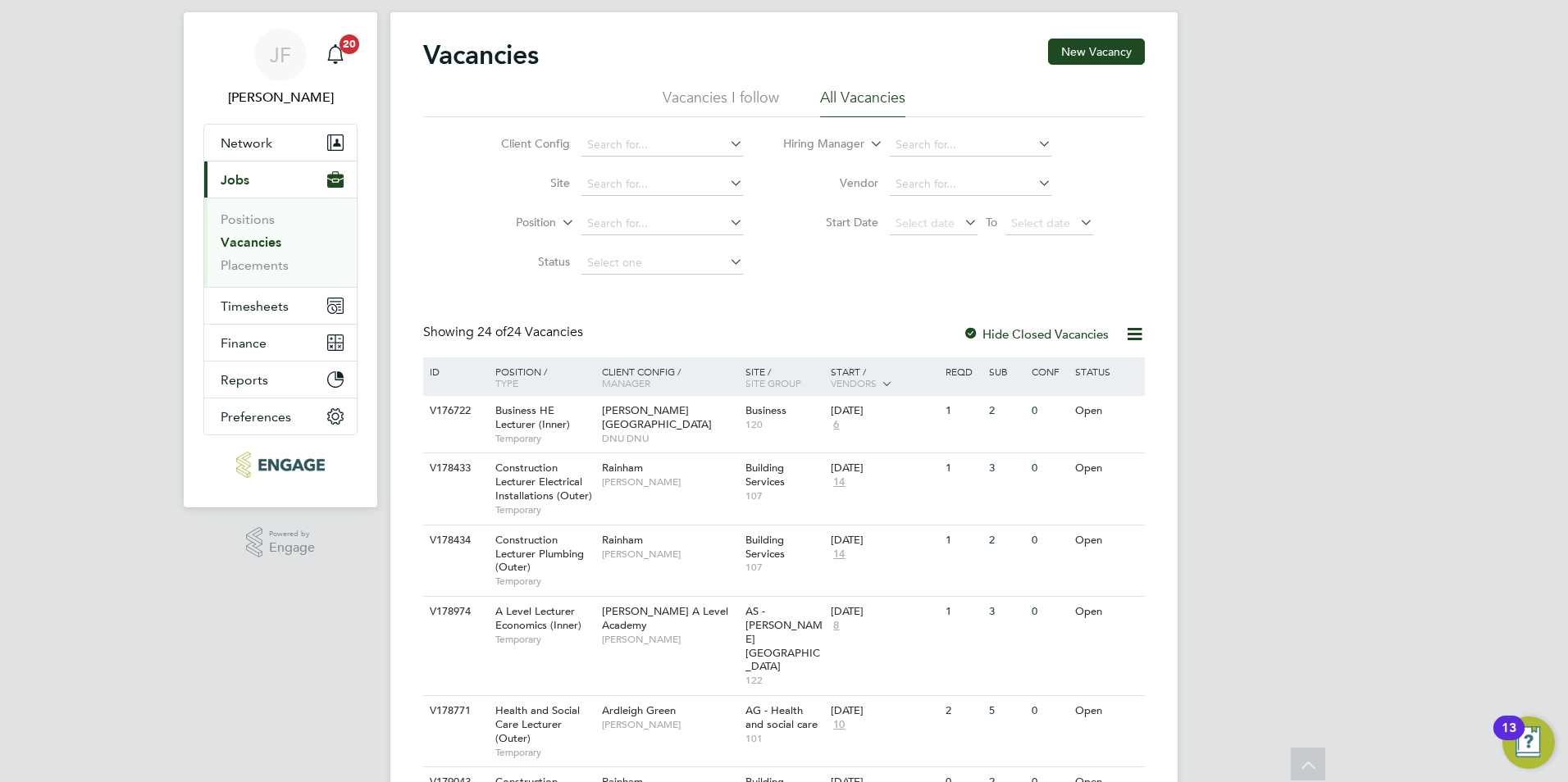
scroll to position [0, 0]
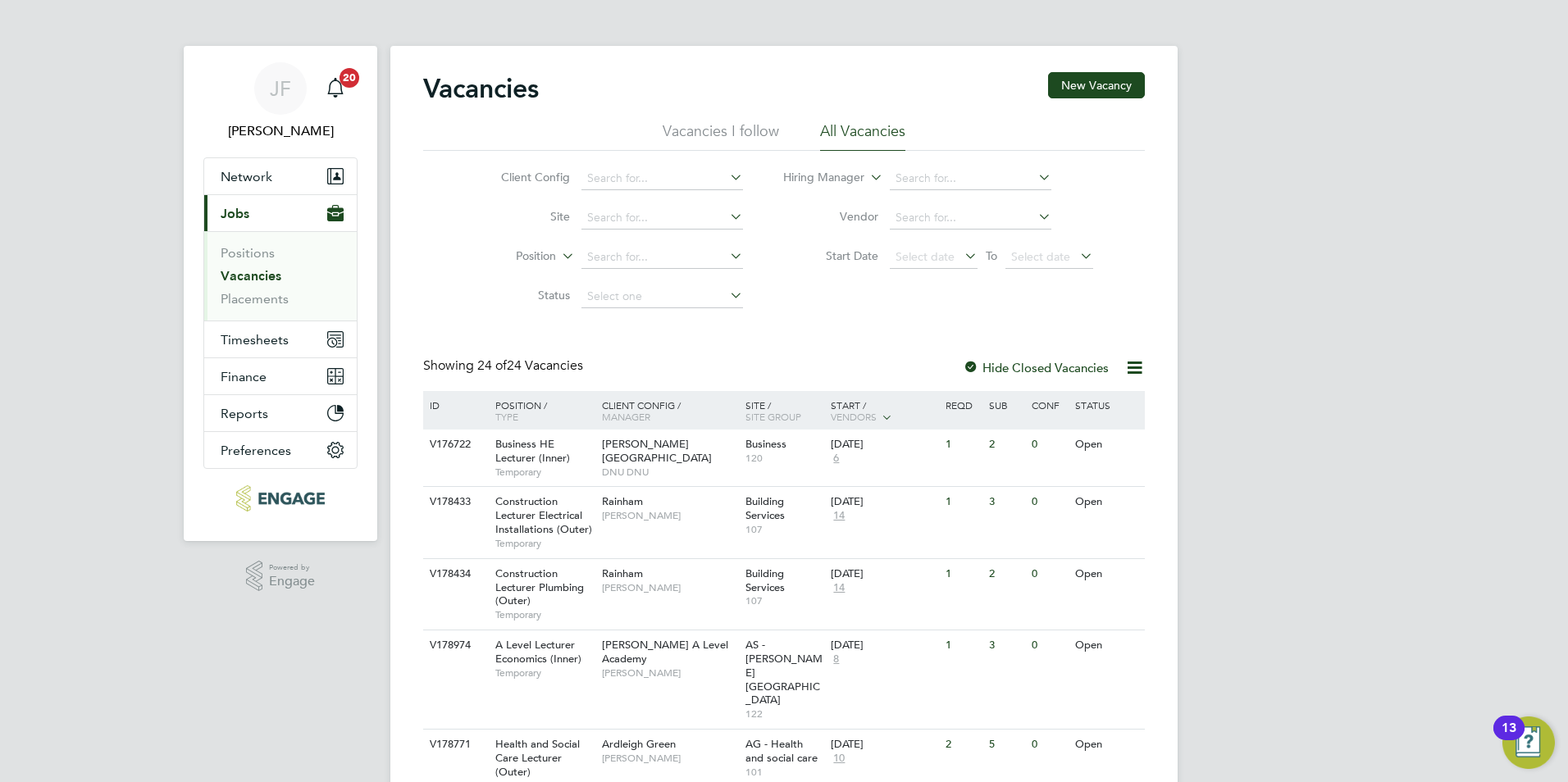
click at [717, 136] on li "Vacancies I follow" at bounding box center [721, 136] width 117 height 29
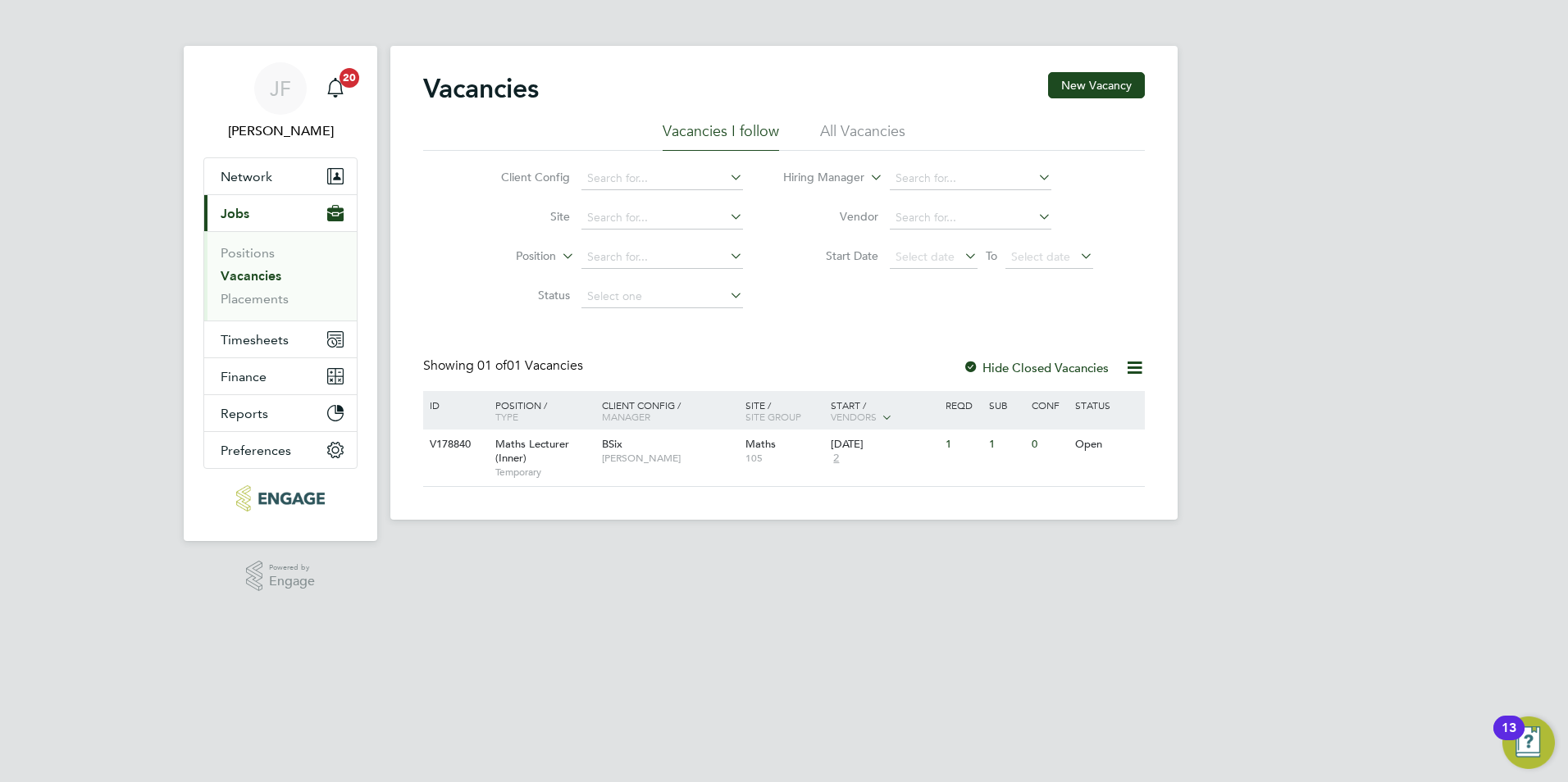
click at [889, 129] on li "All Vacancies" at bounding box center [862, 136] width 86 height 29
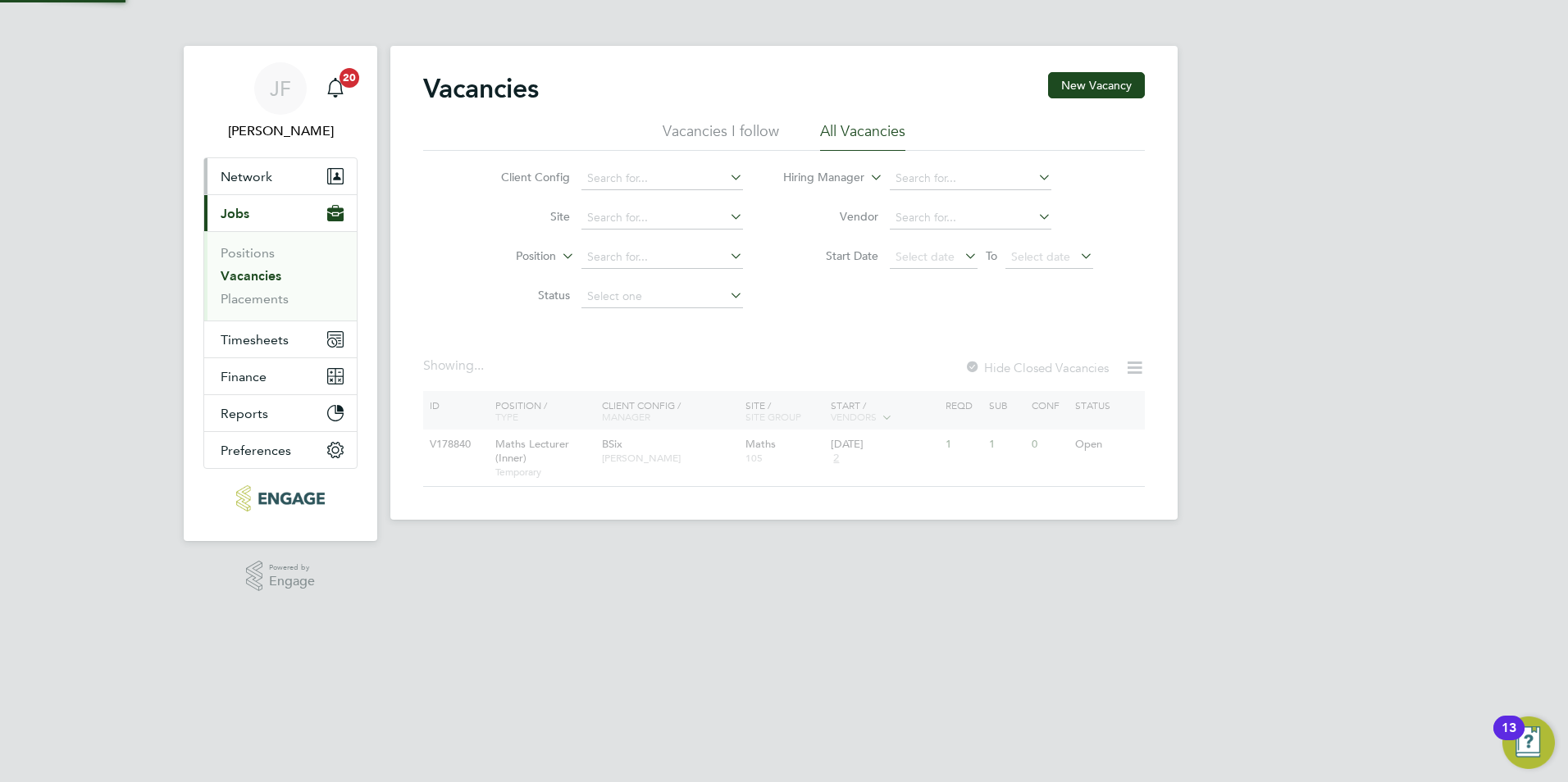
click at [249, 175] on span "Network" at bounding box center [246, 176] width 52 height 15
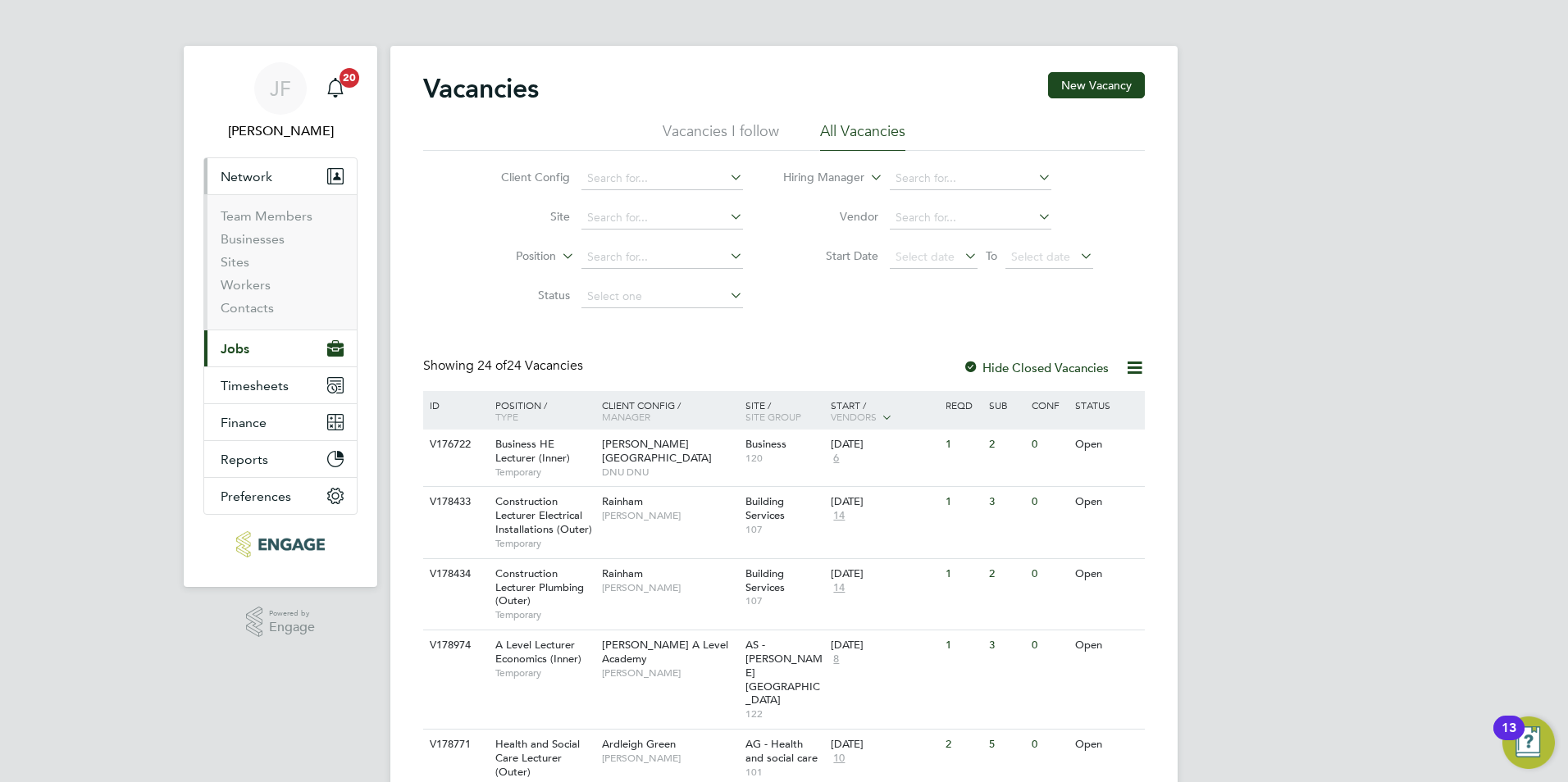
click at [245, 356] on button "Current page: Jobs" at bounding box center [280, 348] width 152 height 36
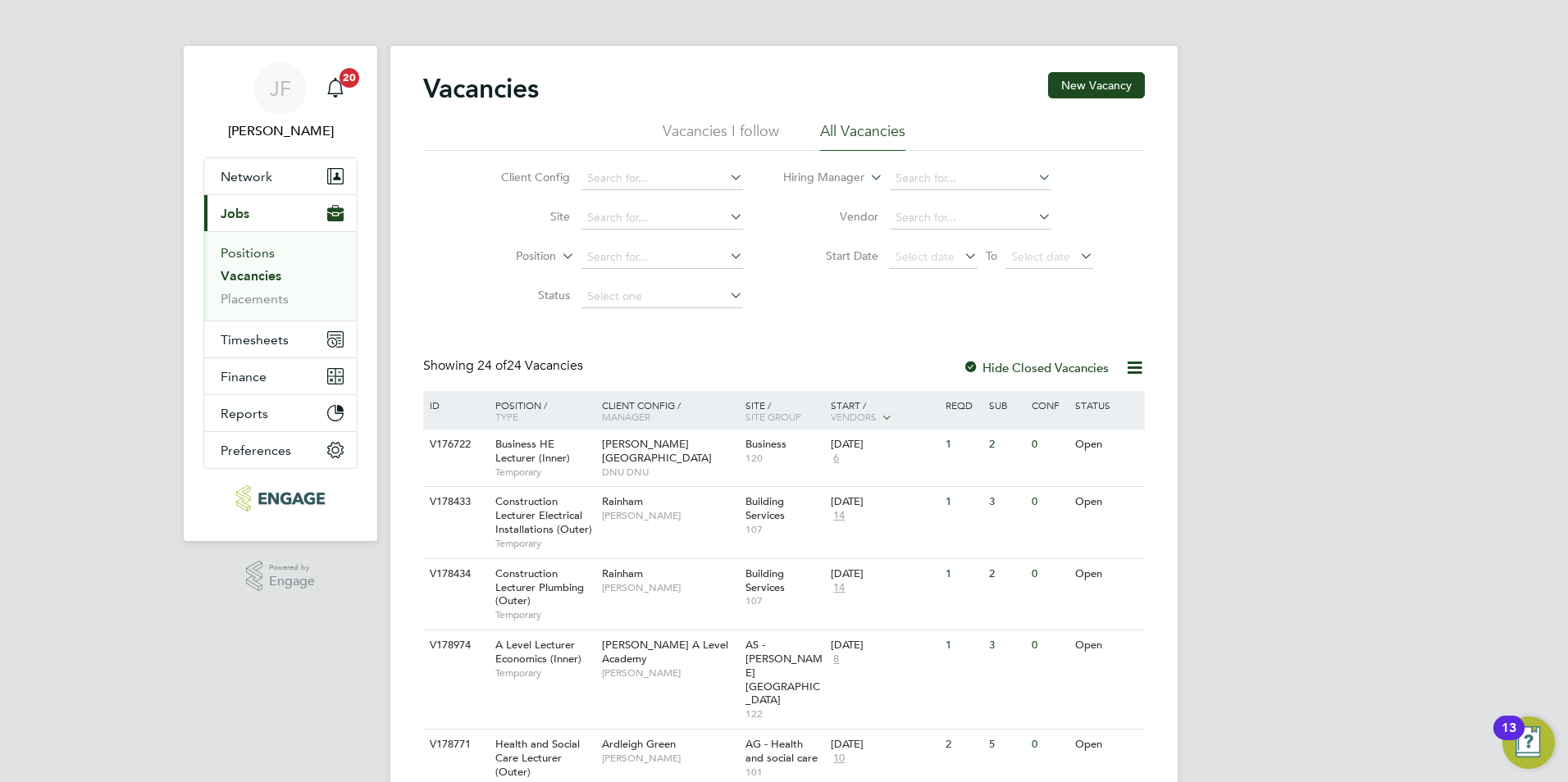
click at [261, 255] on link "Positions" at bounding box center [247, 252] width 54 height 15
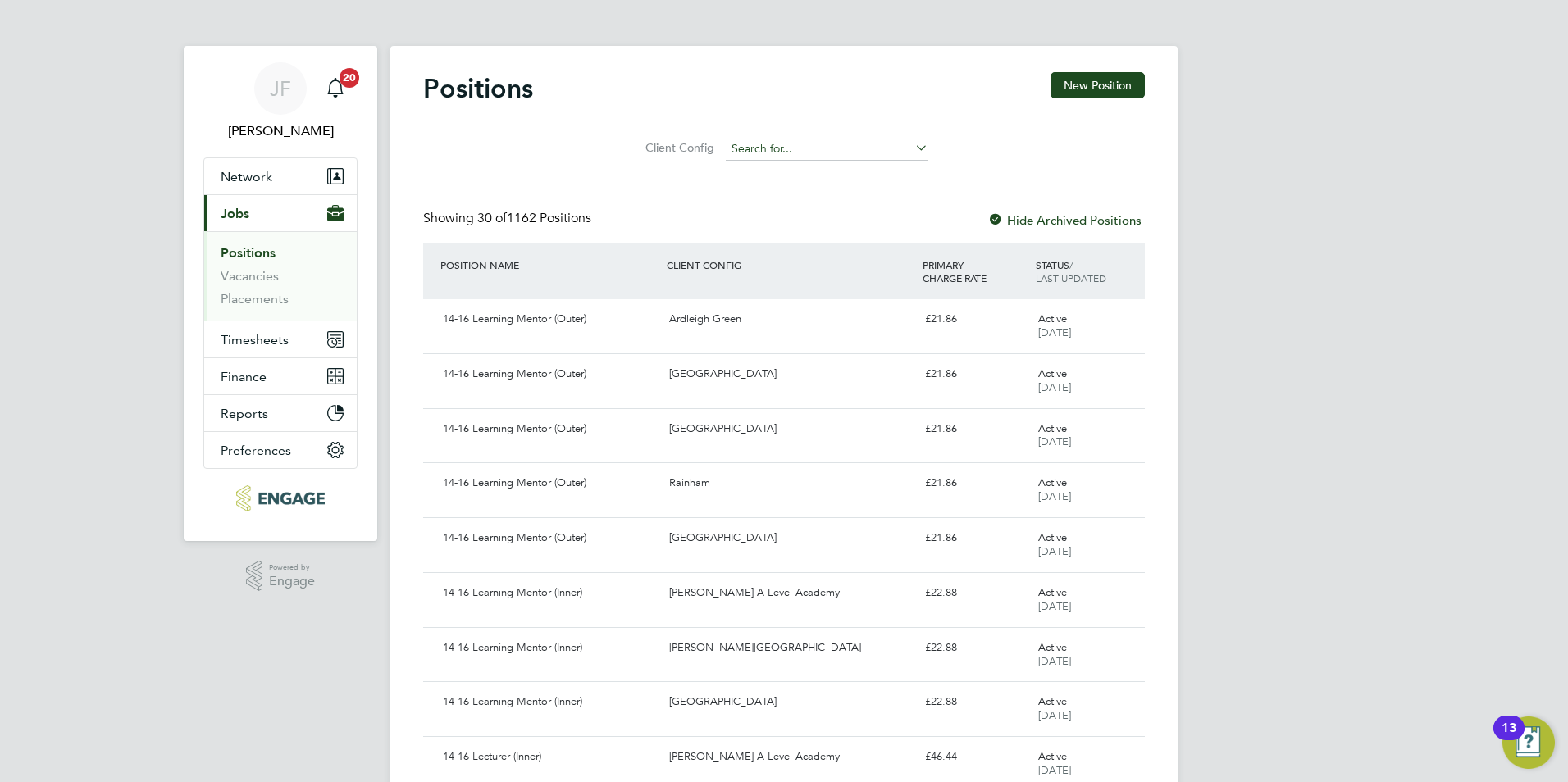
click at [780, 151] on input at bounding box center [827, 149] width 202 height 23
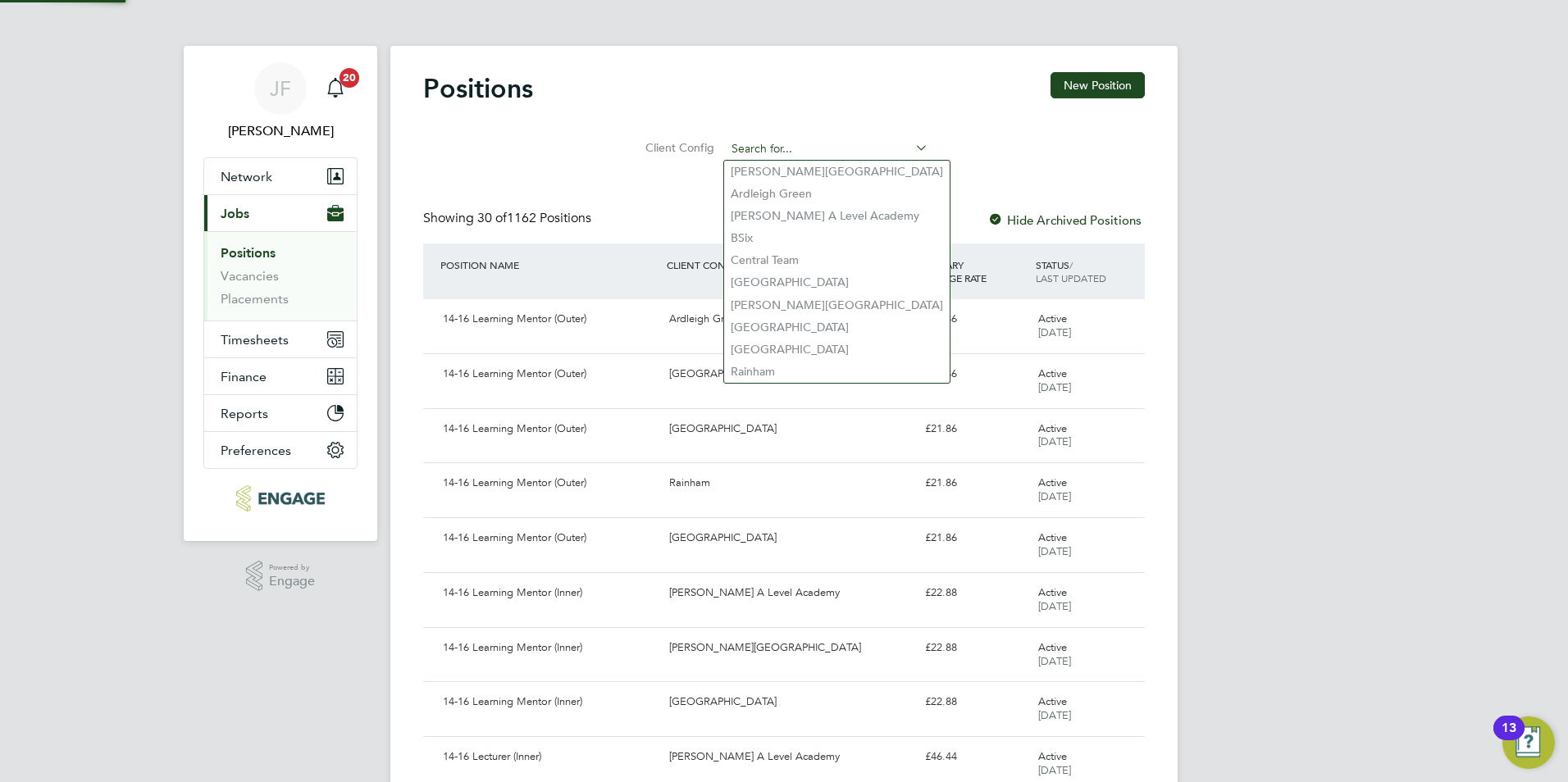
paste input "V178820"
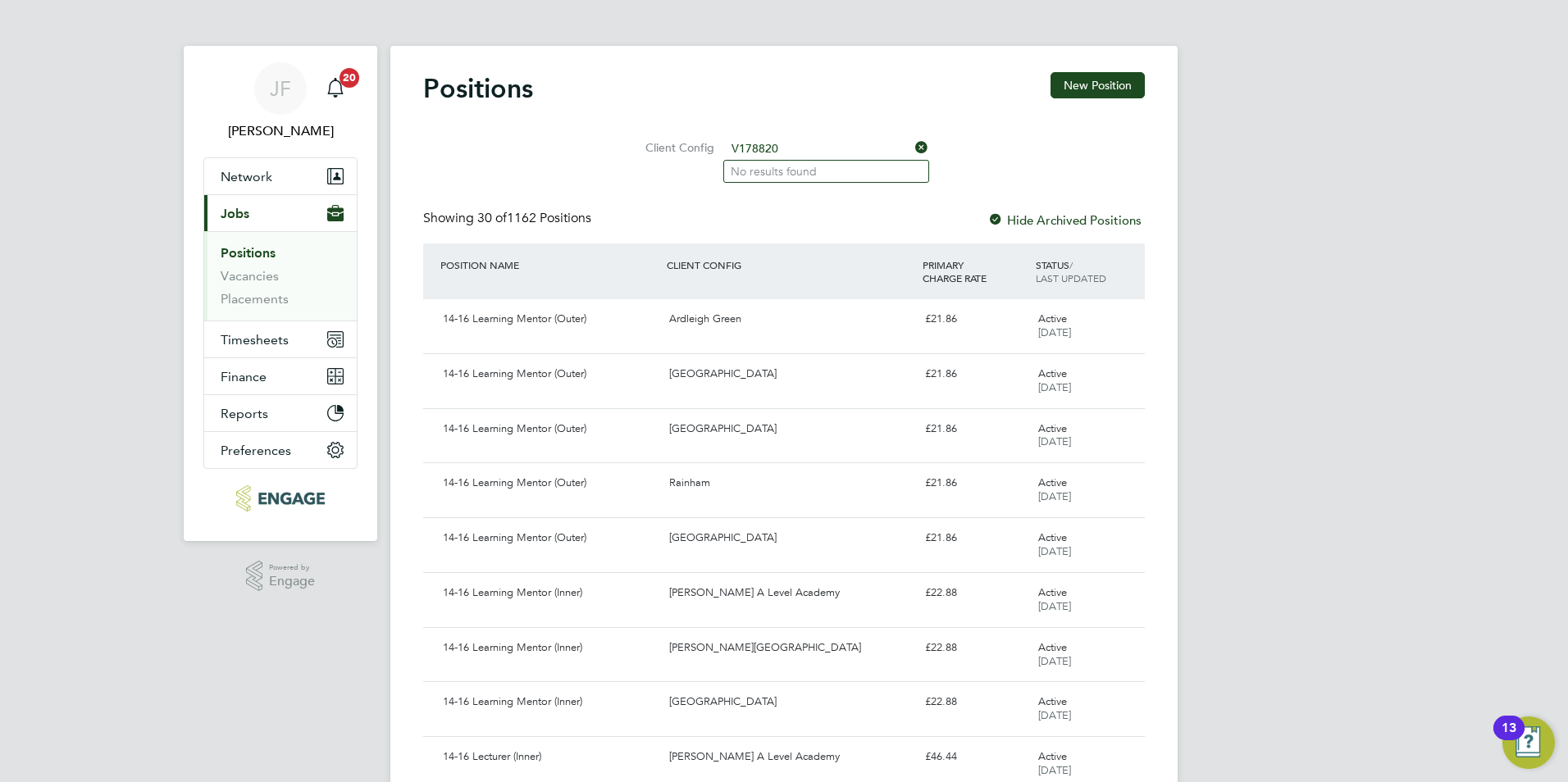
type input "V178820"
click at [1113, 102] on div "Positions New Position" at bounding box center [784, 97] width 722 height 49
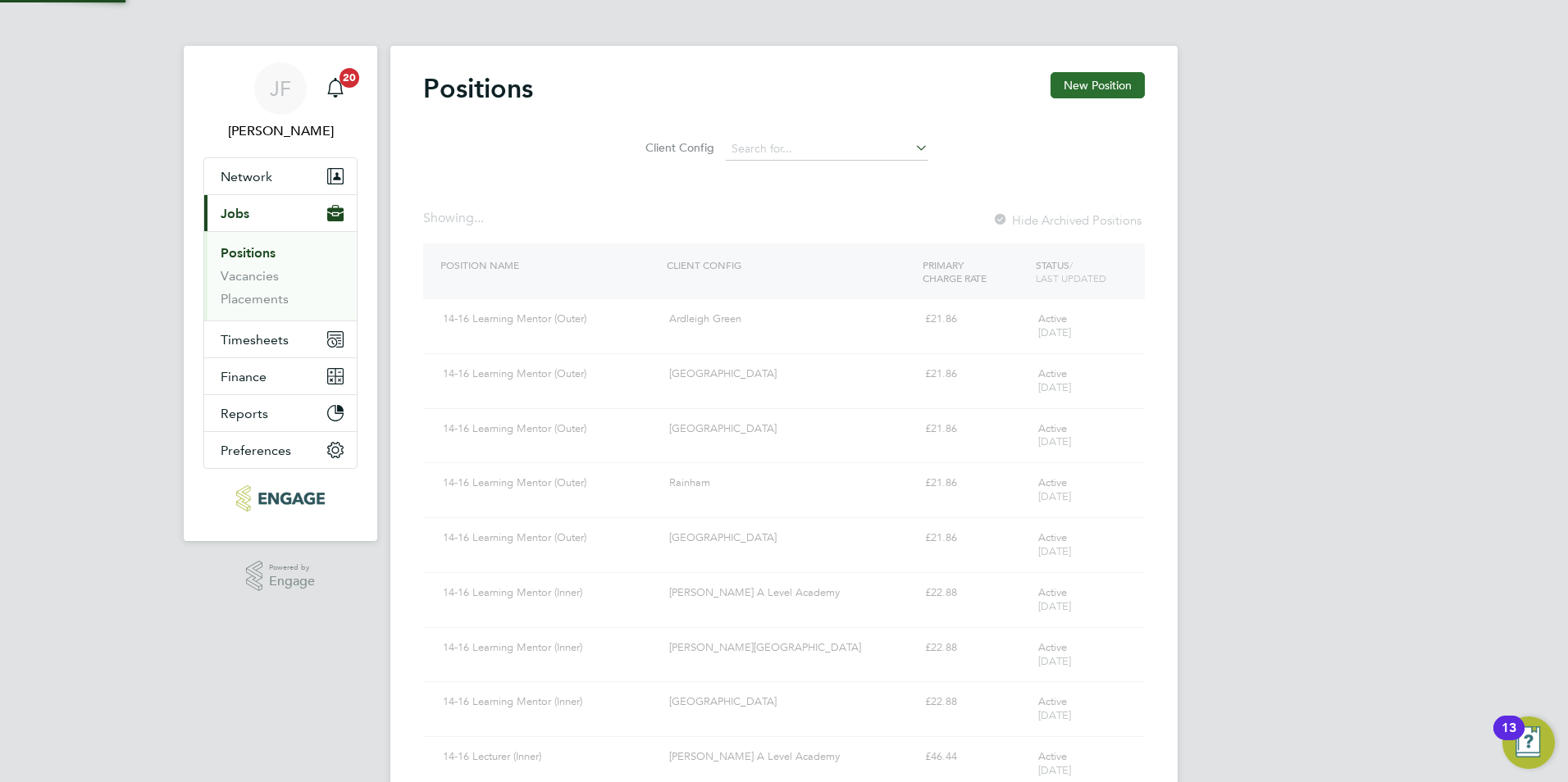
click at [1106, 87] on button "New Position" at bounding box center [1097, 85] width 94 height 26
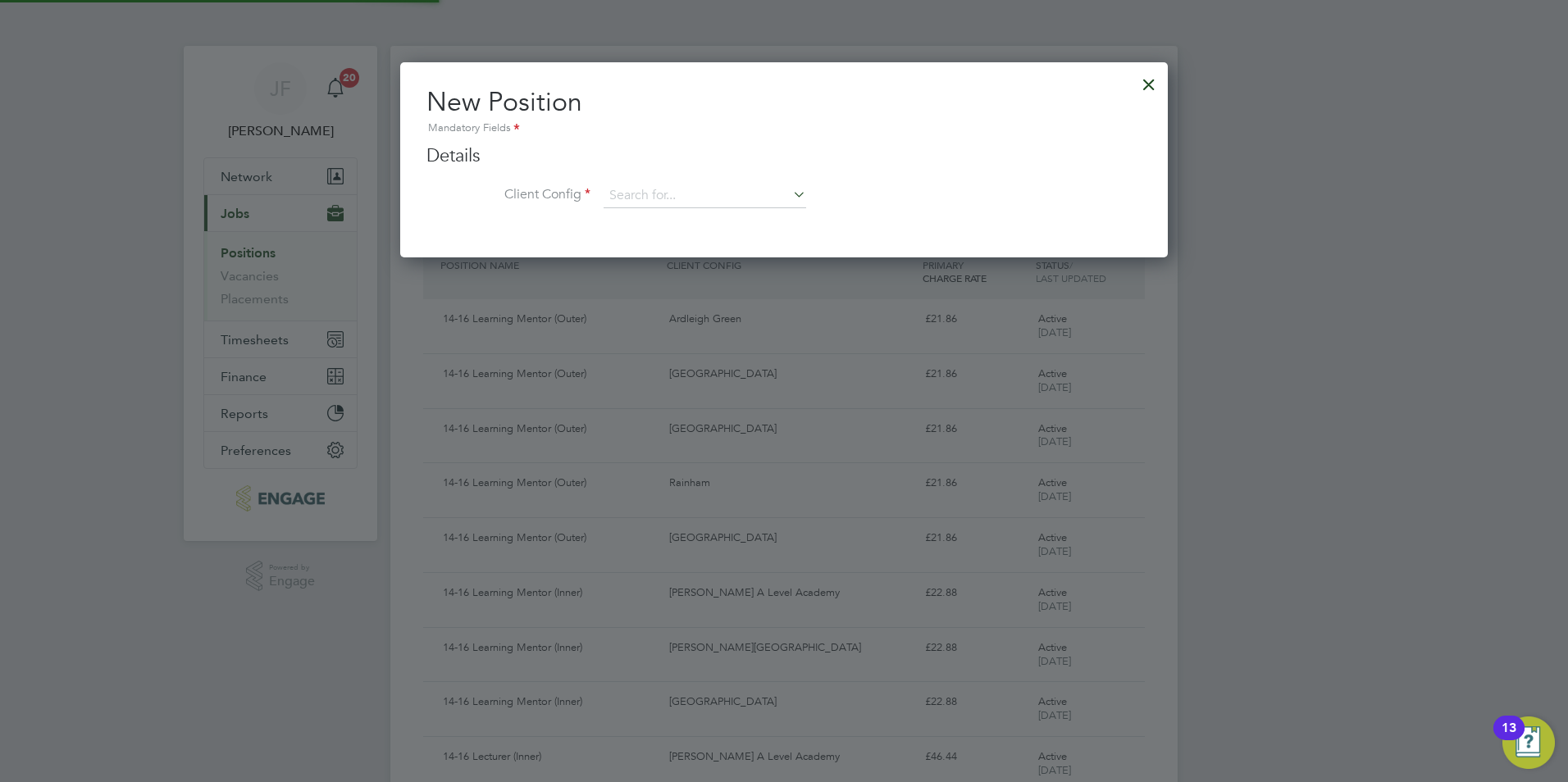
scroll to position [197, 769]
click at [674, 194] on input at bounding box center [705, 195] width 202 height 25
paste input "V178820"
type input "V178820"
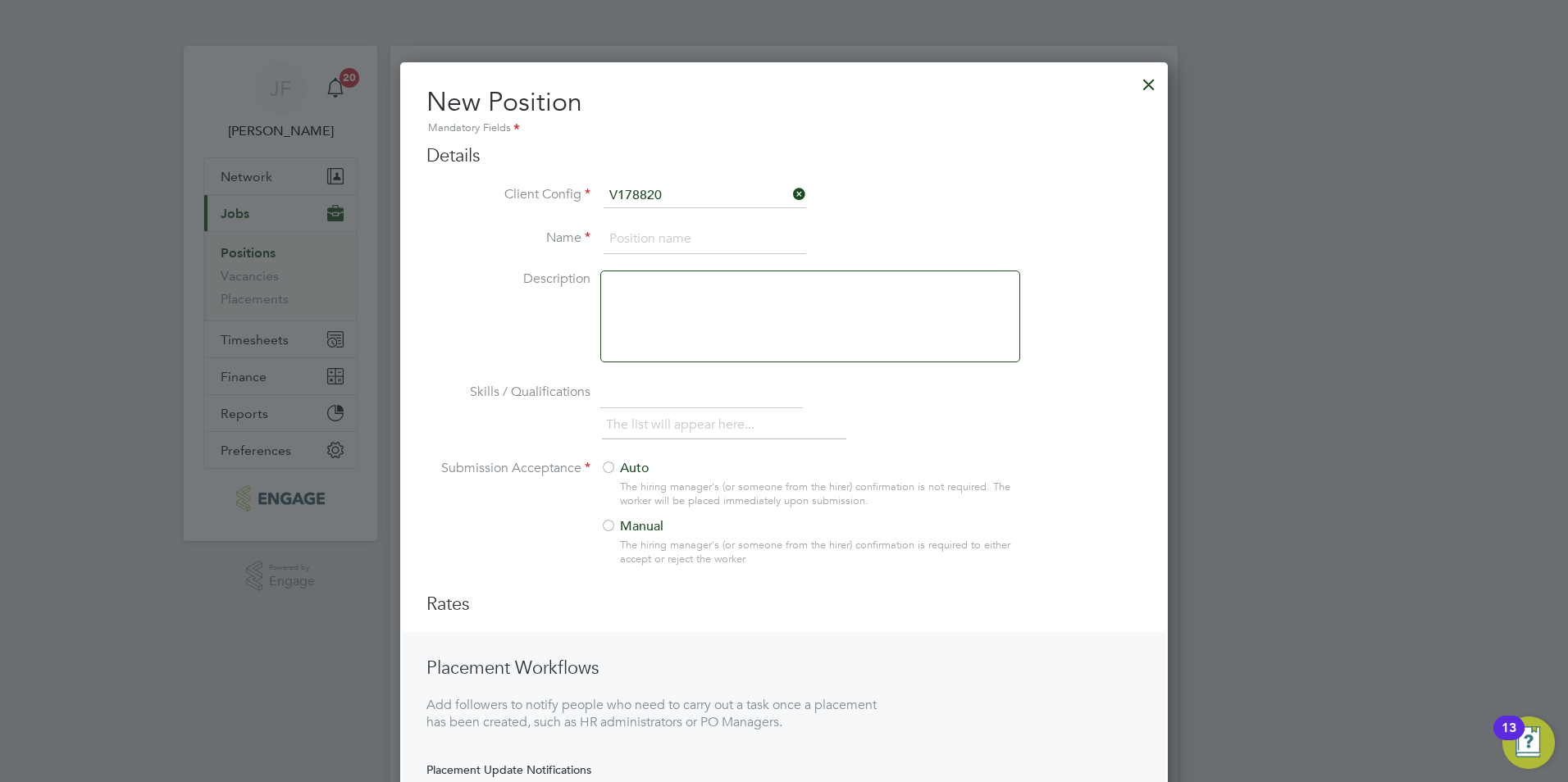
click at [706, 315] on div at bounding box center [810, 316] width 420 height 92
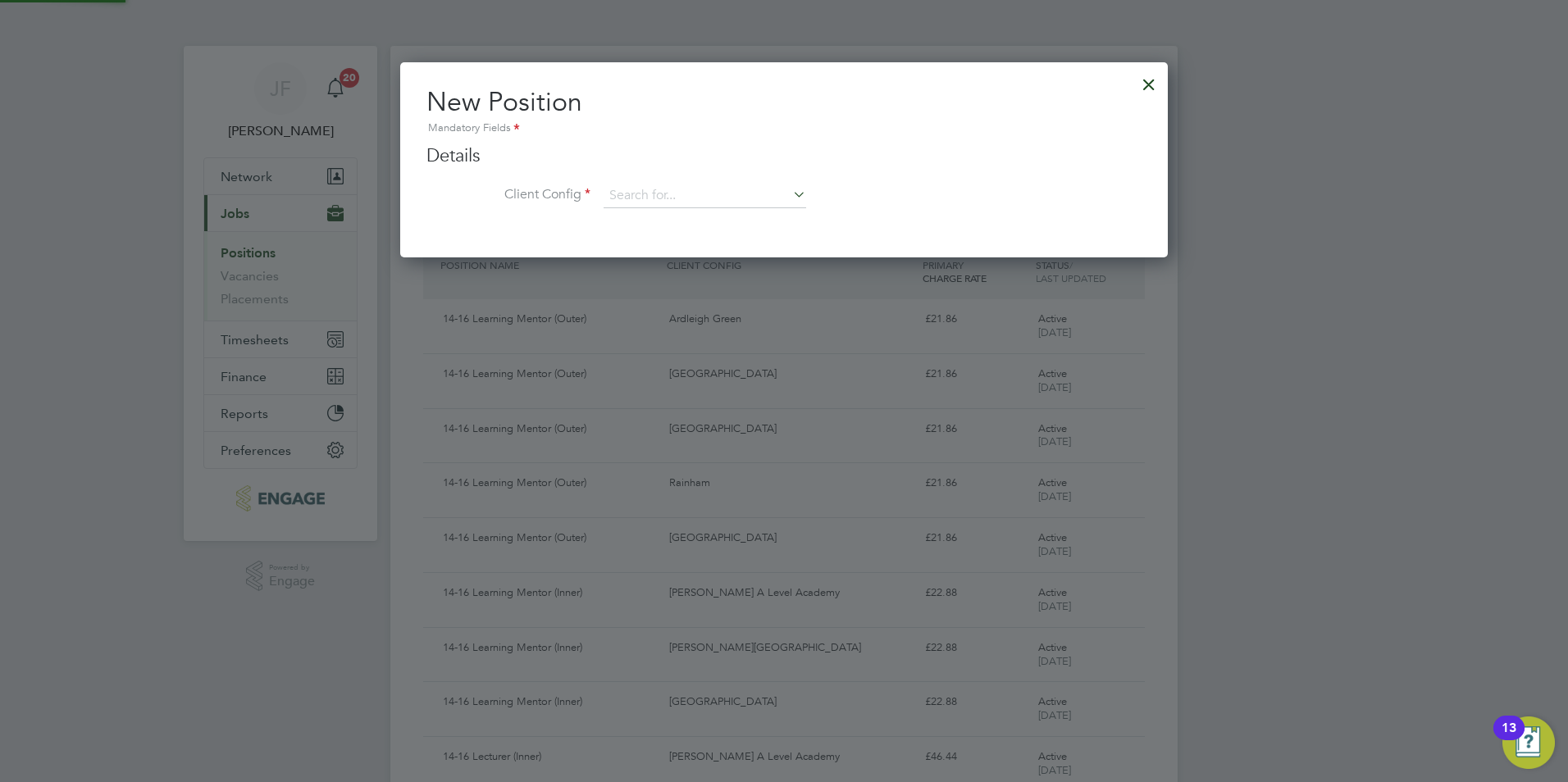
scroll to position [197, 769]
paste input "V178820"
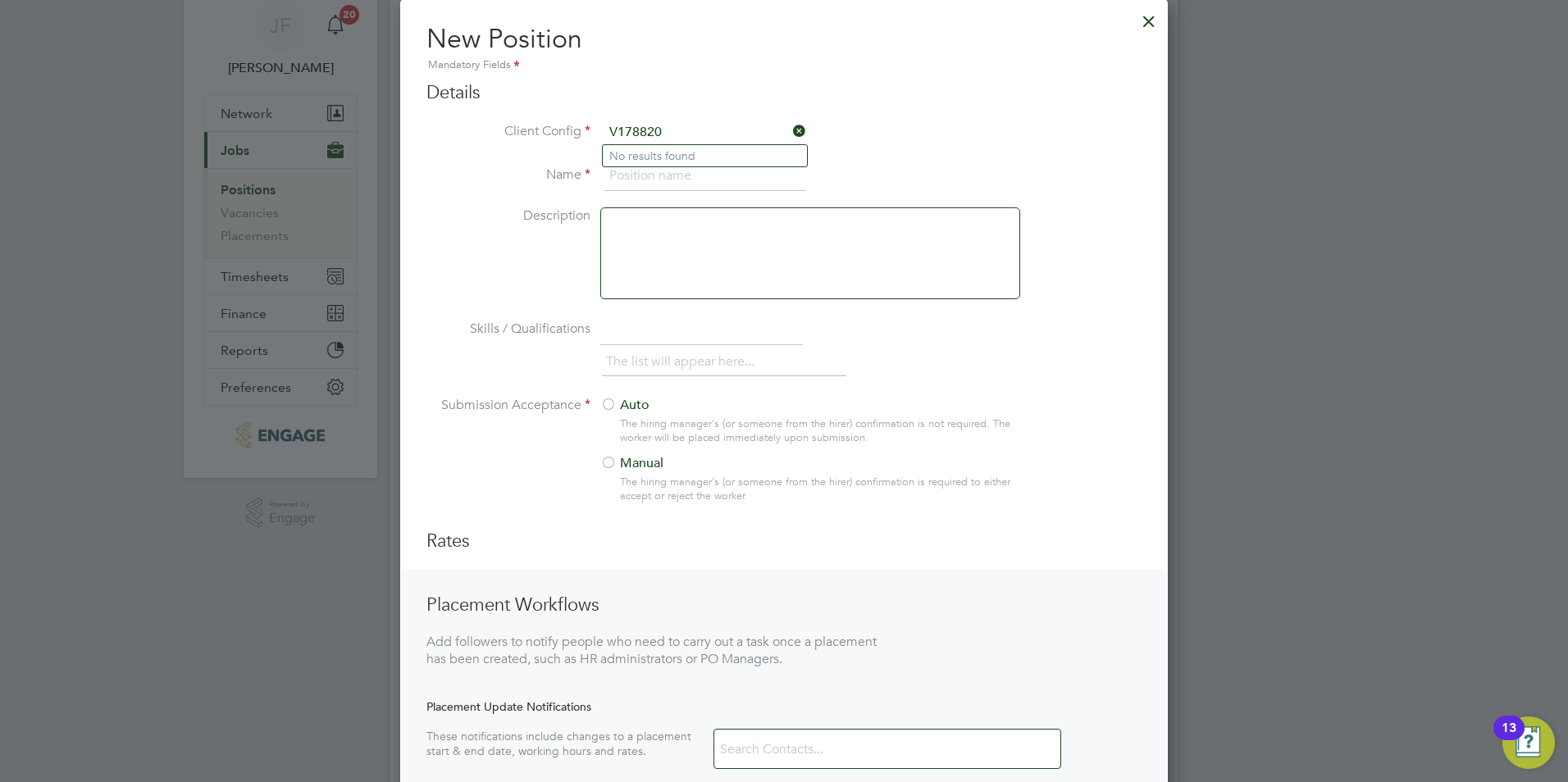
scroll to position [21, 0]
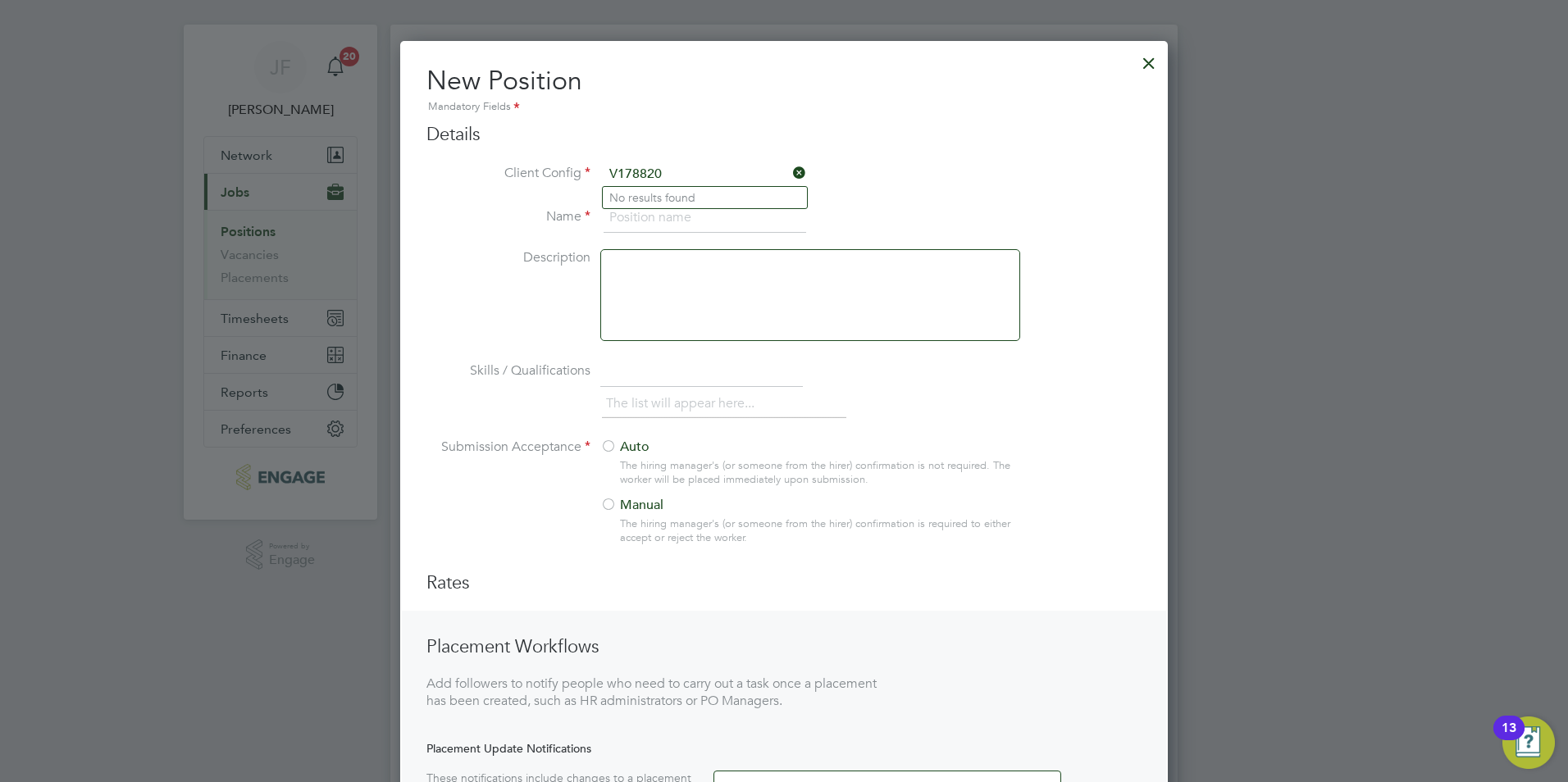
type input "V178820"
click at [500, 280] on li "Description" at bounding box center [784, 303] width 715 height 108
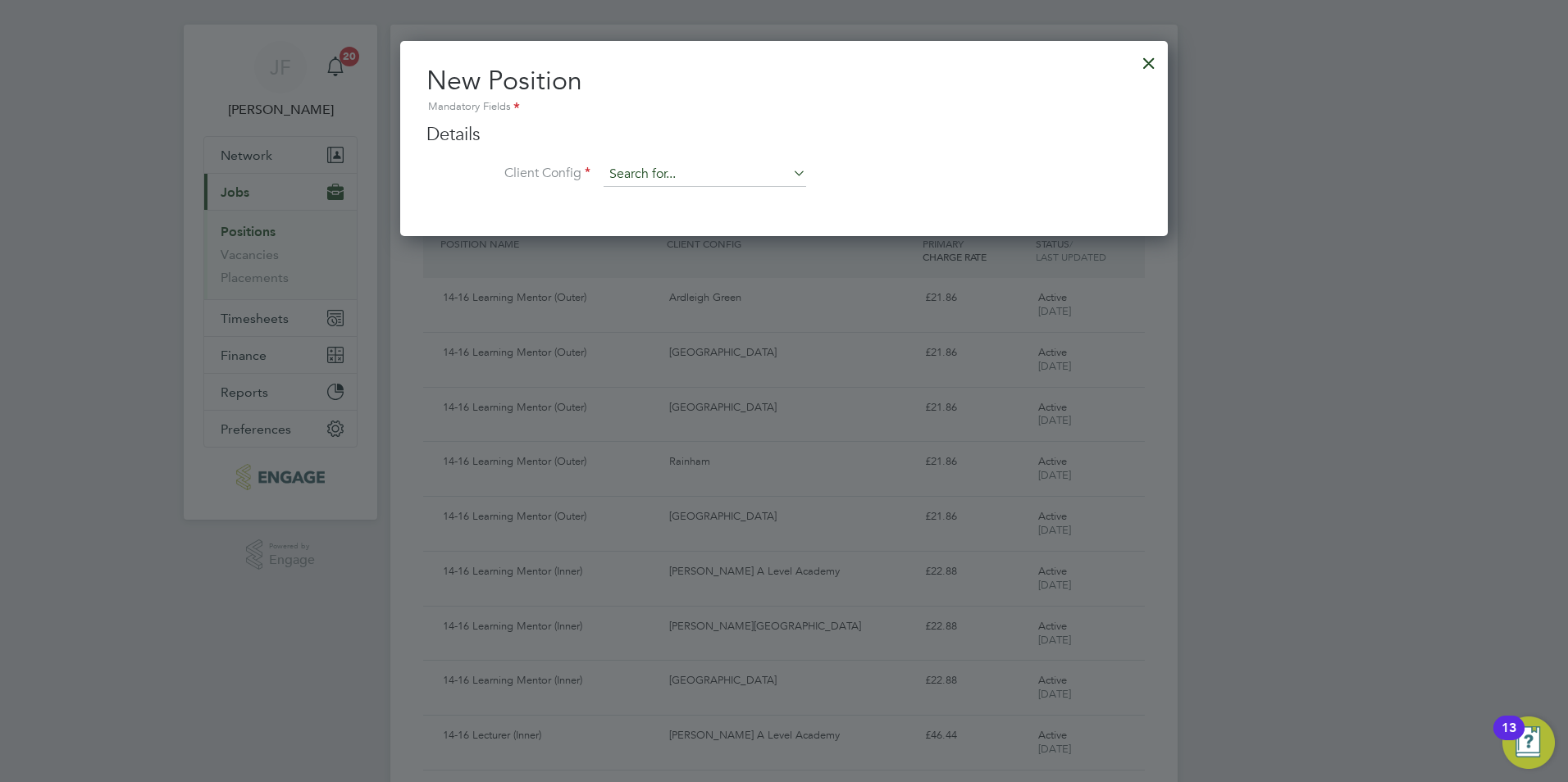
click at [670, 175] on input at bounding box center [705, 174] width 202 height 25
paste input "V178820"
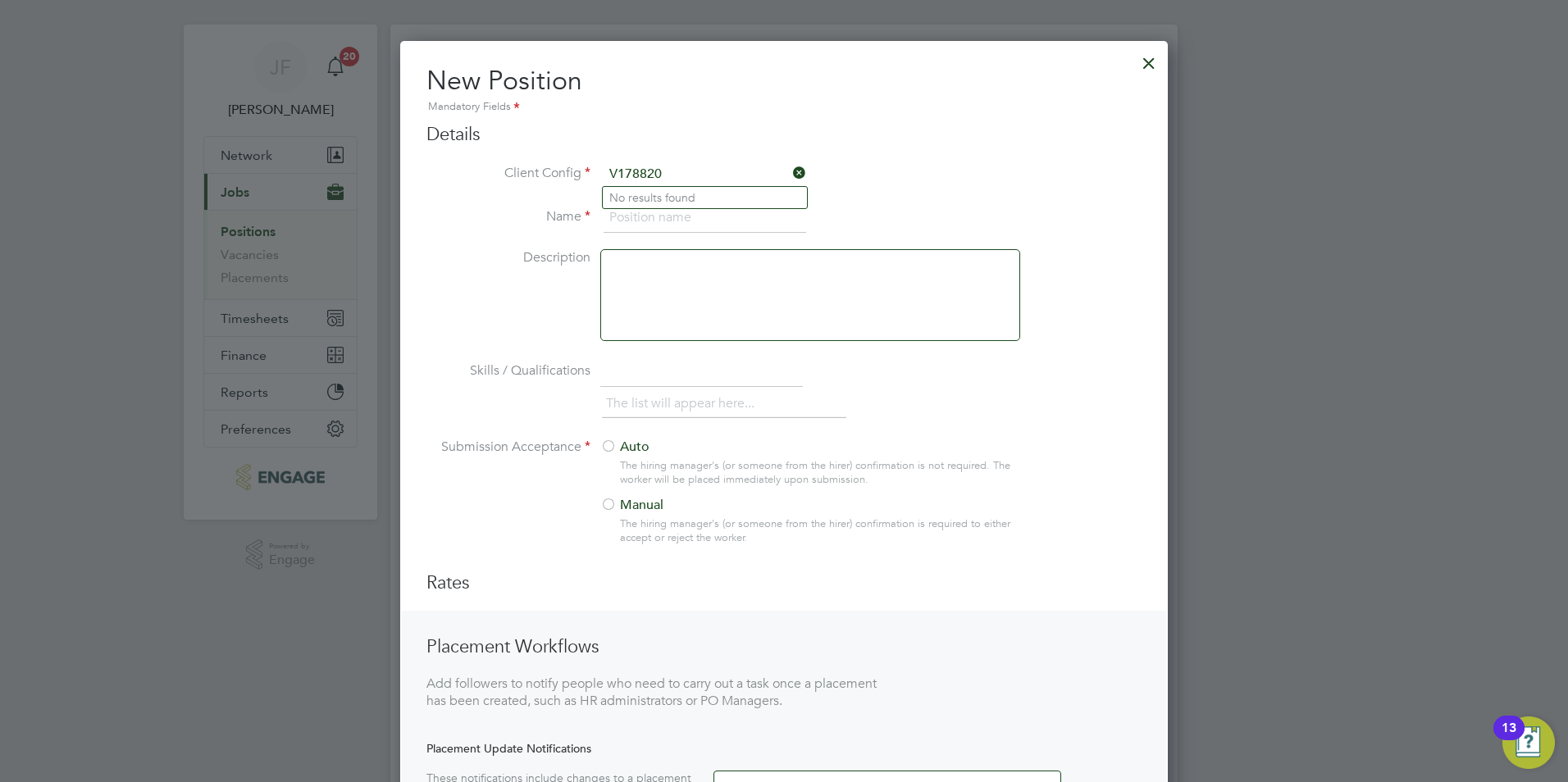
type input "V178820"
click at [665, 221] on input at bounding box center [705, 218] width 202 height 29
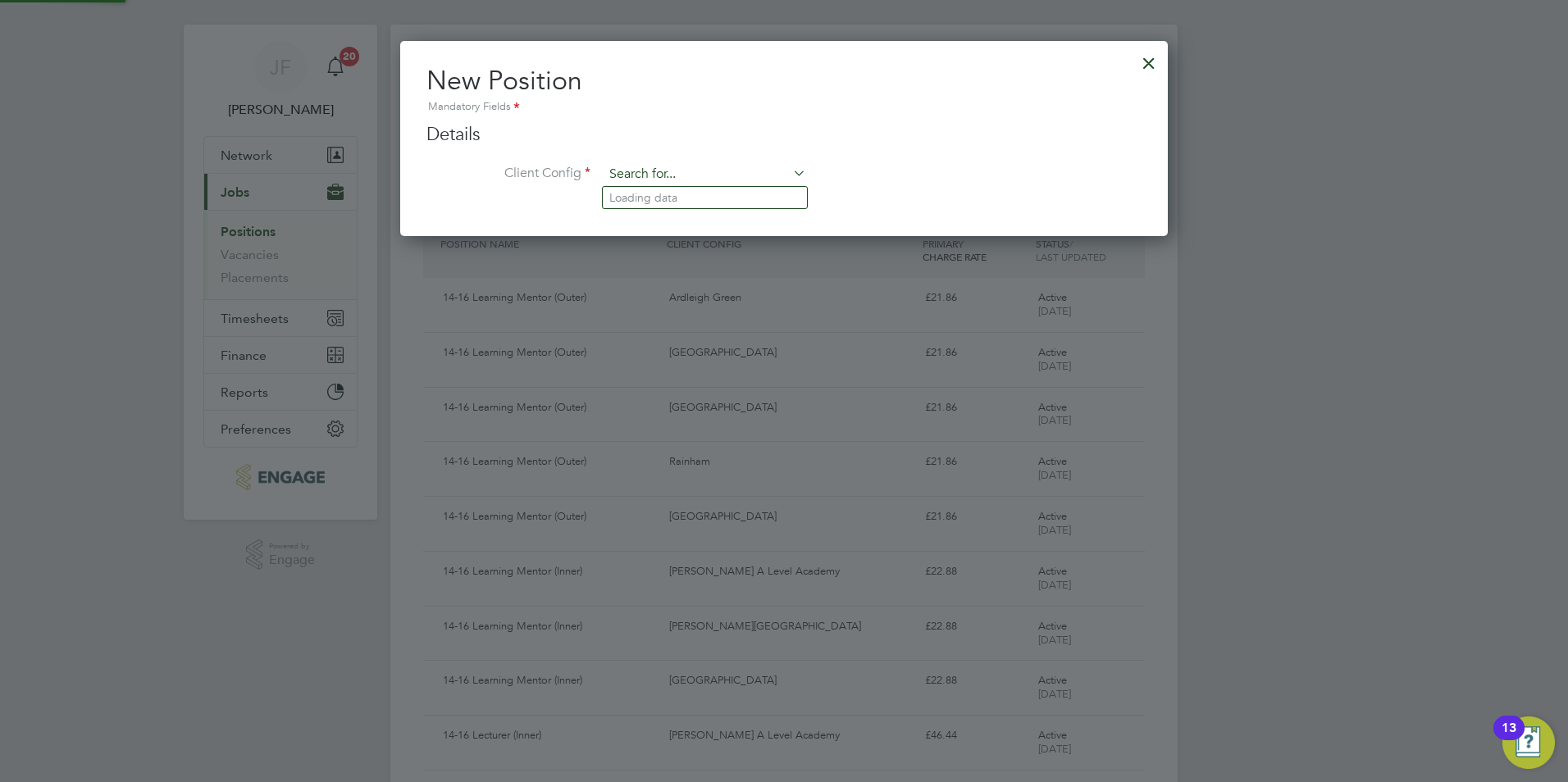
click at [653, 179] on input at bounding box center [705, 174] width 202 height 25
paste input "V178820"
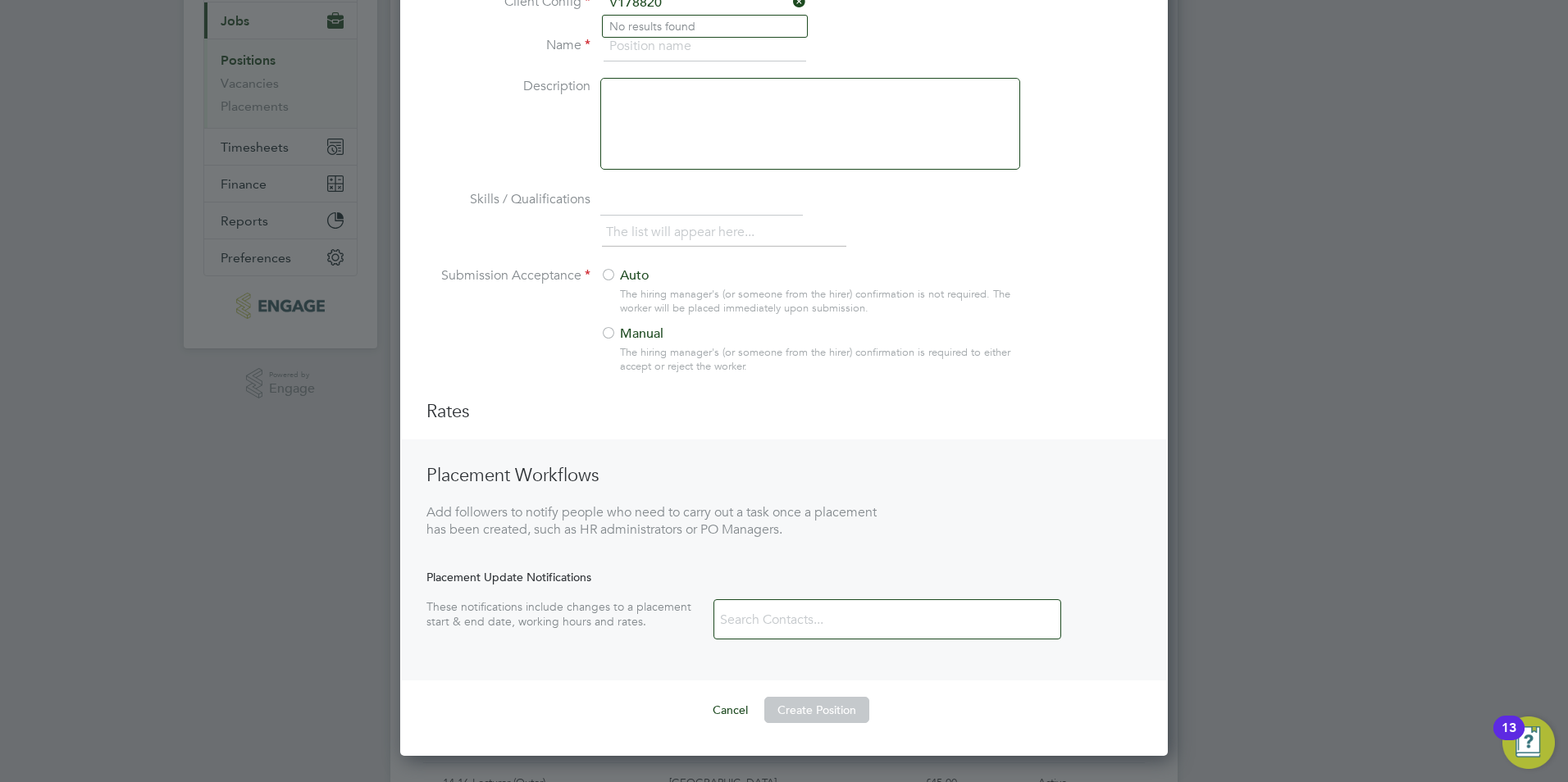
scroll to position [0, 0]
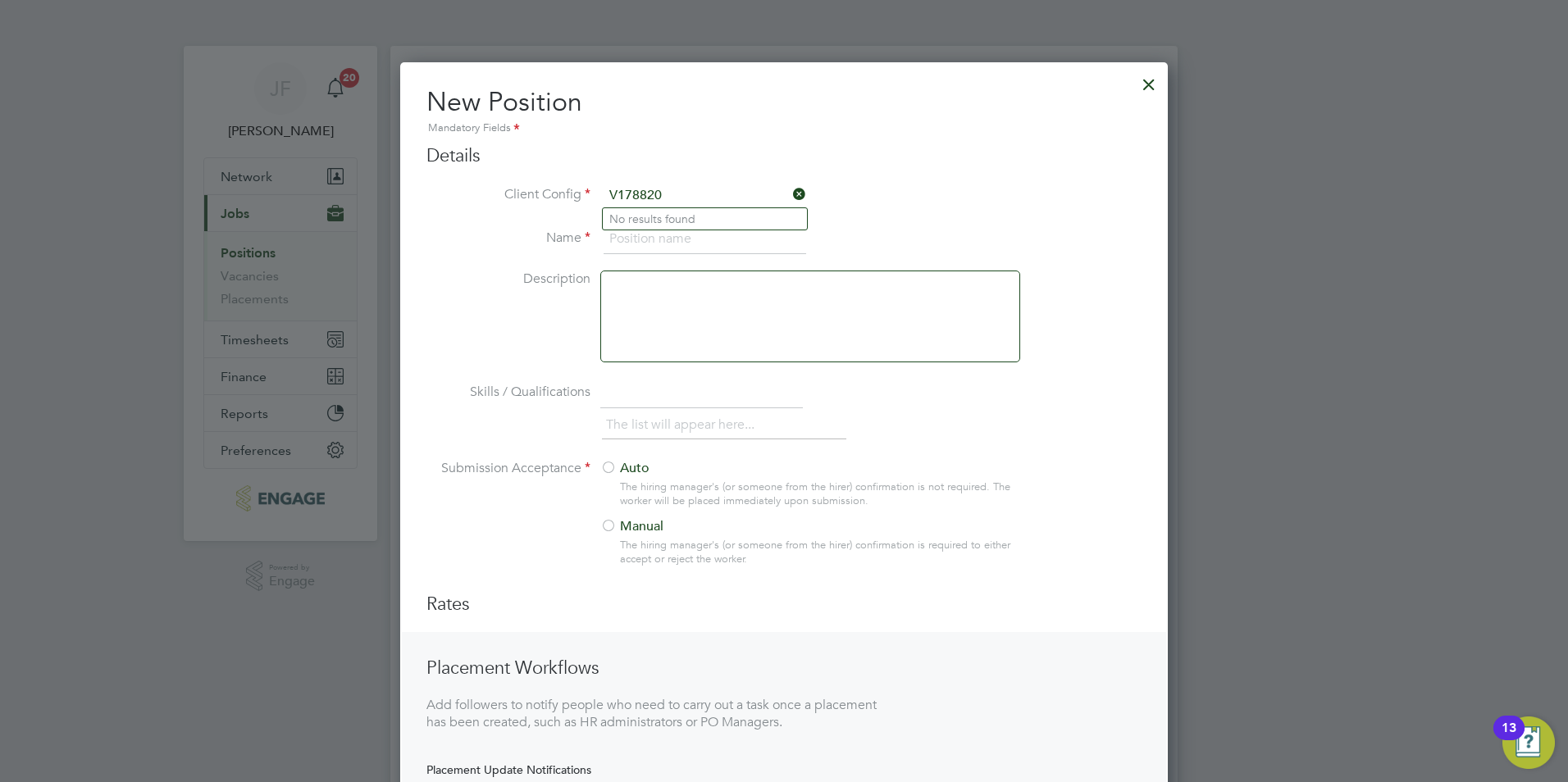
type input "V178820"
click at [1150, 81] on div at bounding box center [1149, 80] width 29 height 29
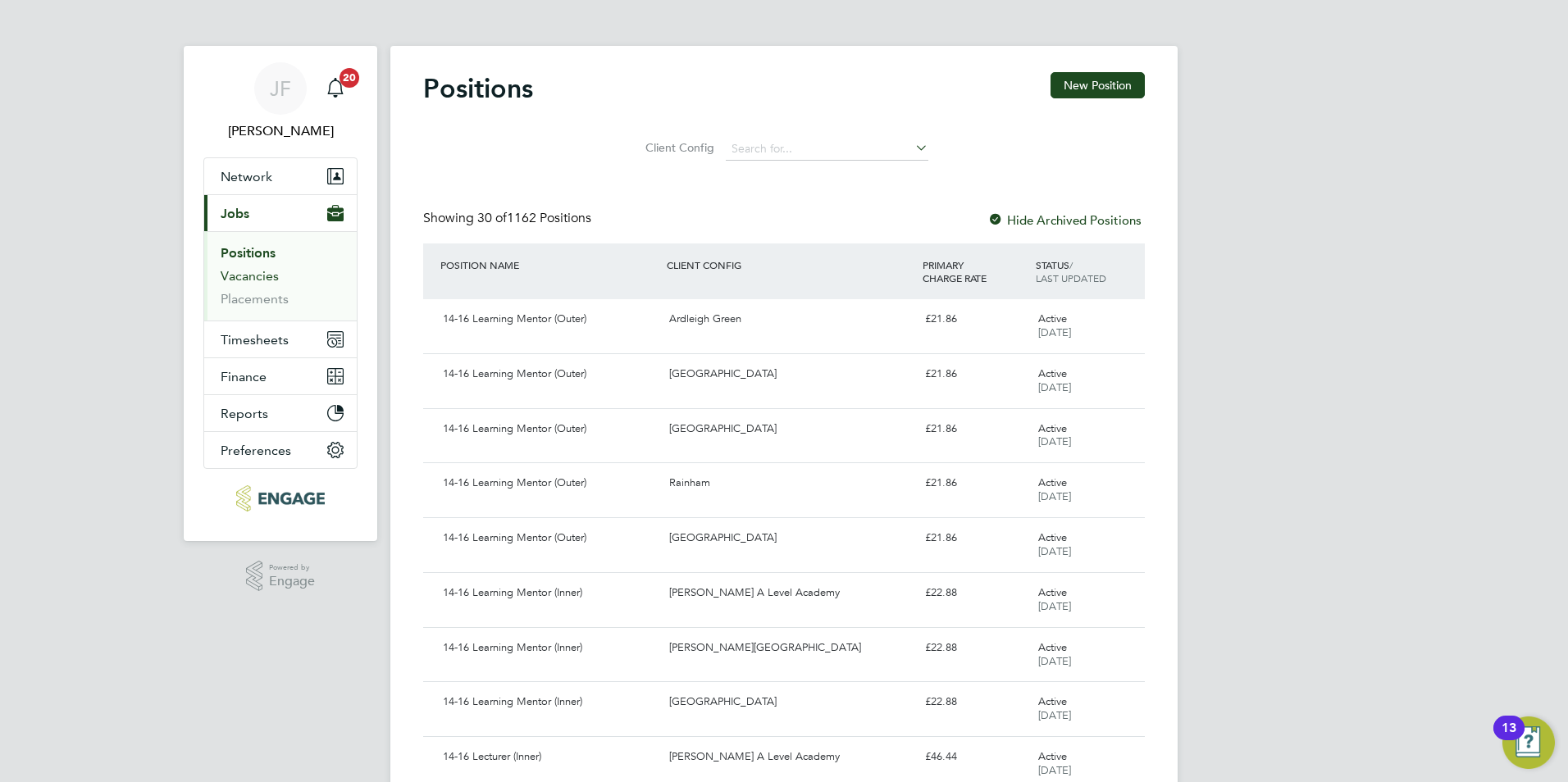
click at [260, 280] on link "Vacancies" at bounding box center [250, 275] width 58 height 15
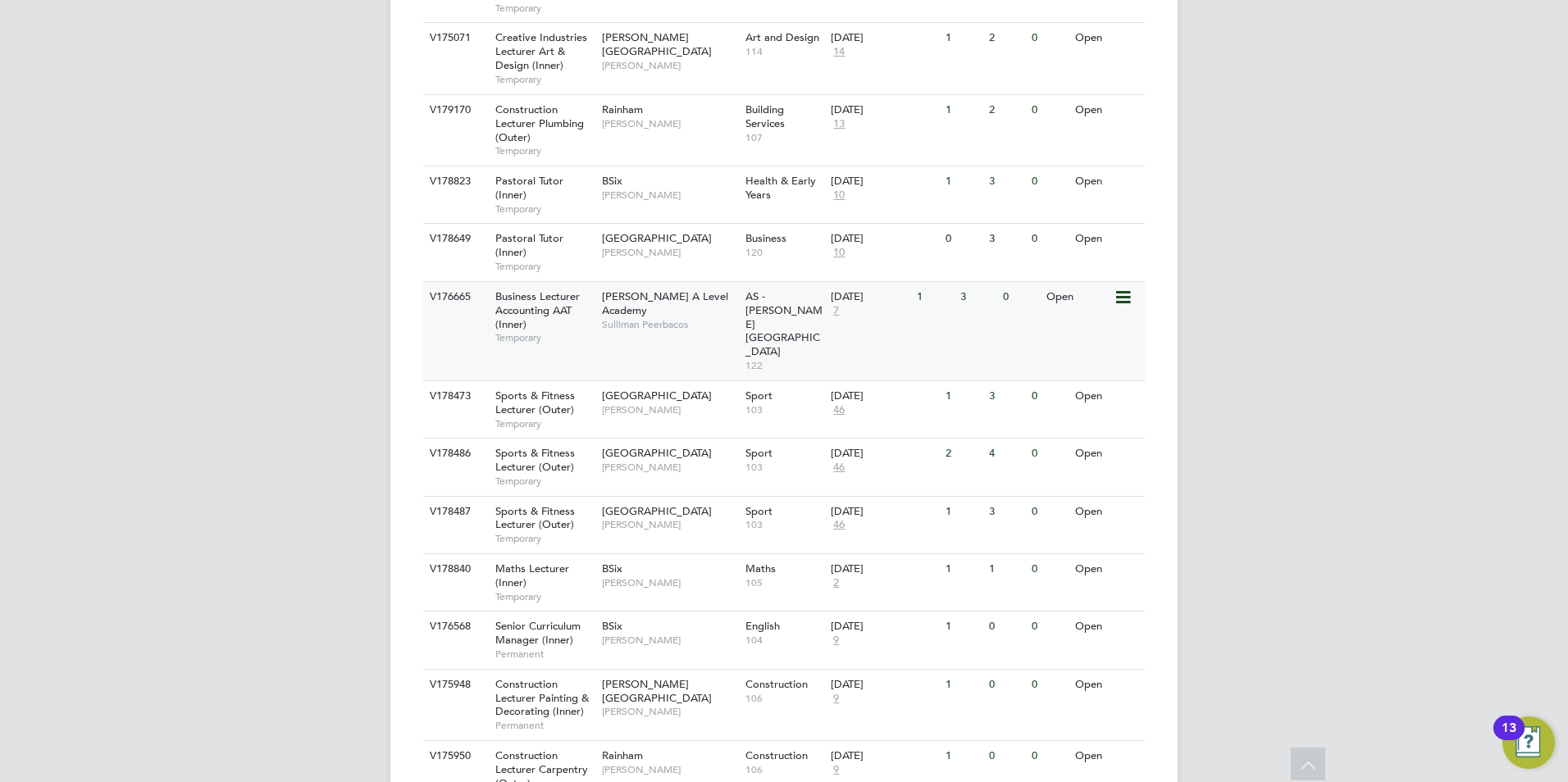
scroll to position [1357, 0]
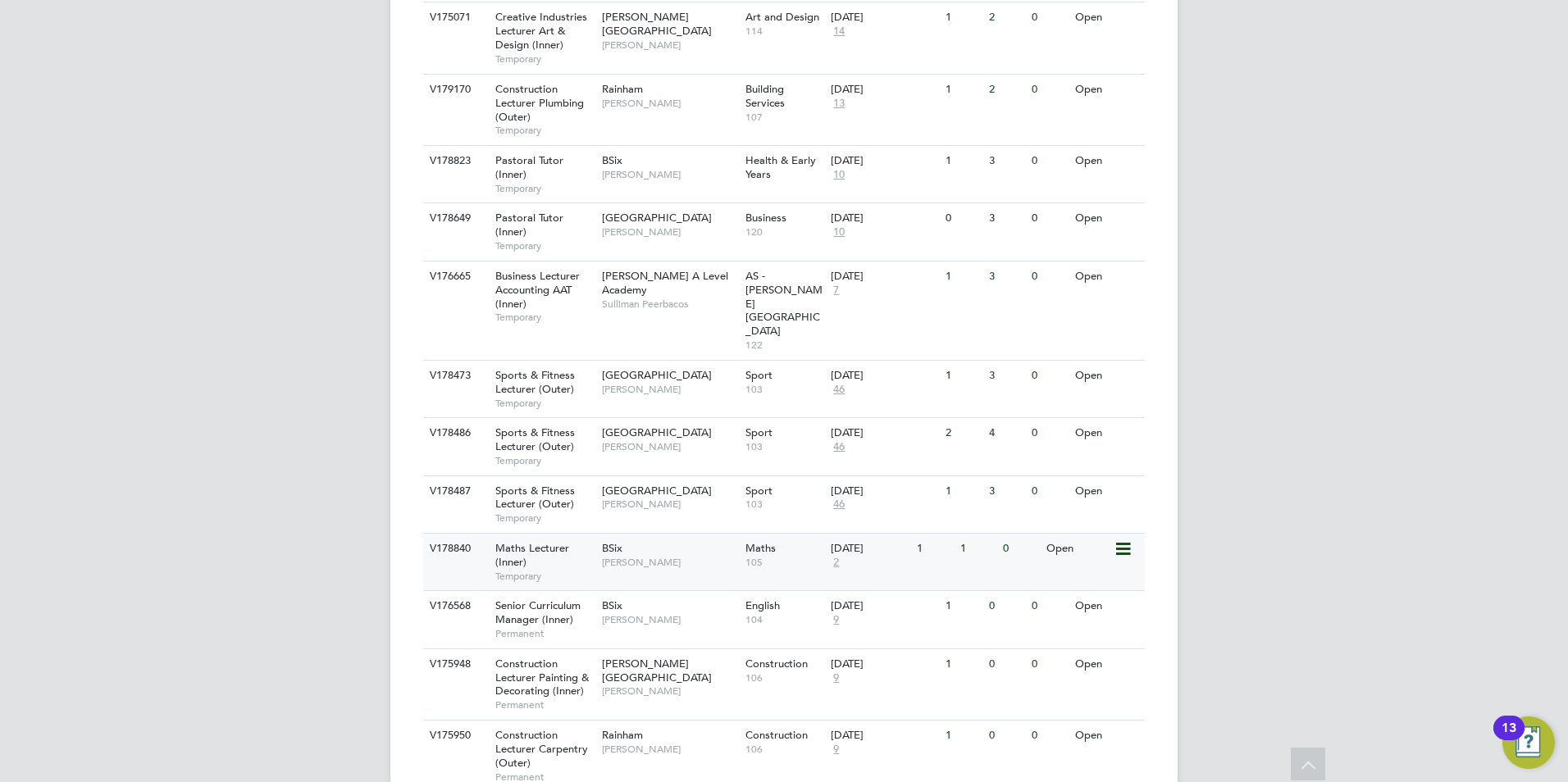
click at [692, 534] on div "BSix Rachel Cook" at bounding box center [669, 555] width 143 height 43
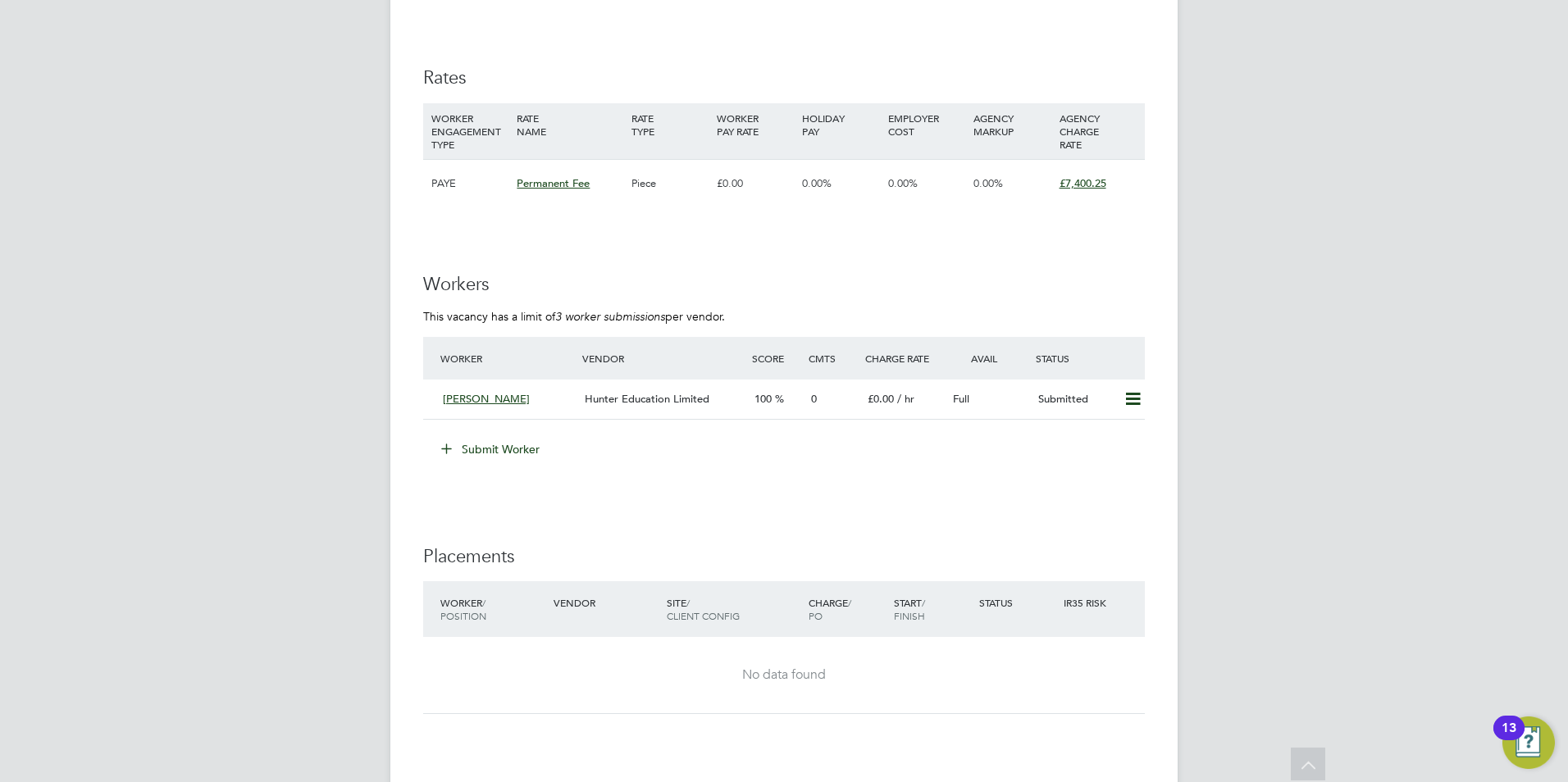
scroll to position [2954, 0]
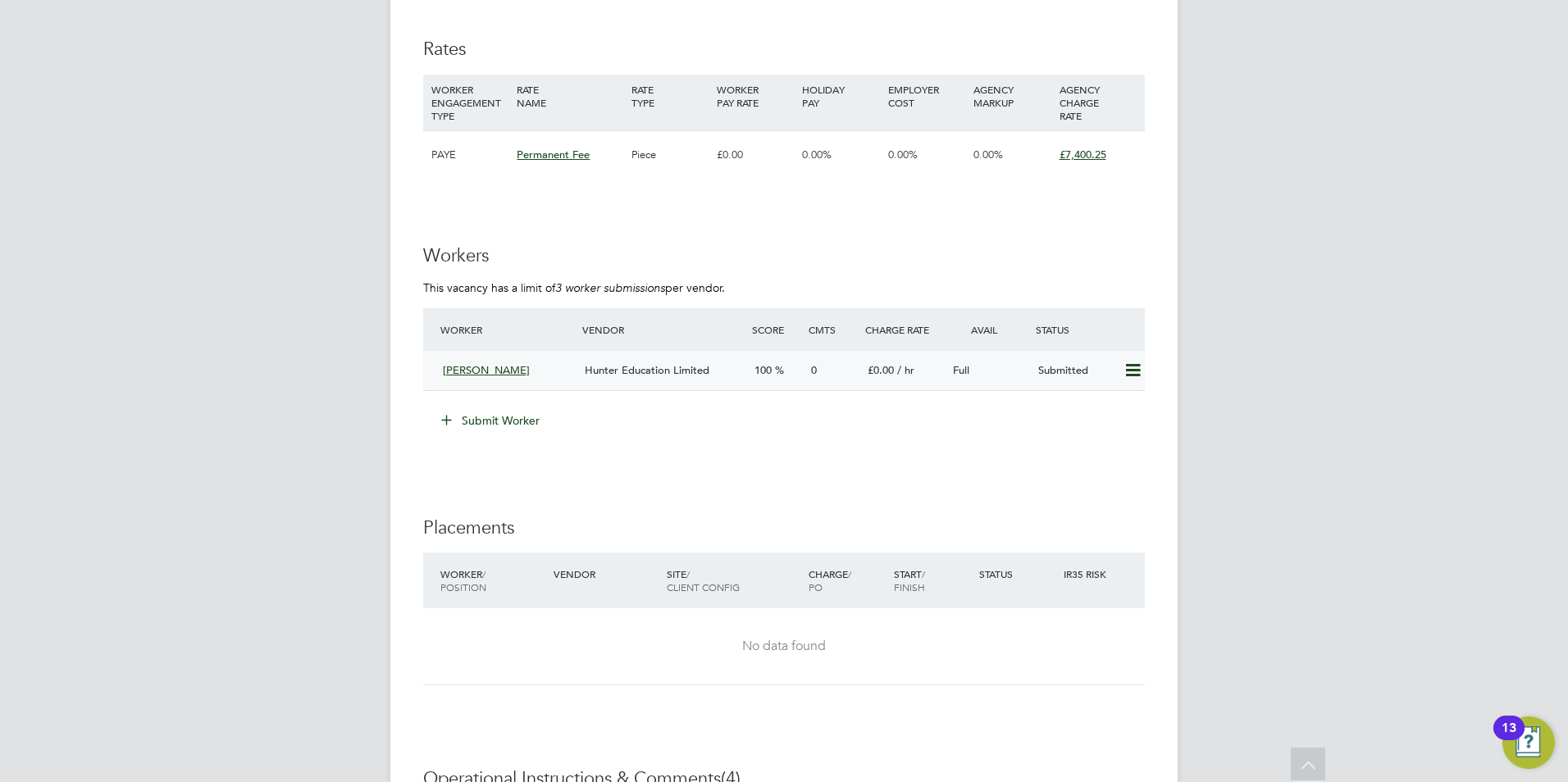
click at [1136, 369] on icon at bounding box center [1132, 370] width 20 height 13
click at [916, 159] on span "0.00%" at bounding box center [903, 154] width 29 height 14
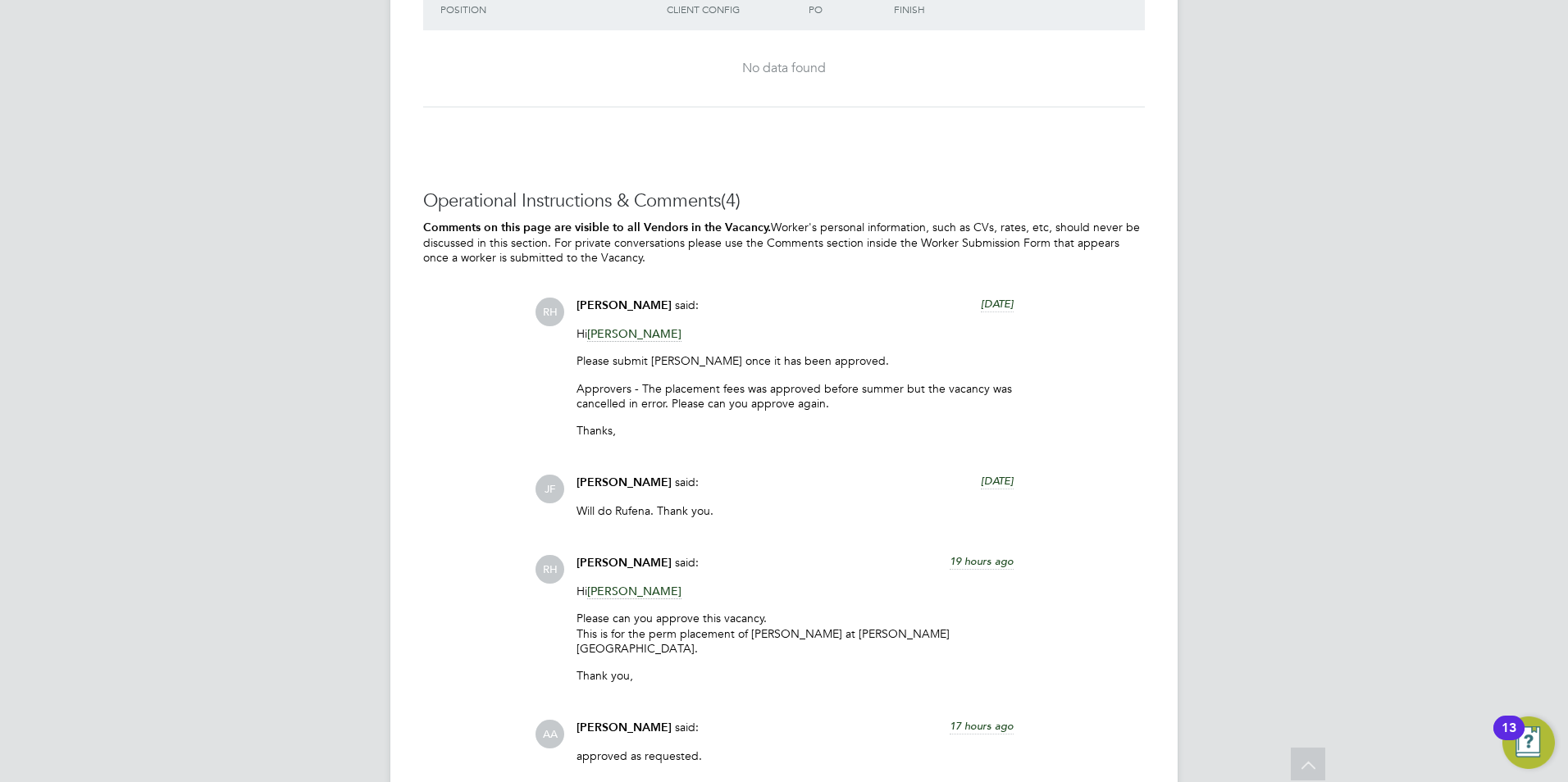
scroll to position [3777, 0]
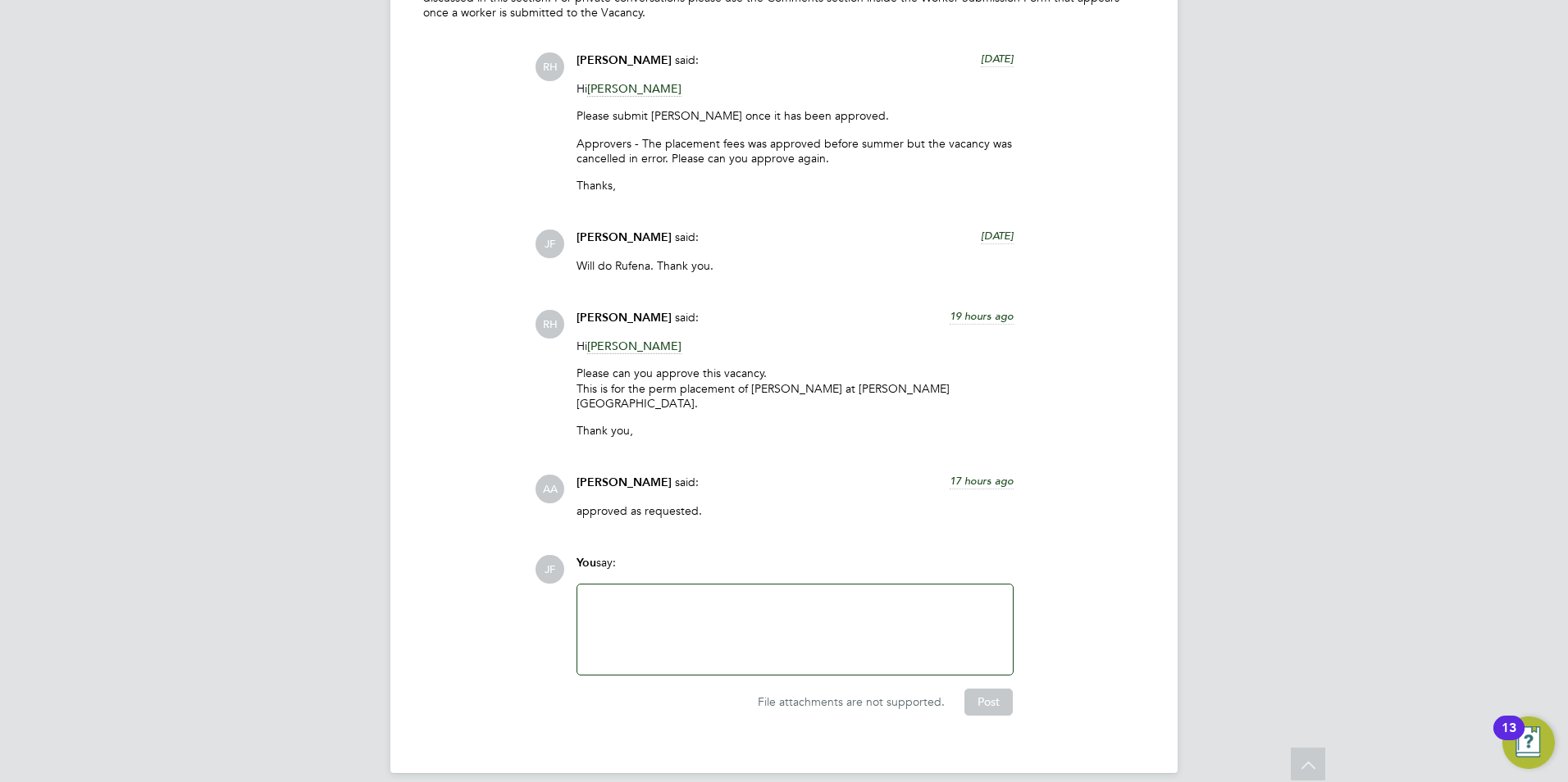
click at [636, 594] on div at bounding box center [795, 629] width 416 height 70
click at [672, 594] on div "Submitted [PERSON_NAME].Please" at bounding box center [795, 629] width 416 height 70
click at [723, 594] on div "Submitted [PERSON_NAME]. Please" at bounding box center [795, 629] width 416 height 70
click at [991, 689] on button "Post" at bounding box center [988, 702] width 48 height 26
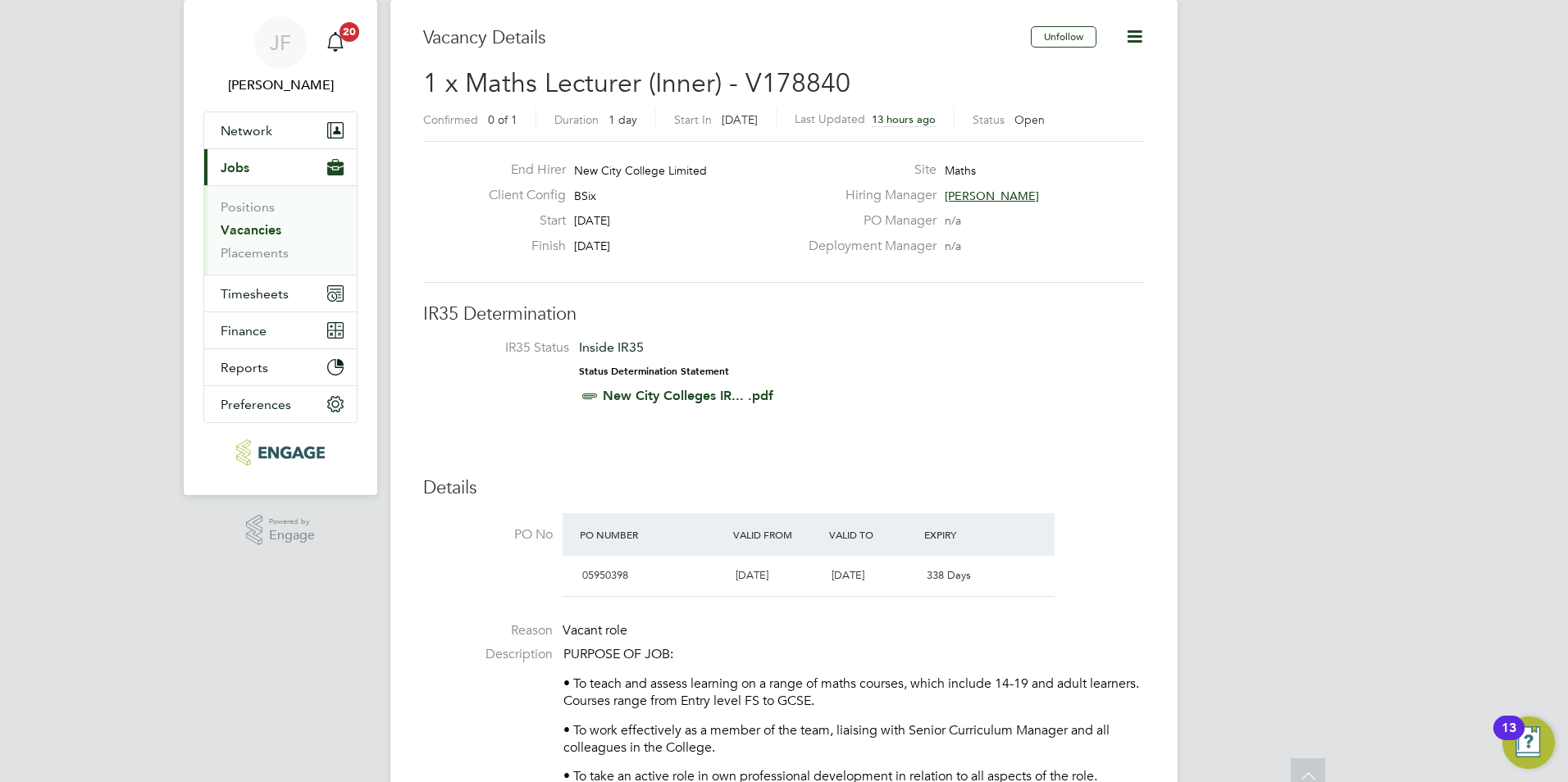
scroll to position [0, 0]
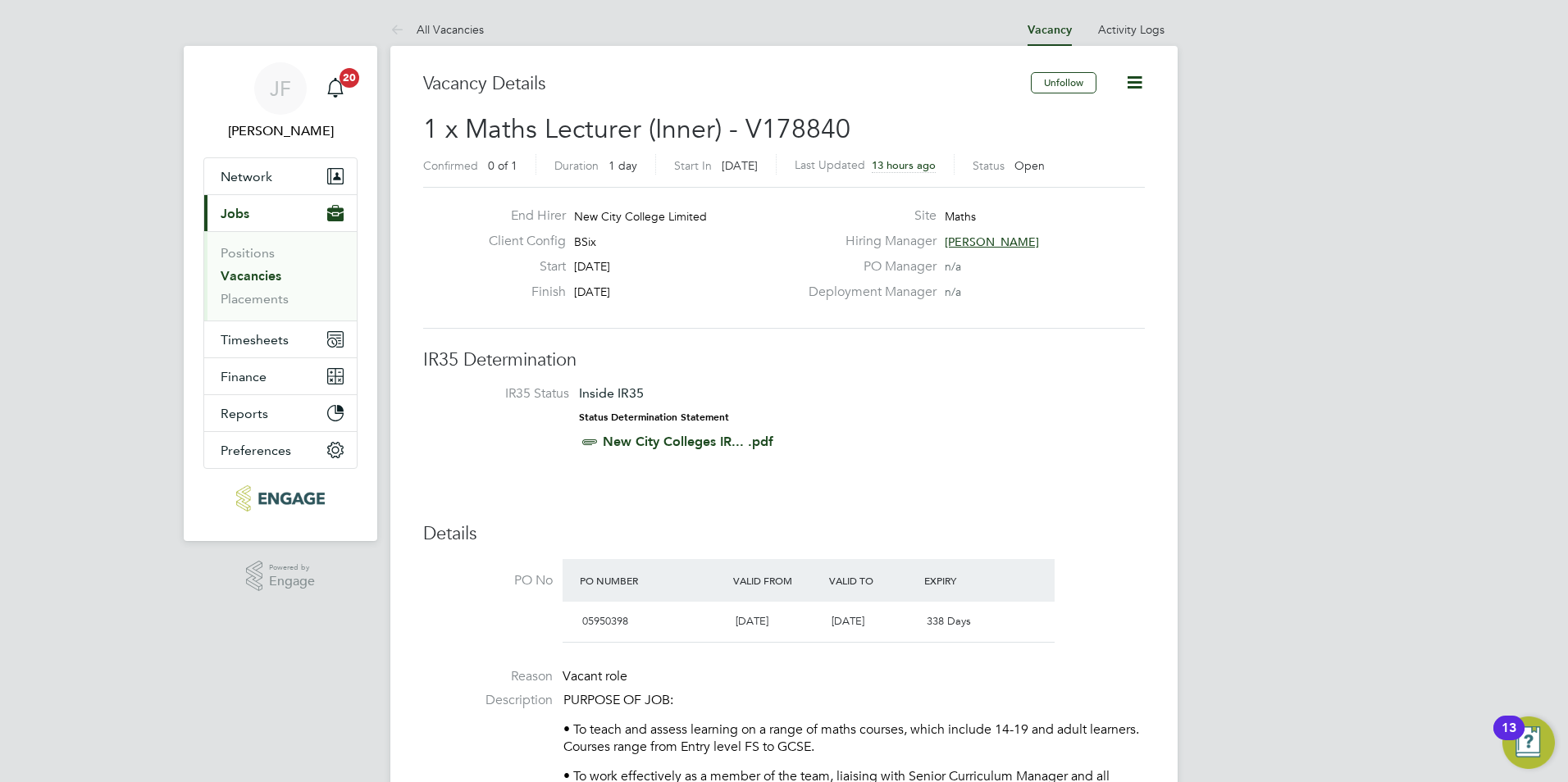
click at [263, 273] on link "Vacancies" at bounding box center [251, 275] width 61 height 15
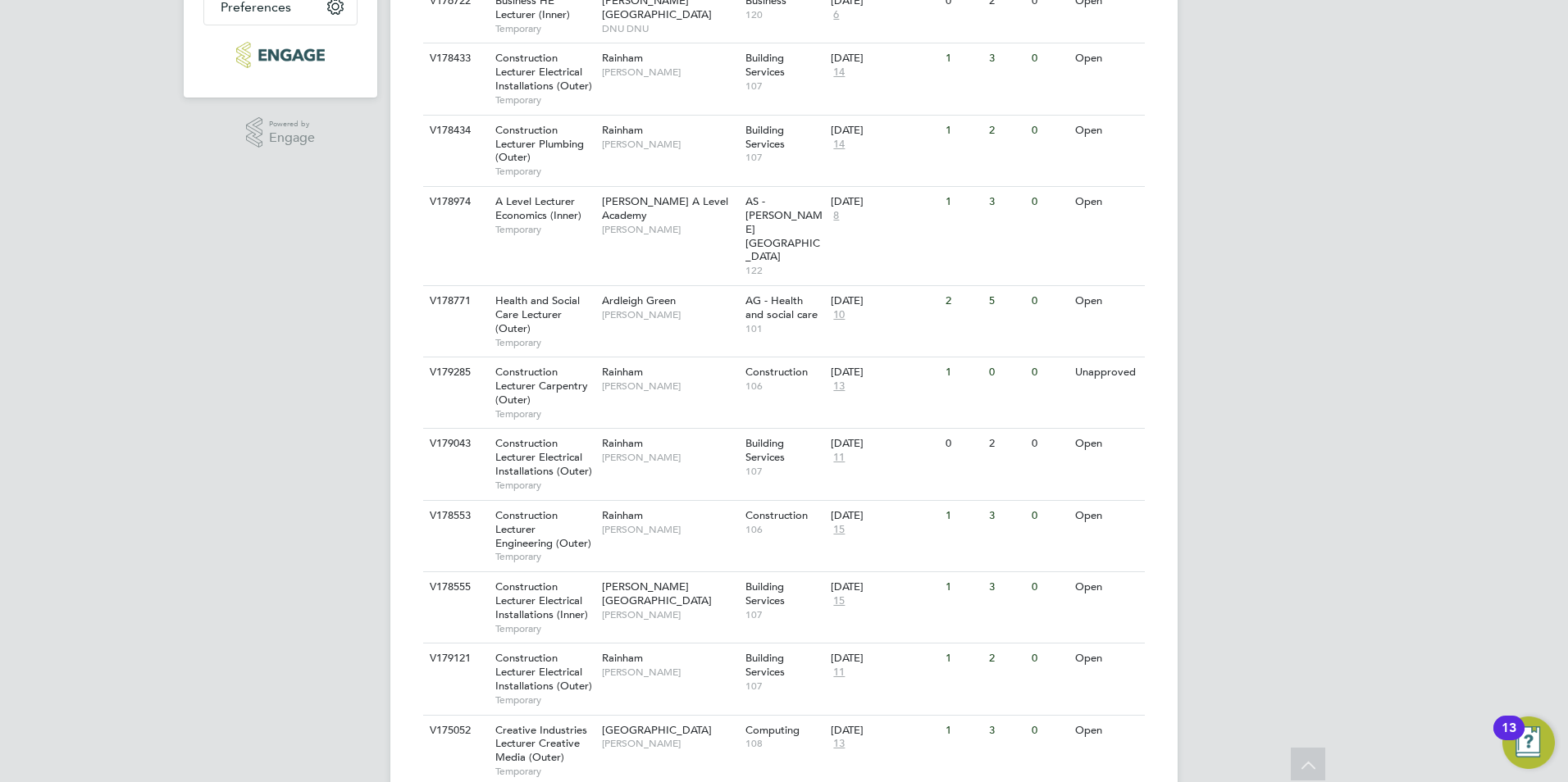
scroll to position [445, 0]
